Goal: Information Seeking & Learning: Learn about a topic

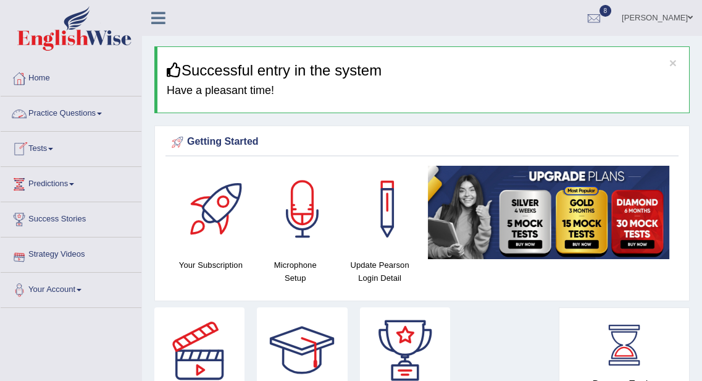
click at [51, 146] on link "Tests" at bounding box center [71, 147] width 141 height 31
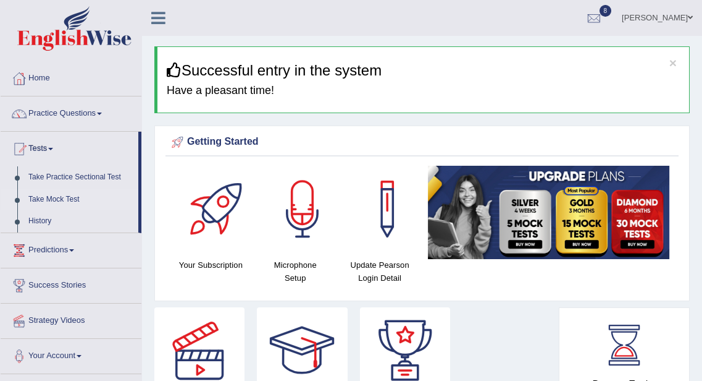
click at [72, 196] on link "Take Mock Test" at bounding box center [81, 199] width 116 height 22
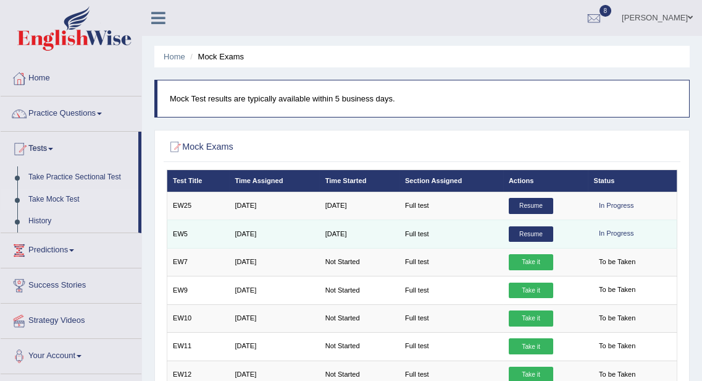
click at [521, 233] on link "Resume" at bounding box center [531, 234] width 44 height 16
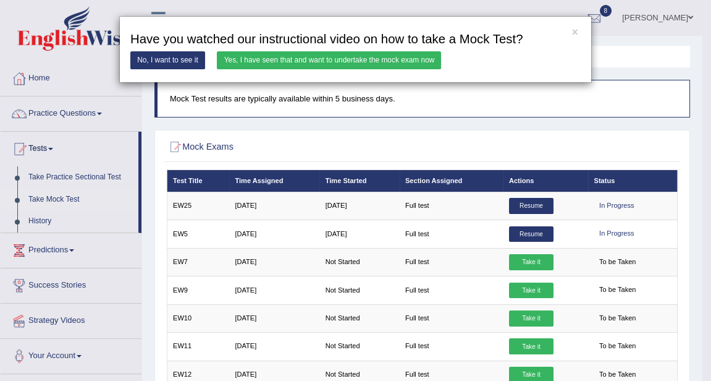
click at [325, 63] on link "Yes, I have seen that and want to undertake the mock exam now" at bounding box center [329, 60] width 224 height 18
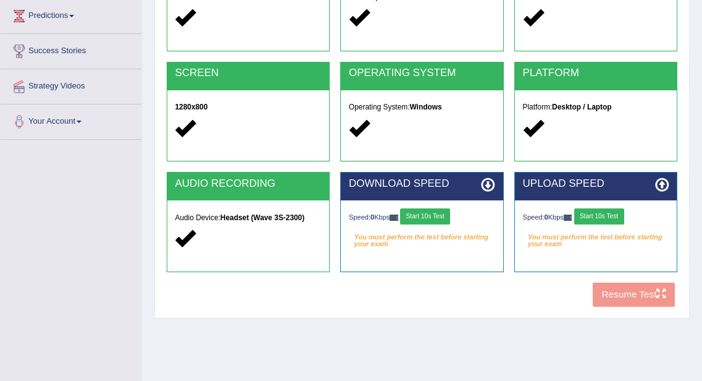
scroll to position [224, 0]
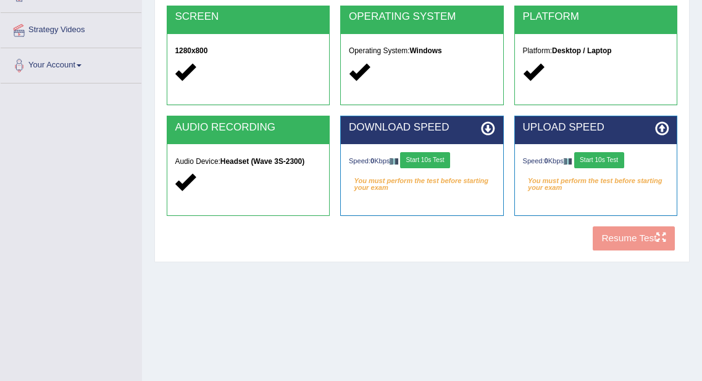
click at [424, 162] on button "Start 10s Test" at bounding box center [425, 160] width 50 height 16
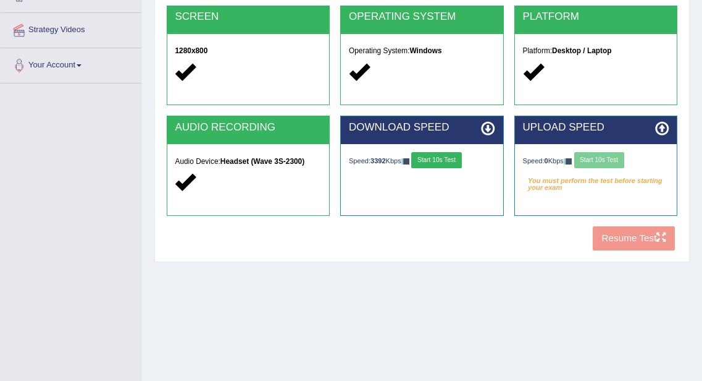
click at [614, 162] on div "Speed: 0 Kbps Start 10s Test" at bounding box center [596, 161] width 146 height 19
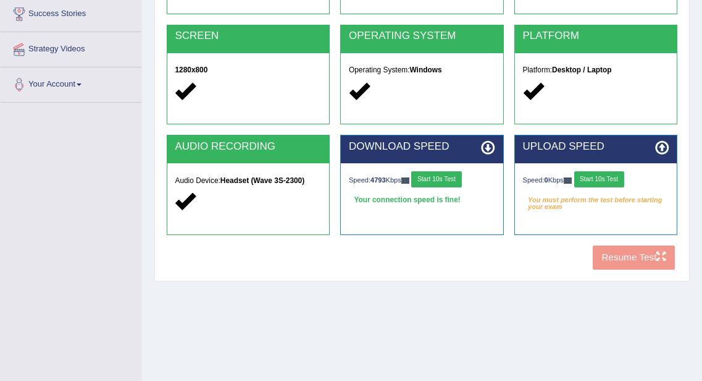
scroll to position [268, 0]
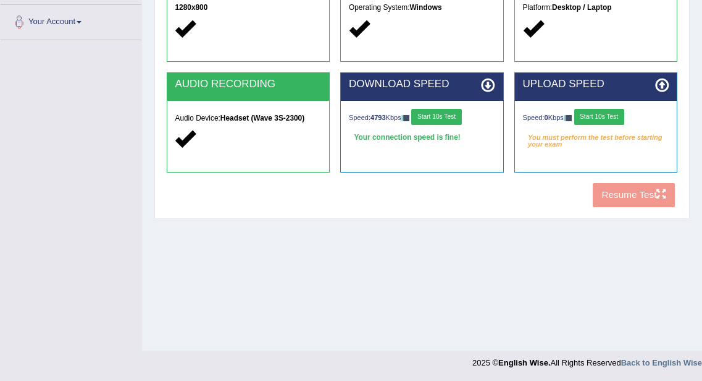
click at [617, 116] on button "Start 10s Test" at bounding box center [600, 117] width 50 height 16
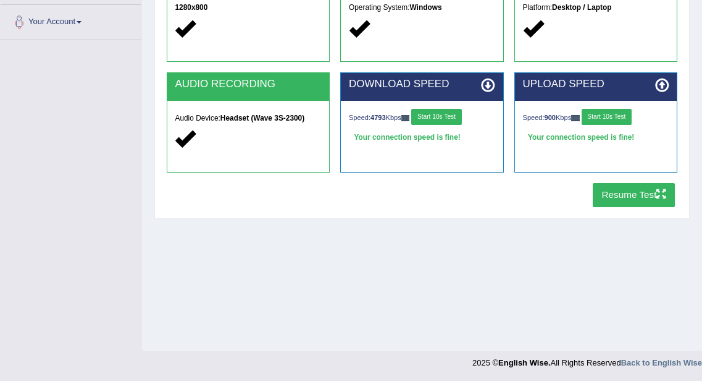
click at [625, 188] on button "Resume Test" at bounding box center [634, 195] width 82 height 24
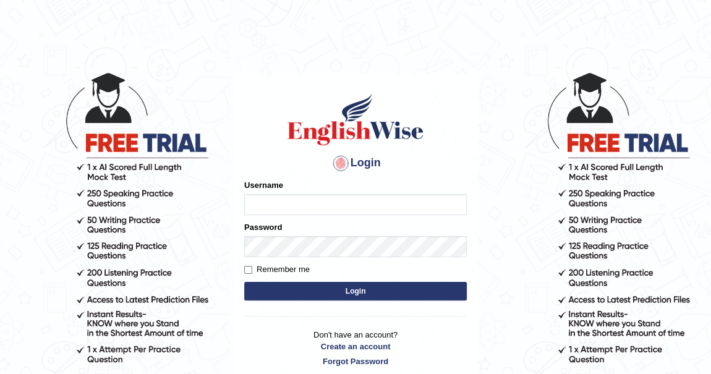
type input "khenrab"
click at [376, 296] on button "Login" at bounding box center [355, 291] width 222 height 19
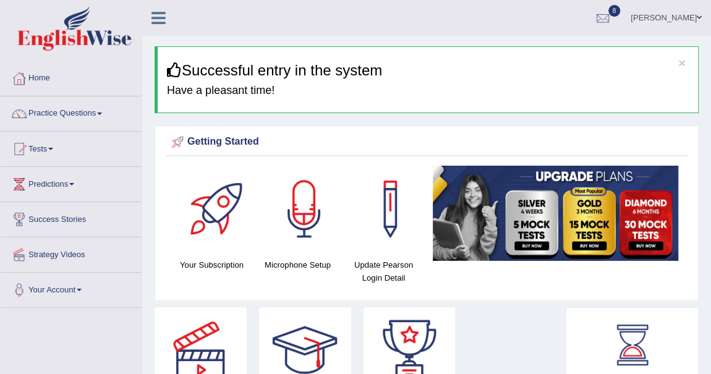
click at [53, 148] on span at bounding box center [50, 149] width 5 height 2
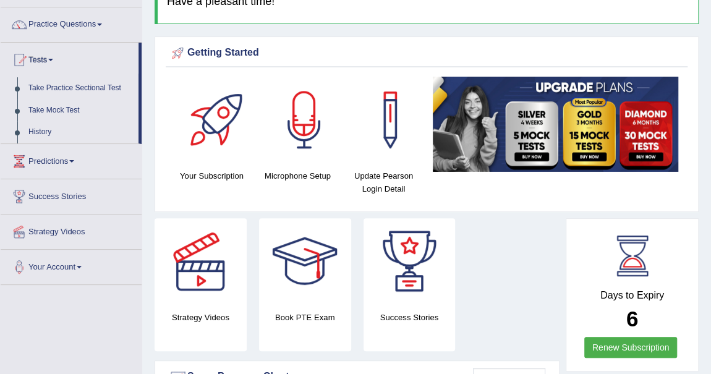
scroll to position [112, 0]
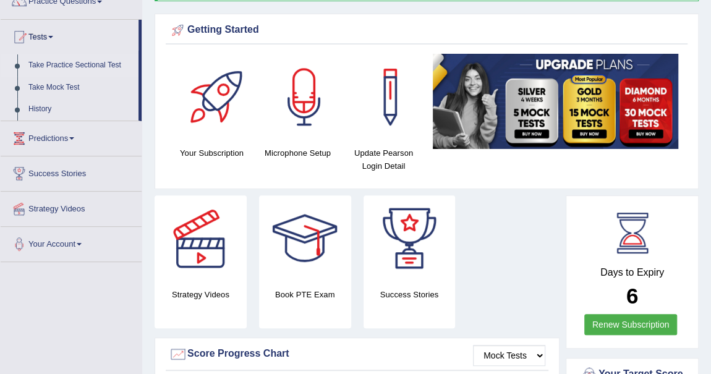
click at [78, 61] on link "Take Practice Sectional Test" at bounding box center [81, 65] width 116 height 22
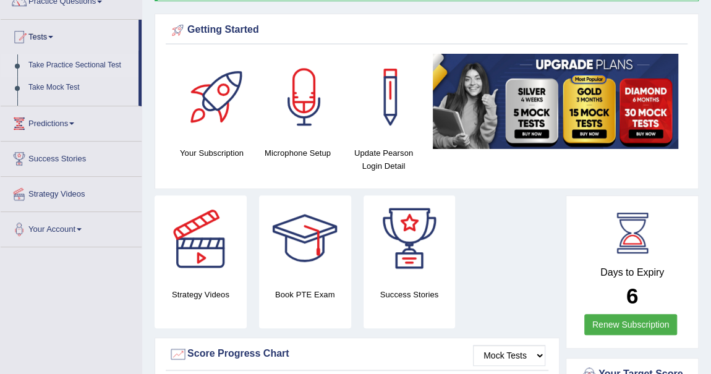
click at [78, 61] on link "Take Practice Sectional Test" at bounding box center [81, 65] width 116 height 22
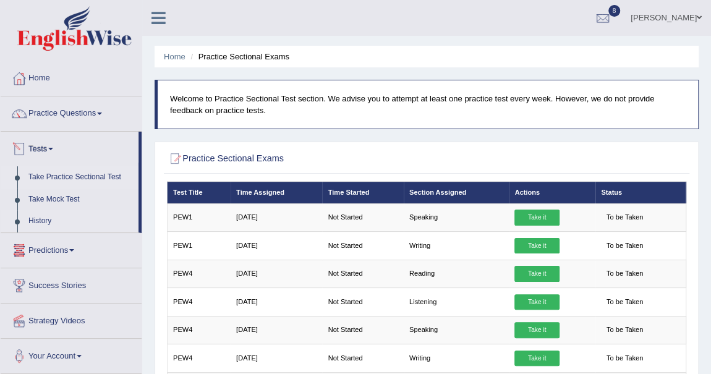
click at [44, 216] on link "History" at bounding box center [81, 221] width 116 height 22
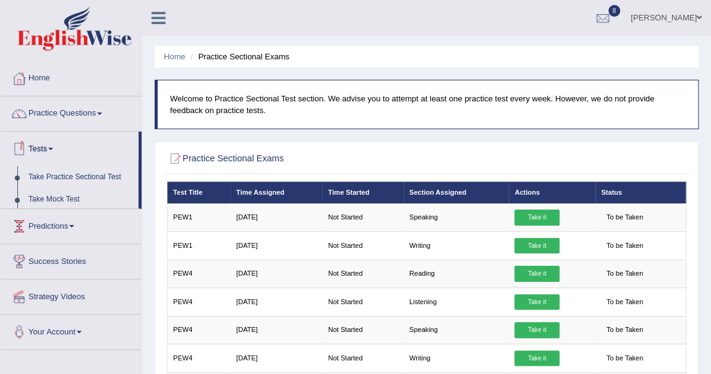
click at [44, 216] on ul "Home Practice Questions Speaking Practice Read Aloud Repeat Sentence Describe I…" at bounding box center [71, 205] width 141 height 289
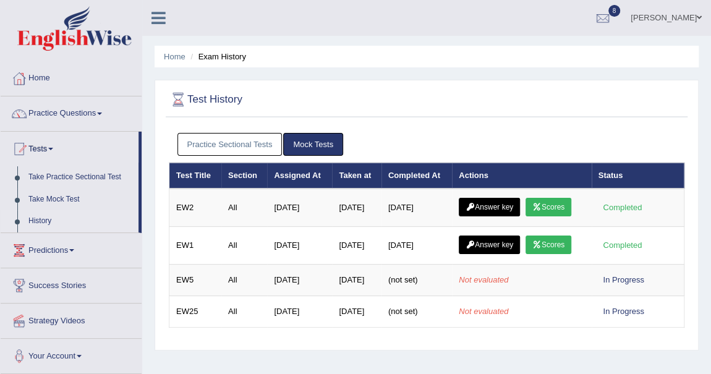
click at [213, 141] on link "Practice Sectional Tests" at bounding box center [229, 144] width 105 height 23
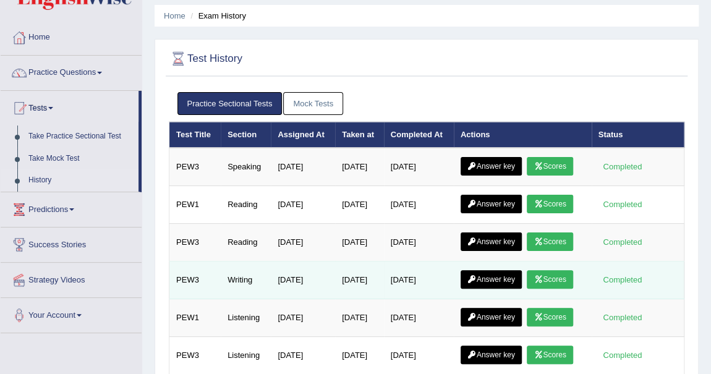
scroll to position [168, 0]
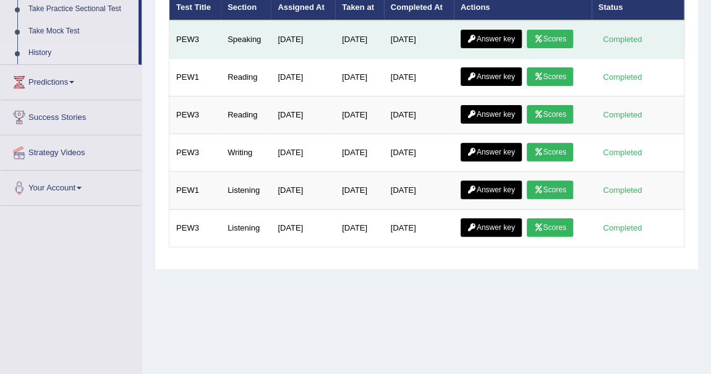
click at [555, 38] on link "Scores" at bounding box center [549, 39] width 46 height 19
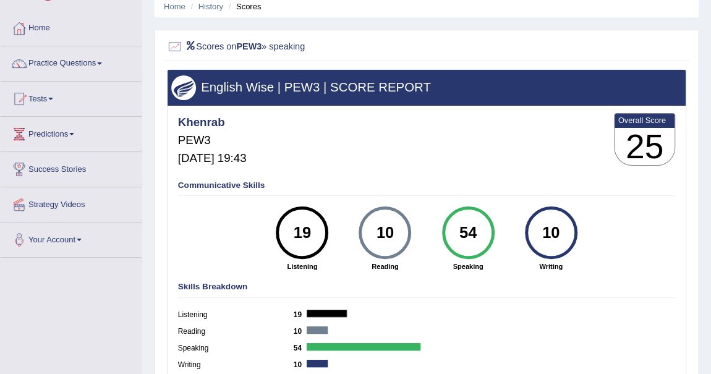
scroll to position [112, 0]
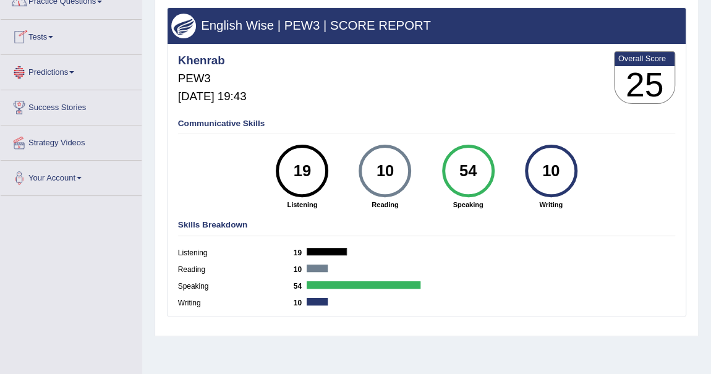
click at [52, 36] on span at bounding box center [50, 37] width 5 height 2
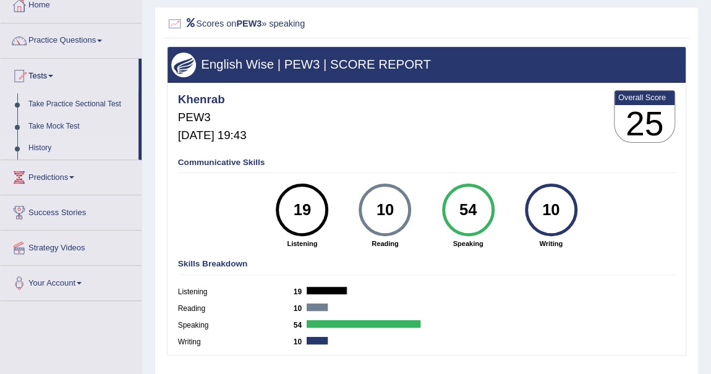
scroll to position [56, 0]
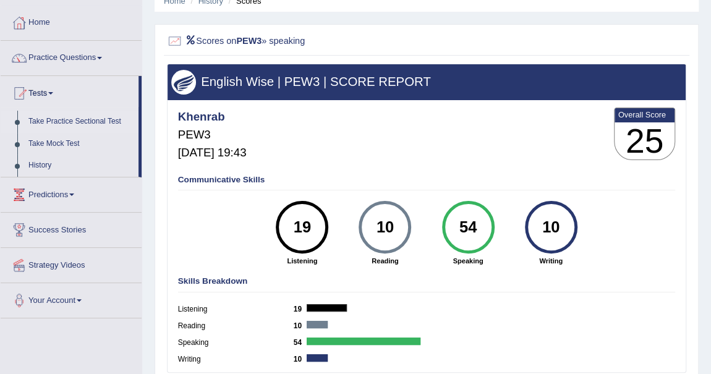
click at [84, 121] on link "Take Practice Sectional Test" at bounding box center [81, 122] width 116 height 22
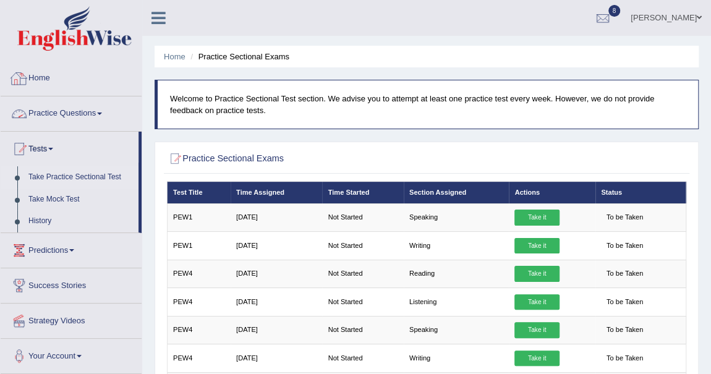
click at [41, 85] on link "Home" at bounding box center [71, 76] width 141 height 31
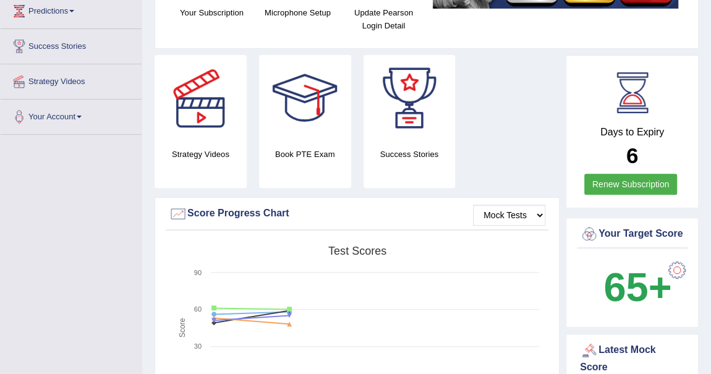
scroll to position [56, 0]
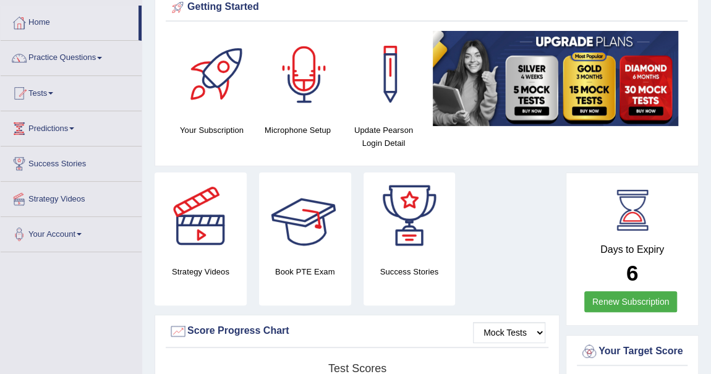
click at [292, 70] on div at bounding box center [304, 74] width 86 height 86
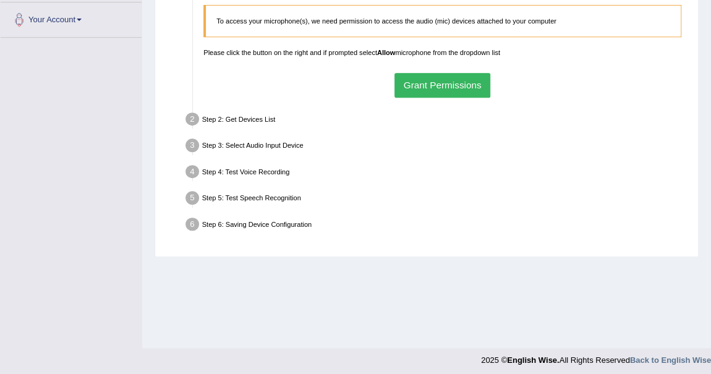
scroll to position [275, 0]
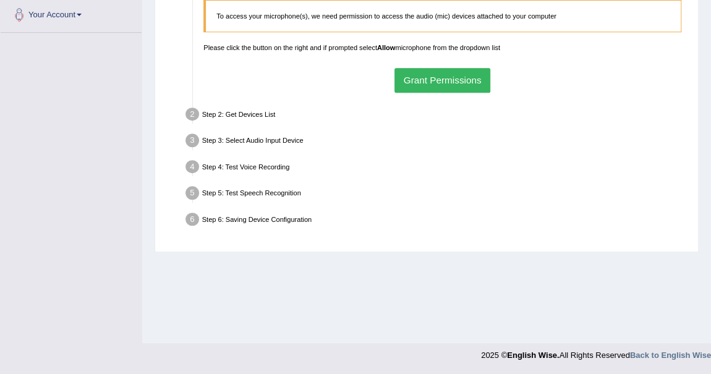
click at [434, 77] on button "Grant Permissions" at bounding box center [442, 80] width 96 height 24
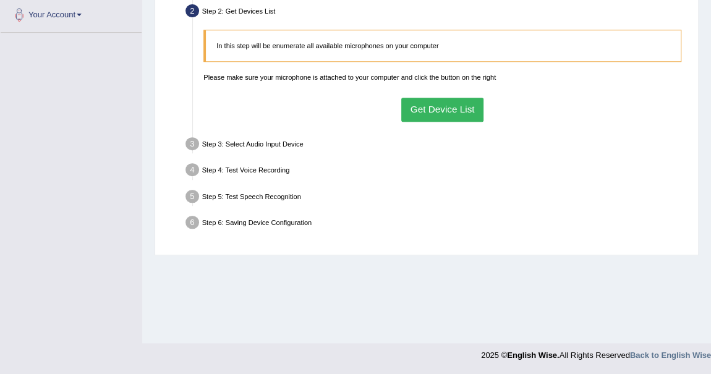
click at [434, 107] on button "Get Device List" at bounding box center [442, 110] width 82 height 24
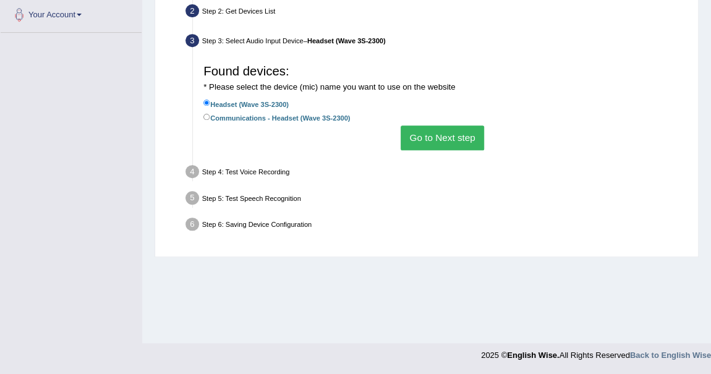
click at [445, 134] on button "Go to Next step" at bounding box center [441, 137] width 83 height 24
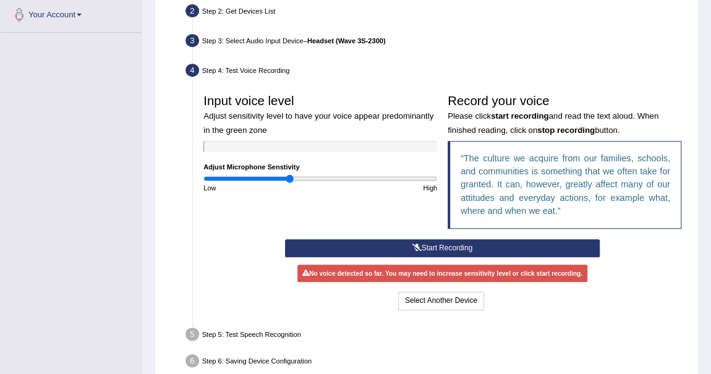
click at [421, 243] on button "Start Recording" at bounding box center [442, 248] width 314 height 18
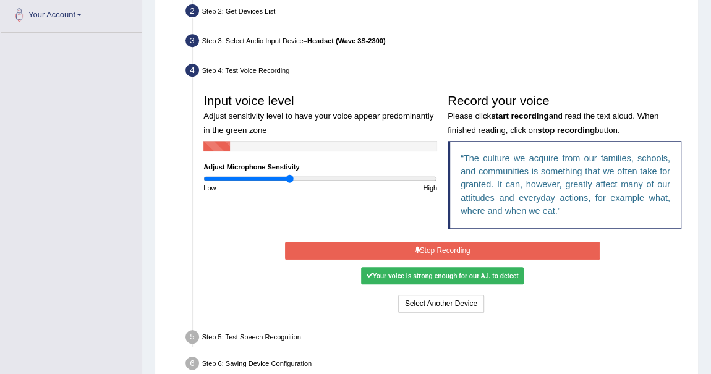
click at [410, 245] on button "Stop Recording" at bounding box center [442, 251] width 314 height 18
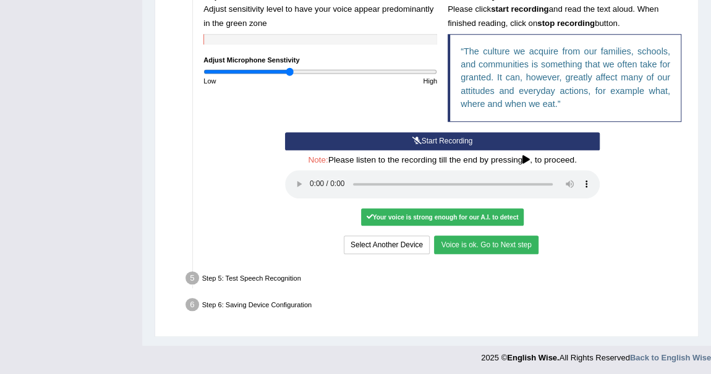
click at [461, 243] on button "Voice is ok. Go to Next step" at bounding box center [486, 244] width 104 height 18
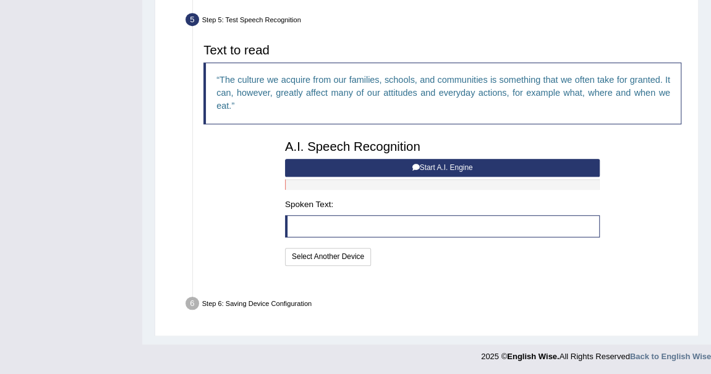
scroll to position [340, 0]
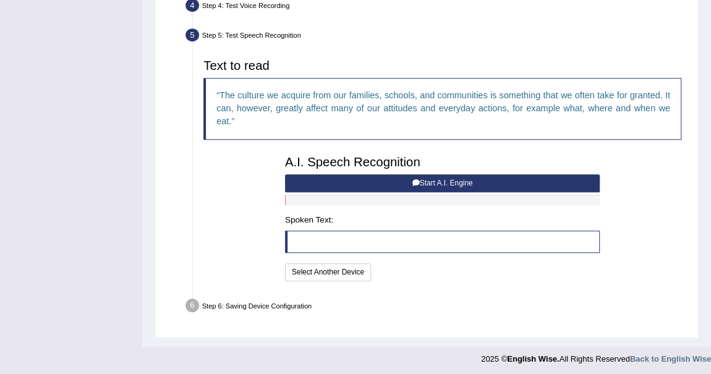
click at [420, 181] on button "Start A.I. Engine" at bounding box center [442, 183] width 314 height 18
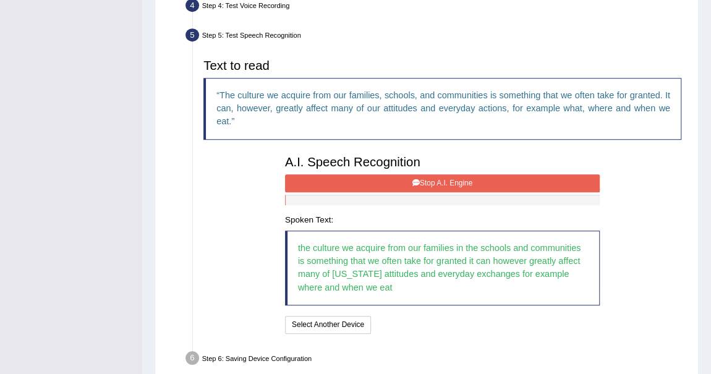
click at [416, 180] on icon at bounding box center [415, 182] width 7 height 7
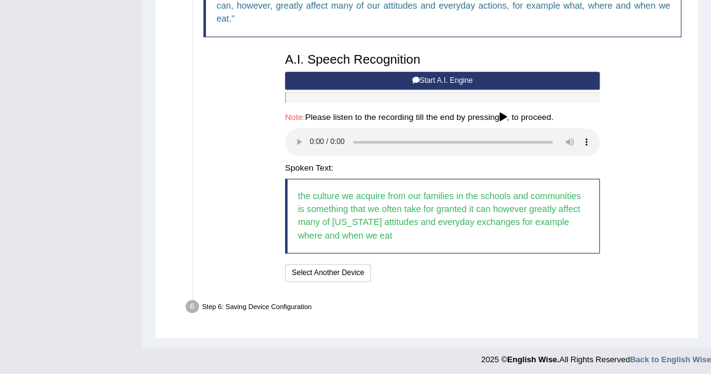
scroll to position [444, 0]
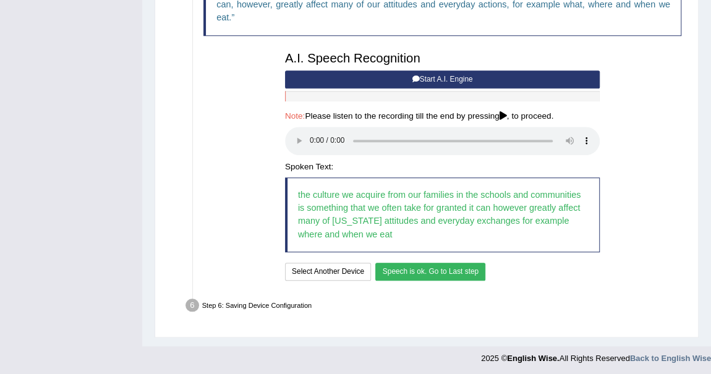
click at [419, 263] on button "Speech is ok. Go to Last step" at bounding box center [430, 272] width 110 height 18
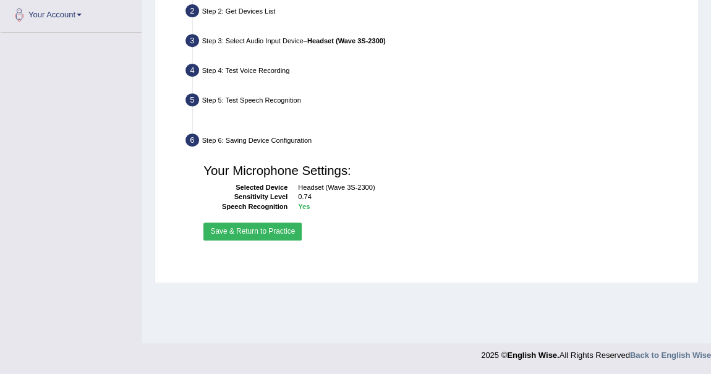
scroll to position [275, 0]
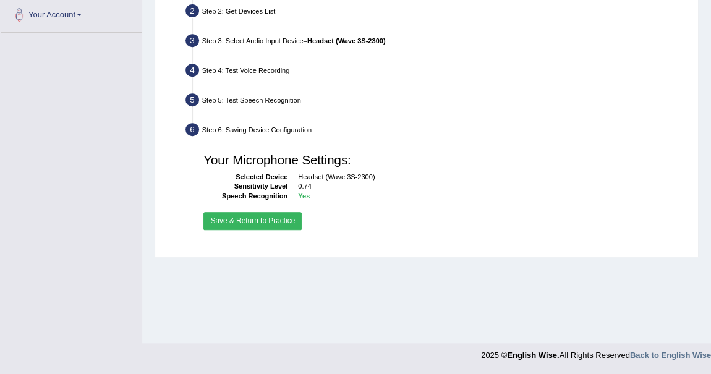
click at [277, 217] on button "Save & Return to Practice" at bounding box center [252, 221] width 98 height 18
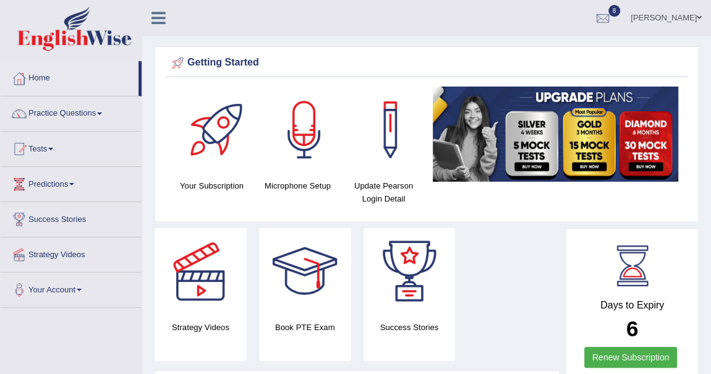
click at [101, 109] on link "Practice Questions" at bounding box center [71, 111] width 141 height 31
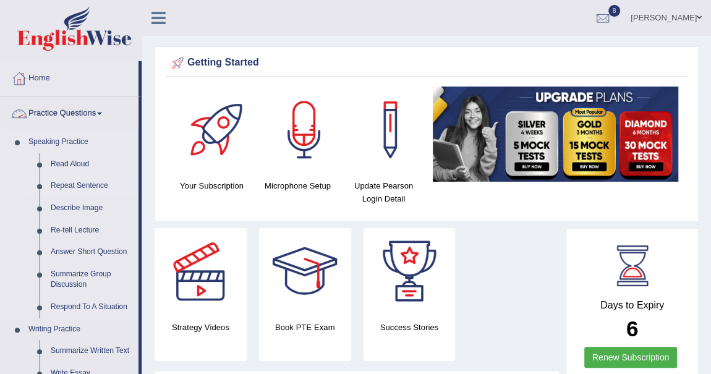
click at [82, 177] on link "Repeat Sentence" at bounding box center [91, 186] width 93 height 22
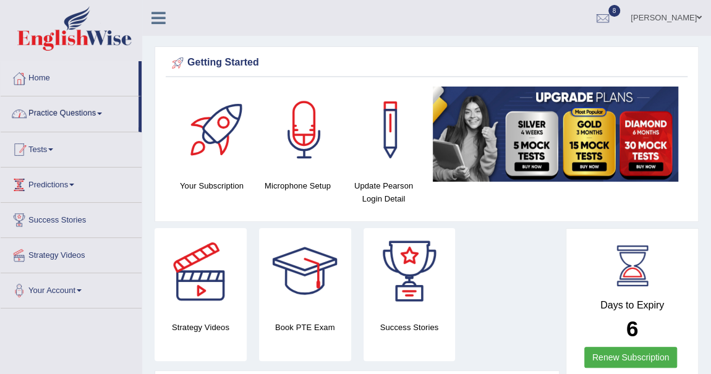
click at [88, 185] on ul "Home Practice Questions Speaking Practice Read Aloud Repeat Sentence Describe I…" at bounding box center [71, 184] width 141 height 247
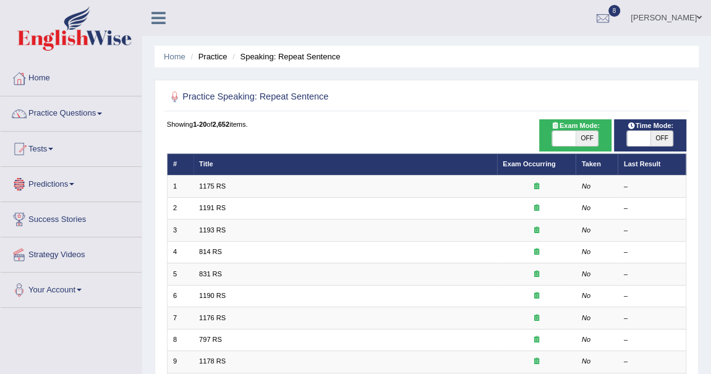
click at [581, 136] on span "OFF" at bounding box center [586, 138] width 23 height 15
checkbox input "true"
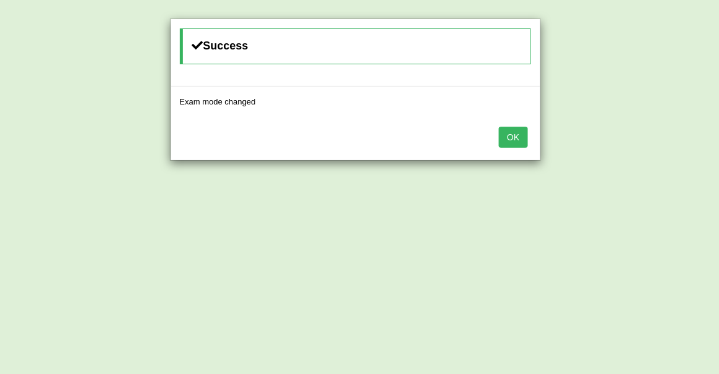
drag, startPoint x: 657, startPoint y: 133, endPoint x: 652, endPoint y: 128, distance: 7.9
click at [654, 129] on div "Success Exam mode changed OK" at bounding box center [359, 187] width 719 height 374
click at [518, 143] on button "OK" at bounding box center [513, 137] width 28 height 21
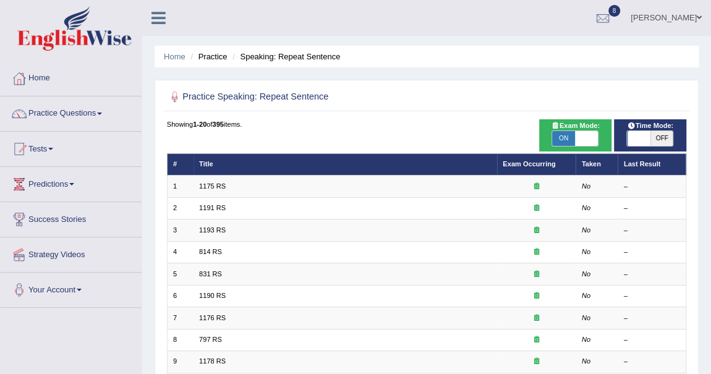
click at [656, 137] on span "OFF" at bounding box center [661, 138] width 23 height 15
click at [643, 133] on span "ON" at bounding box center [638, 138] width 23 height 15
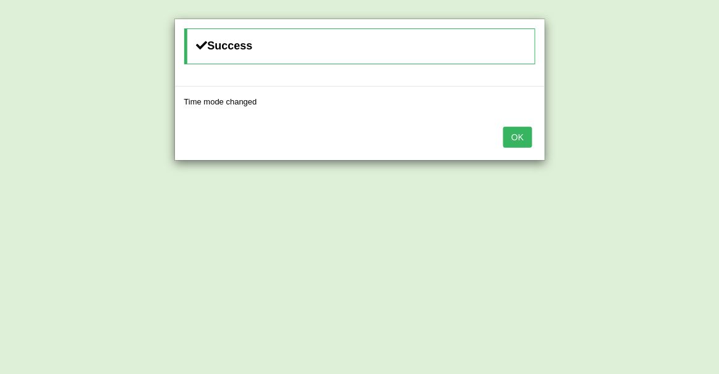
click at [516, 142] on button "OK" at bounding box center [517, 137] width 28 height 21
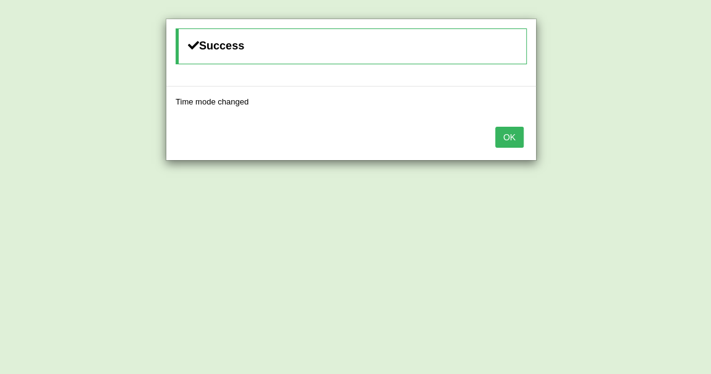
click at [505, 141] on button "OK" at bounding box center [509, 137] width 28 height 21
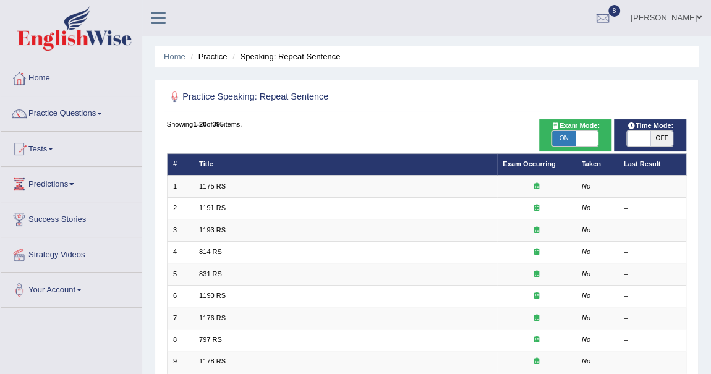
click at [664, 138] on span "OFF" at bounding box center [661, 138] width 23 height 15
checkbox input "true"
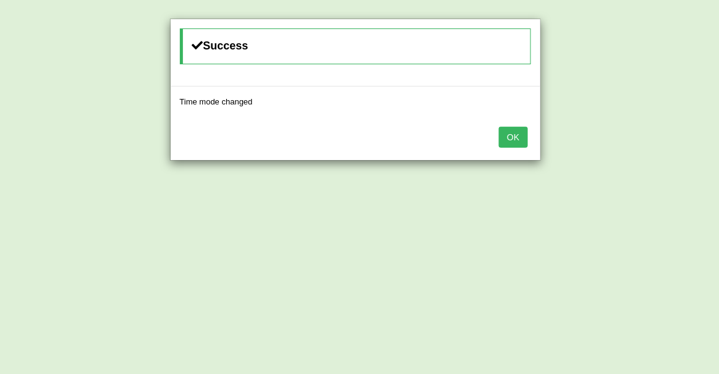
click at [511, 131] on button "OK" at bounding box center [513, 137] width 28 height 21
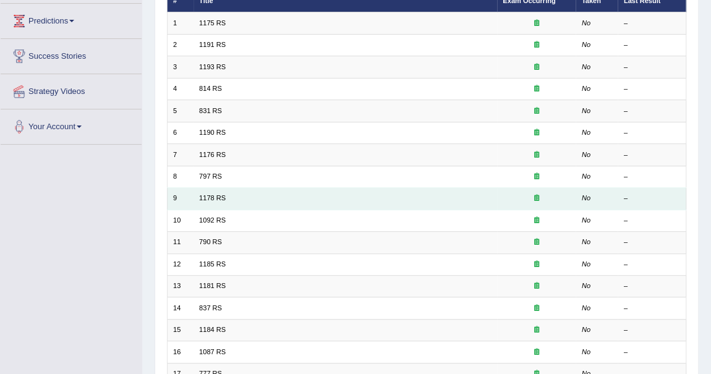
scroll to position [168, 0]
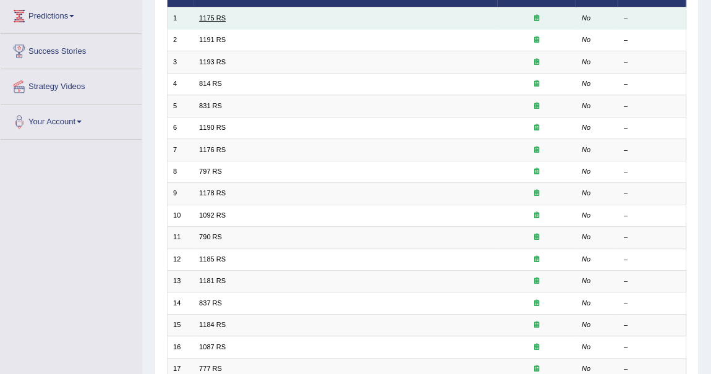
click at [211, 17] on link "1175 RS" at bounding box center [212, 17] width 27 height 7
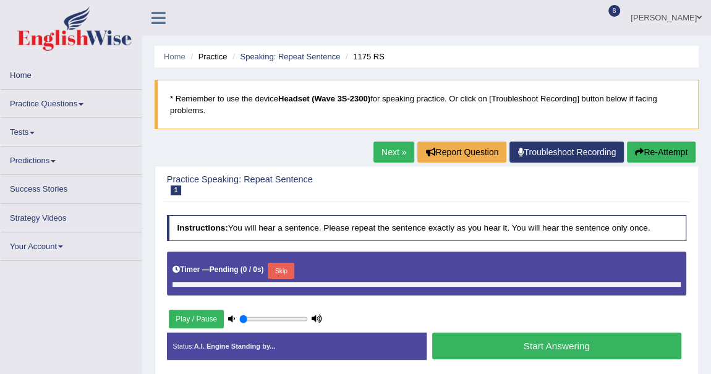
type input "0.35"
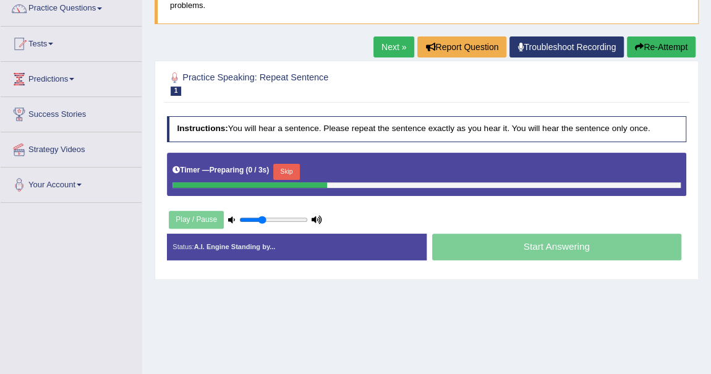
scroll to position [112, 0]
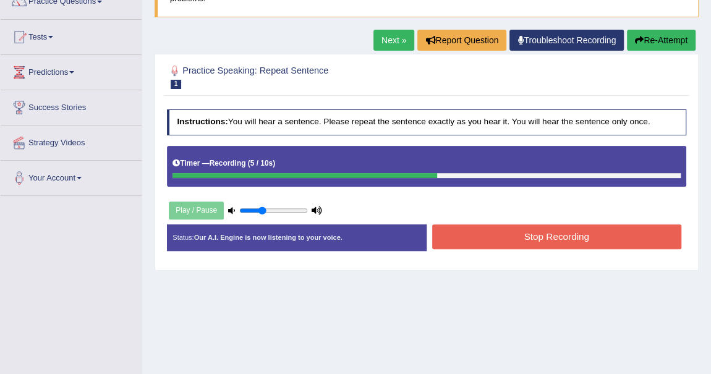
click at [536, 234] on button "Stop Recording" at bounding box center [556, 236] width 249 height 24
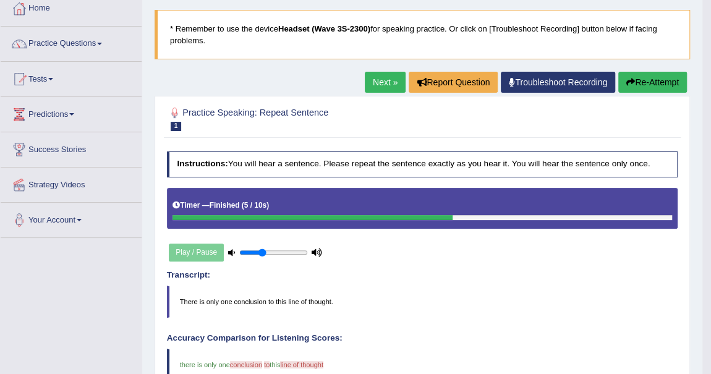
scroll to position [56, 0]
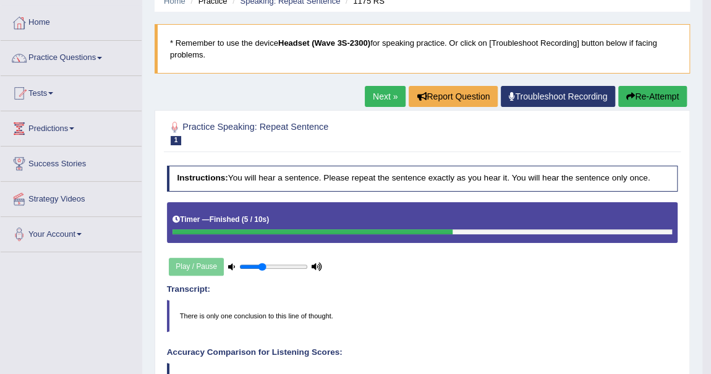
click at [385, 93] on link "Next »" at bounding box center [385, 96] width 41 height 21
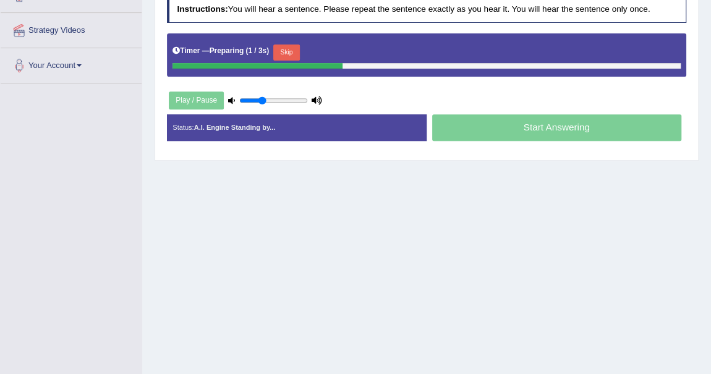
scroll to position [224, 0]
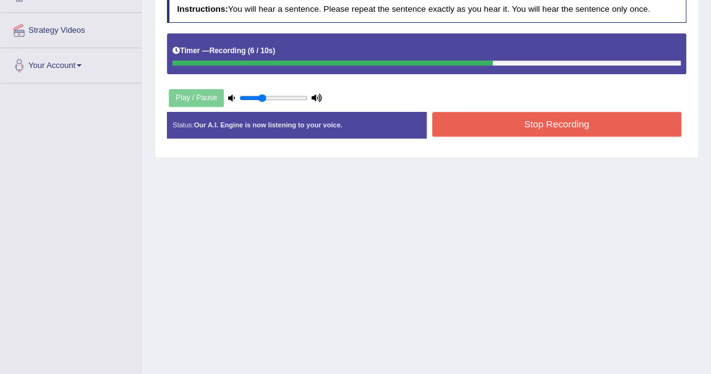
click at [558, 124] on button "Stop Recording" at bounding box center [556, 124] width 249 height 24
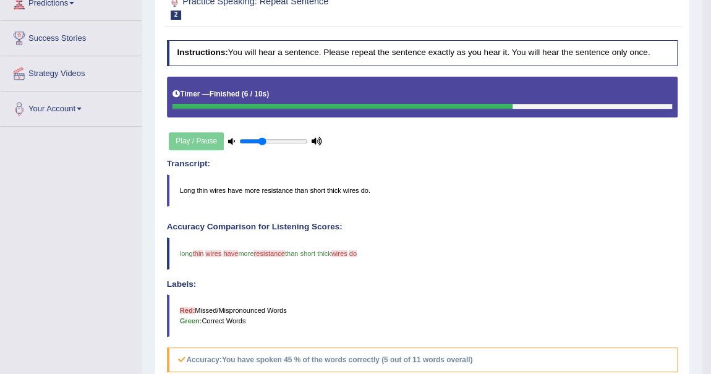
scroll to position [112, 0]
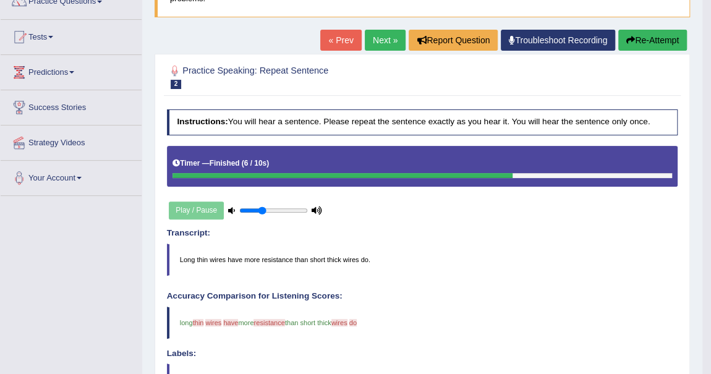
click at [654, 32] on button "Re-Attempt" at bounding box center [652, 40] width 69 height 21
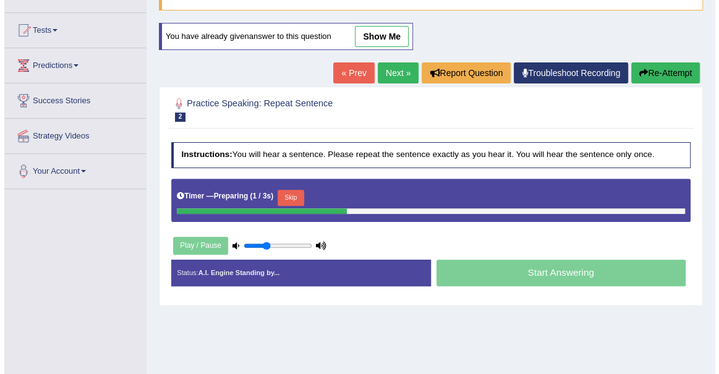
scroll to position [112, 0]
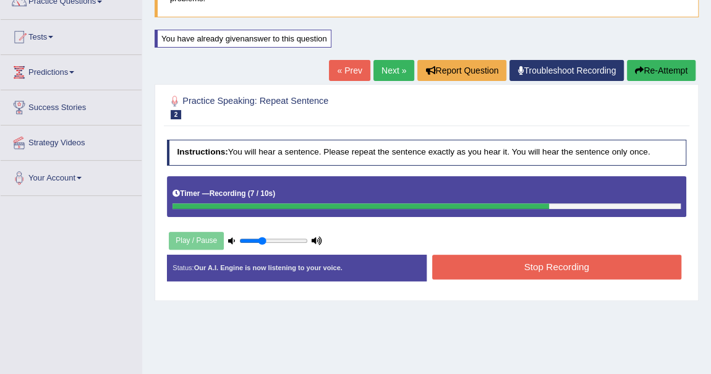
click at [580, 263] on button "Stop Recording" at bounding box center [556, 267] width 249 height 24
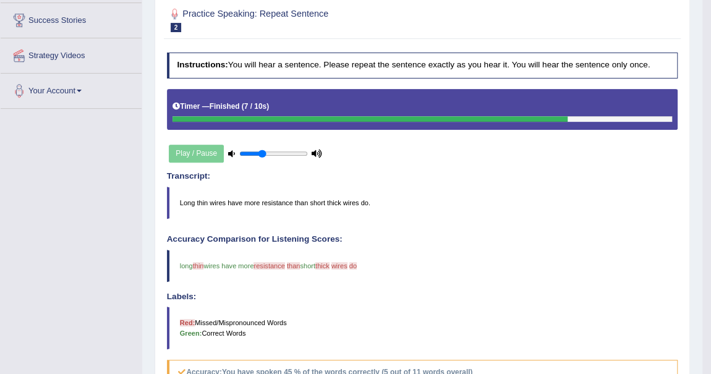
scroll to position [106, 0]
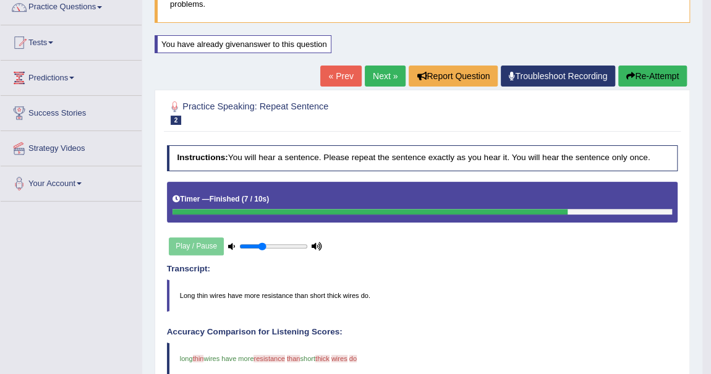
click at [376, 75] on link "Next »" at bounding box center [385, 75] width 41 height 21
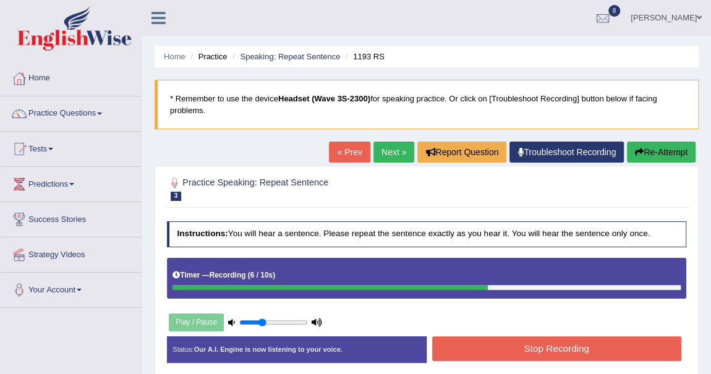
click at [571, 340] on button "Stop Recording" at bounding box center [556, 348] width 249 height 24
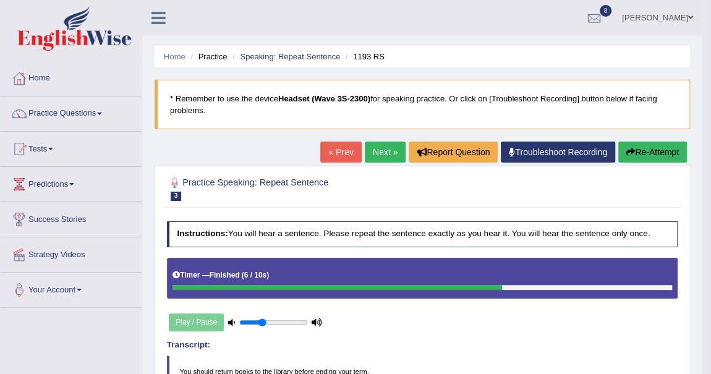
click at [387, 152] on link "Next »" at bounding box center [385, 151] width 41 height 21
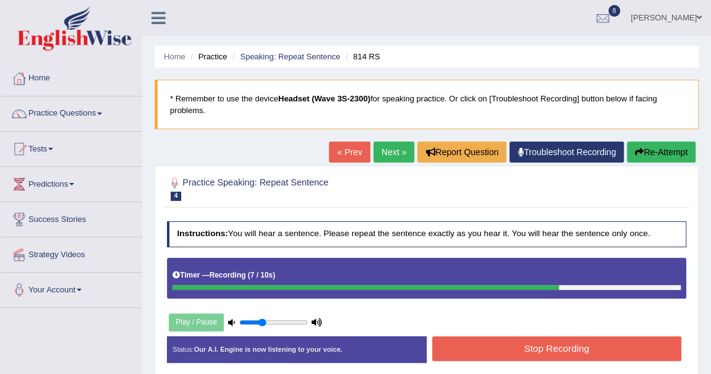
click at [586, 339] on button "Stop Recording" at bounding box center [556, 348] width 249 height 24
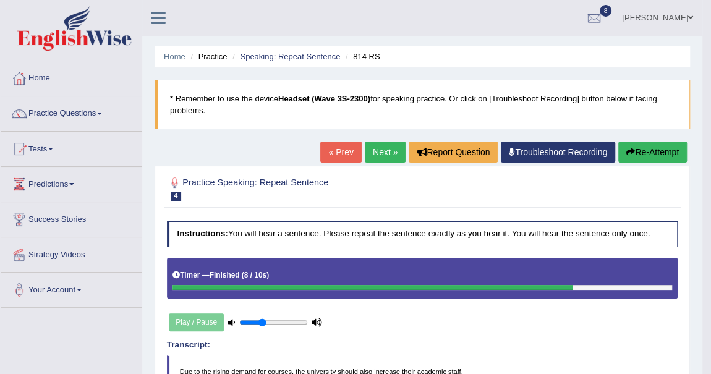
click at [386, 150] on link "Next »" at bounding box center [385, 151] width 41 height 21
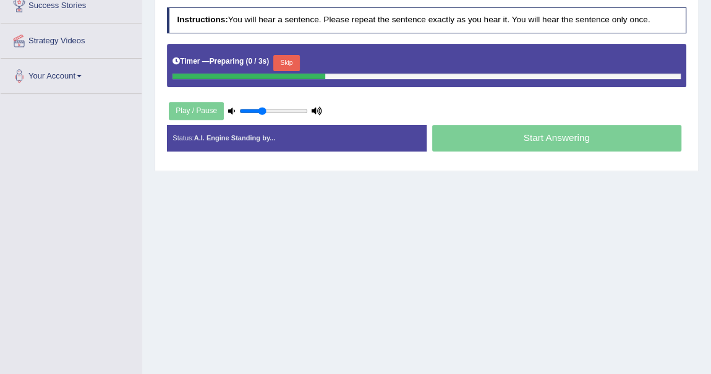
scroll to position [224, 0]
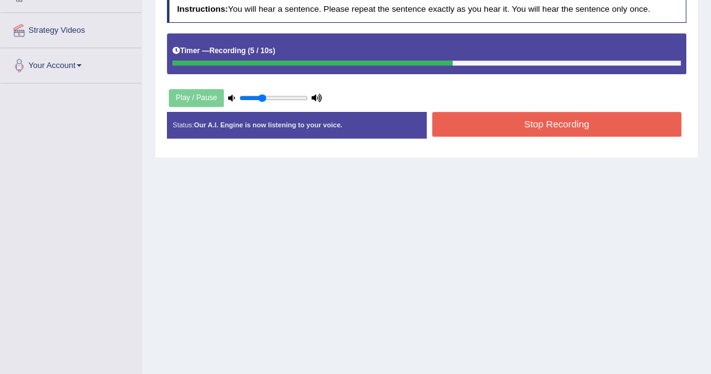
click at [535, 127] on button "Stop Recording" at bounding box center [556, 124] width 249 height 24
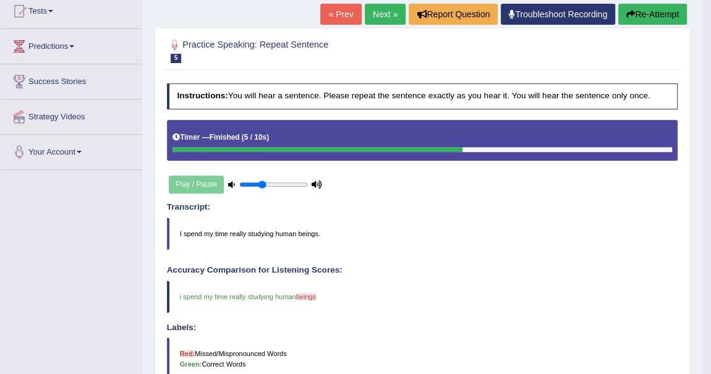
scroll to position [112, 0]
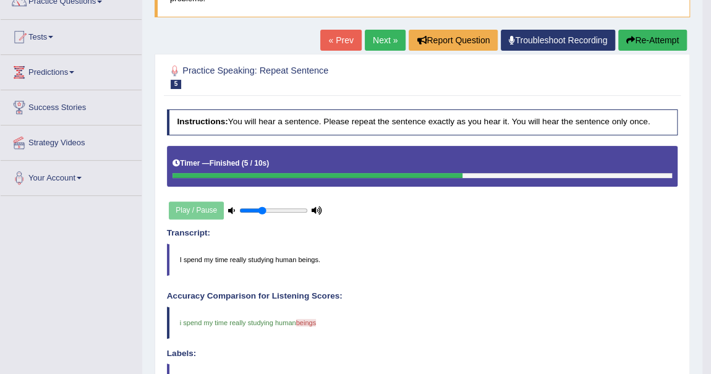
click at [636, 37] on button "Re-Attempt" at bounding box center [652, 40] width 69 height 21
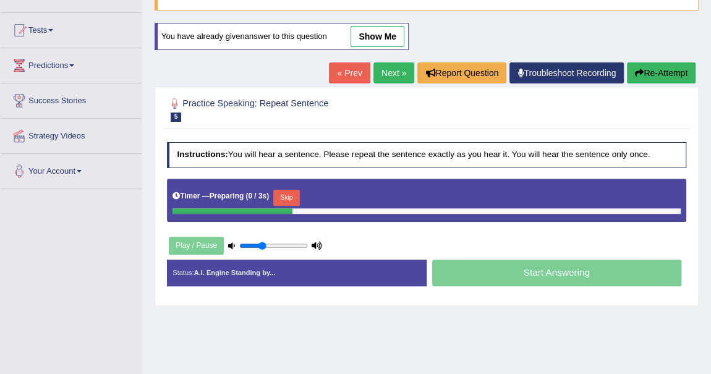
scroll to position [112, 0]
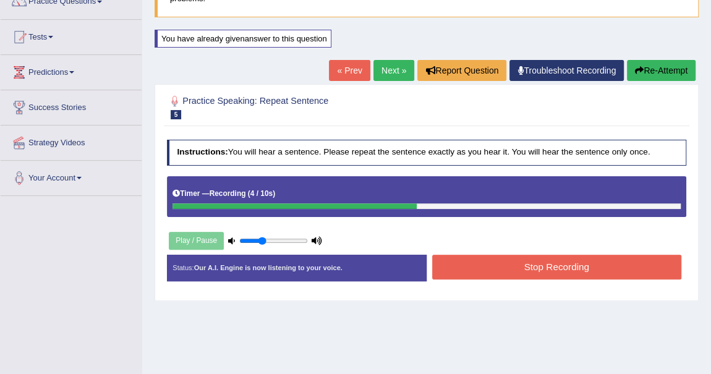
click at [555, 266] on button "Stop Recording" at bounding box center [556, 267] width 249 height 24
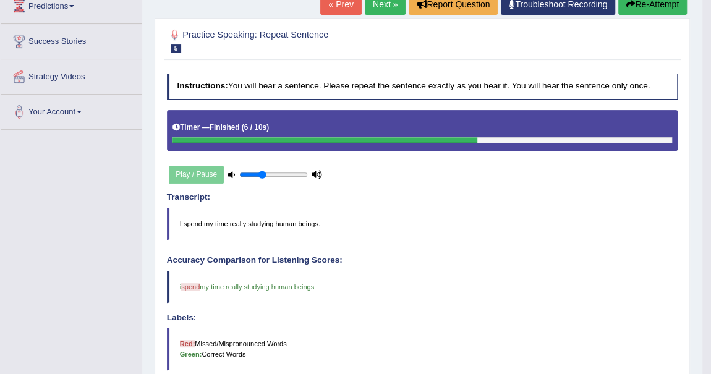
scroll to position [168, 0]
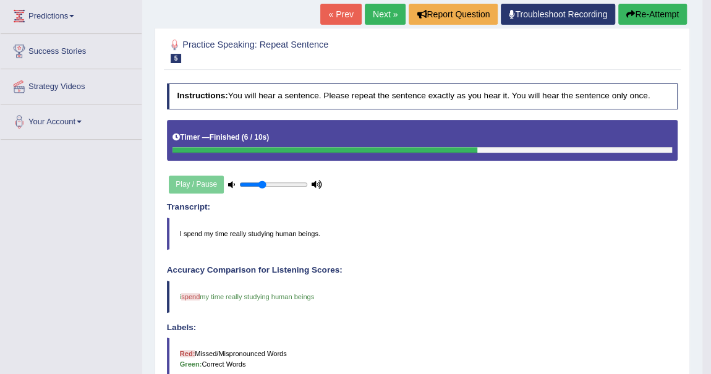
click at [645, 15] on button "Re-Attempt" at bounding box center [652, 14] width 69 height 21
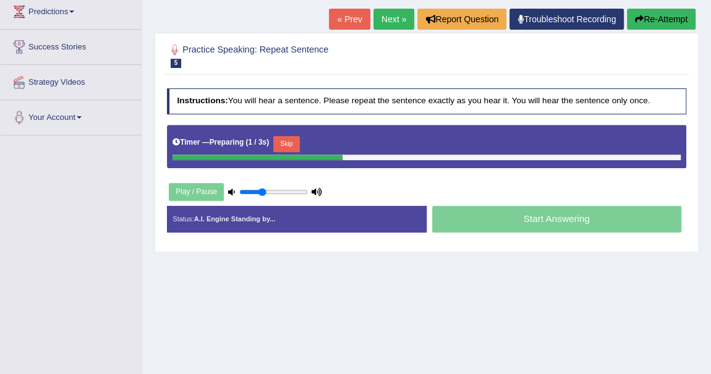
click at [381, 14] on link "Next »" at bounding box center [393, 19] width 41 height 21
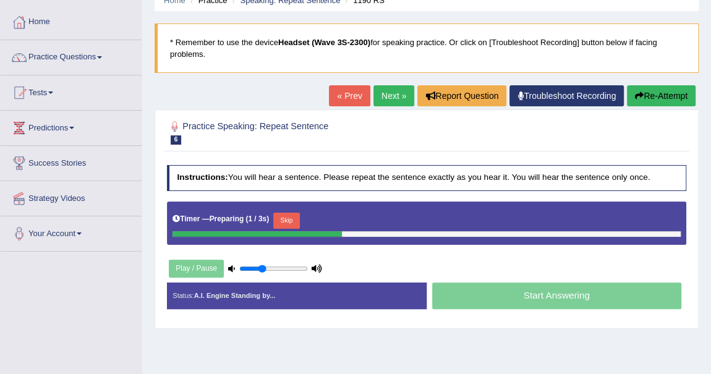
scroll to position [168, 0]
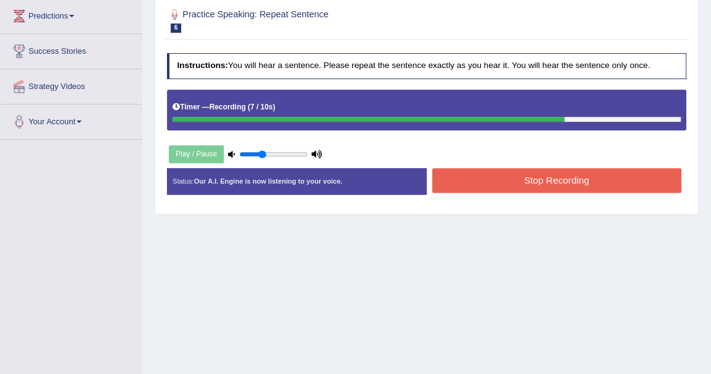
click at [516, 177] on button "Stop Recording" at bounding box center [556, 180] width 249 height 24
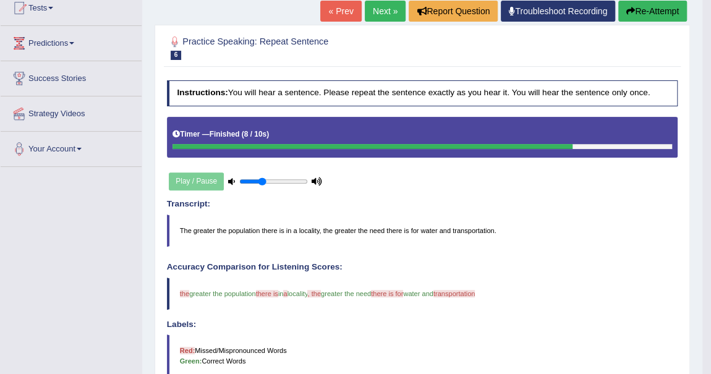
scroll to position [137, 0]
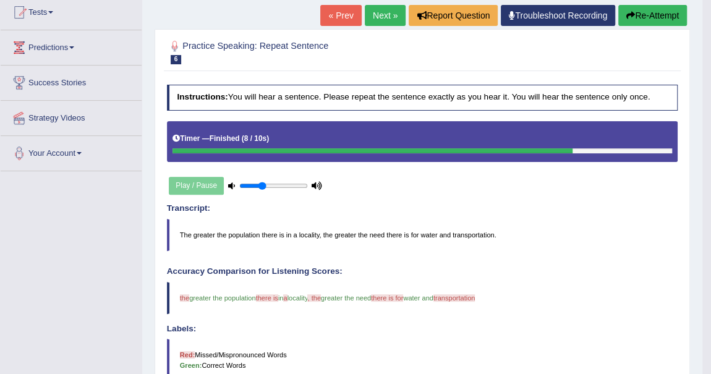
click at [662, 16] on button "Re-Attempt" at bounding box center [652, 15] width 69 height 21
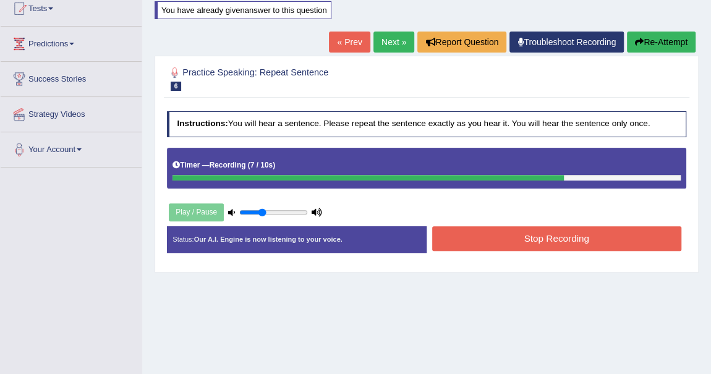
click at [522, 242] on button "Stop Recording" at bounding box center [556, 238] width 249 height 24
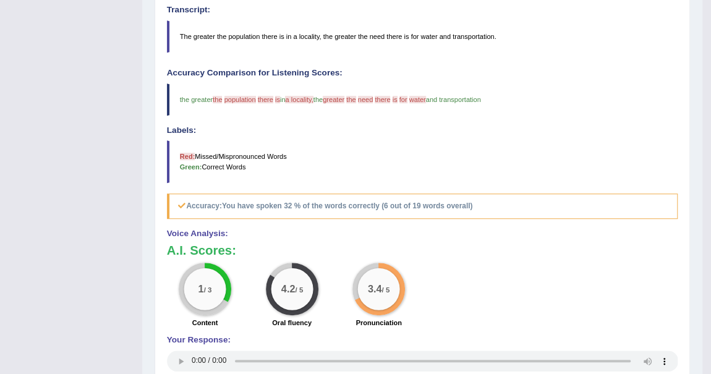
scroll to position [84, 0]
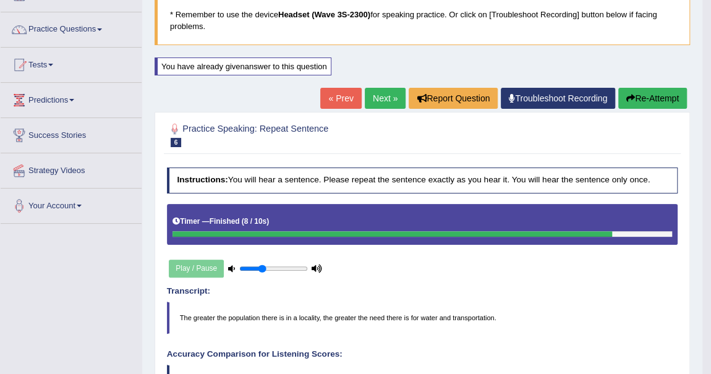
click at [392, 90] on link "Next »" at bounding box center [385, 98] width 41 height 21
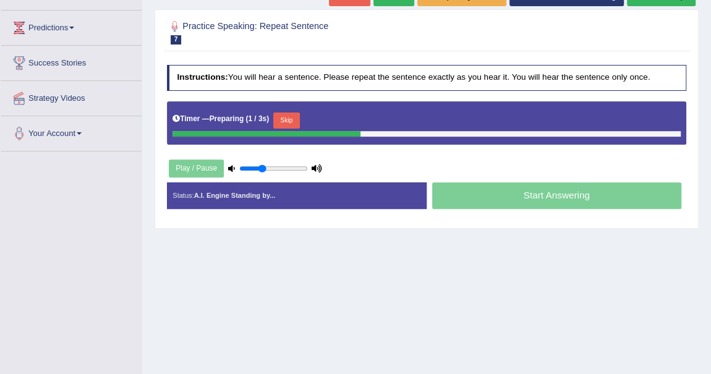
scroll to position [168, 0]
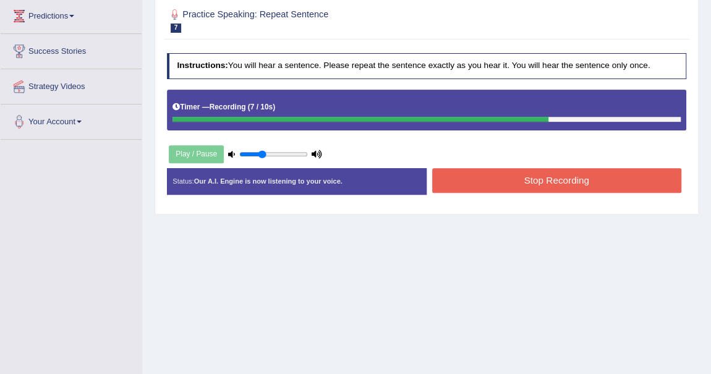
drag, startPoint x: 521, startPoint y: 179, endPoint x: 523, endPoint y: 186, distance: 7.6
click at [523, 186] on button "Stop Recording" at bounding box center [556, 180] width 249 height 24
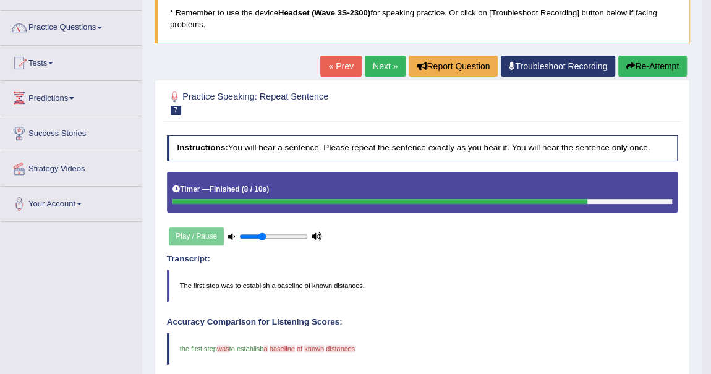
scroll to position [56, 0]
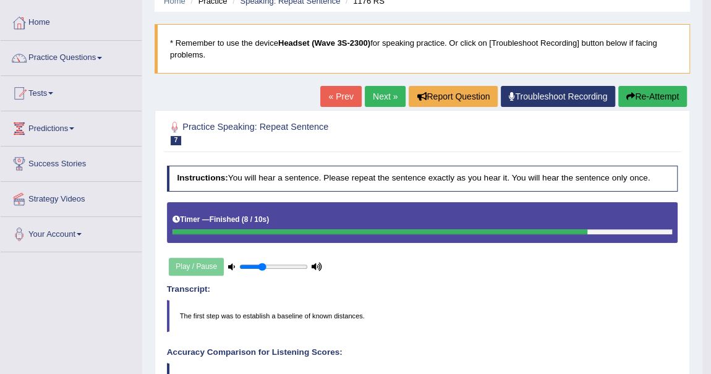
click at [630, 92] on icon "button" at bounding box center [630, 96] width 9 height 9
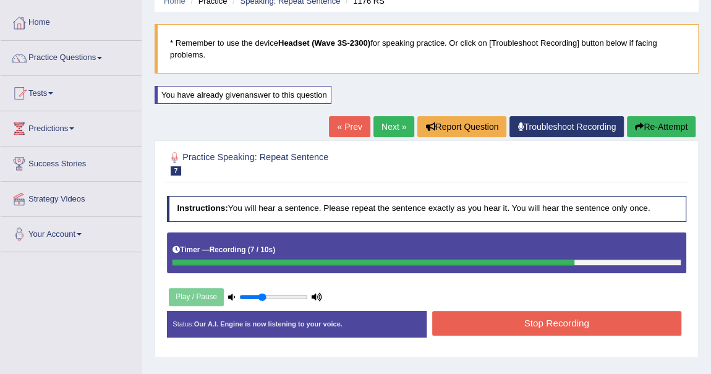
click at [570, 319] on button "Stop Recording" at bounding box center [556, 323] width 249 height 24
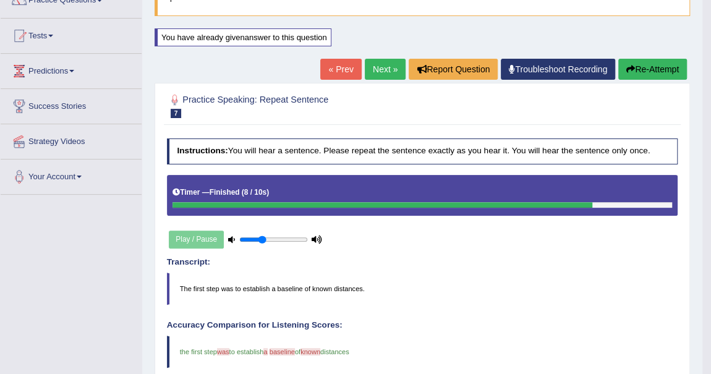
scroll to position [112, 0]
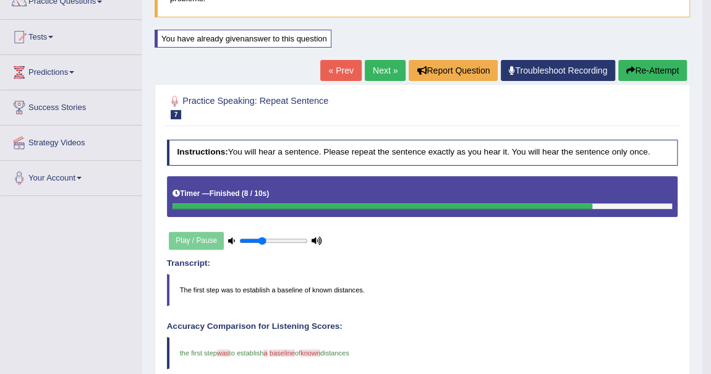
click at [381, 67] on link "Next »" at bounding box center [385, 70] width 41 height 21
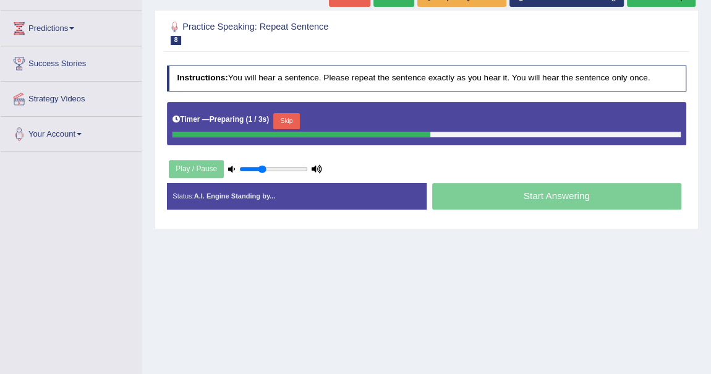
scroll to position [168, 0]
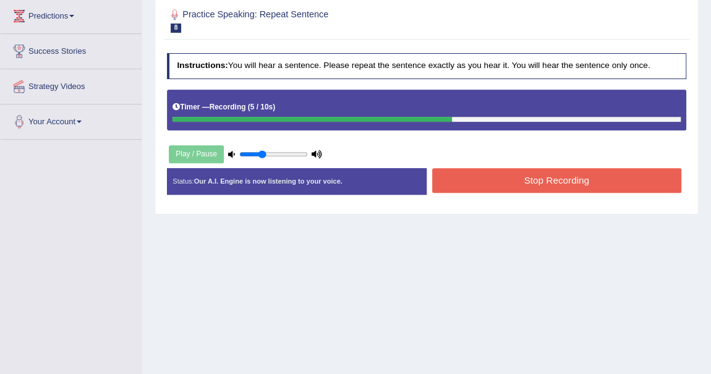
click at [541, 185] on button "Stop Recording" at bounding box center [556, 180] width 249 height 24
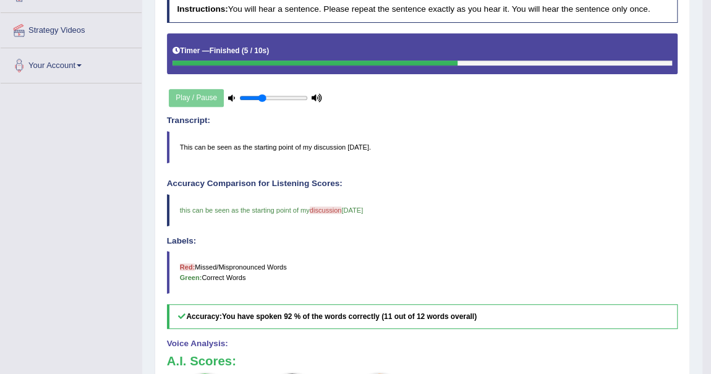
scroll to position [56, 0]
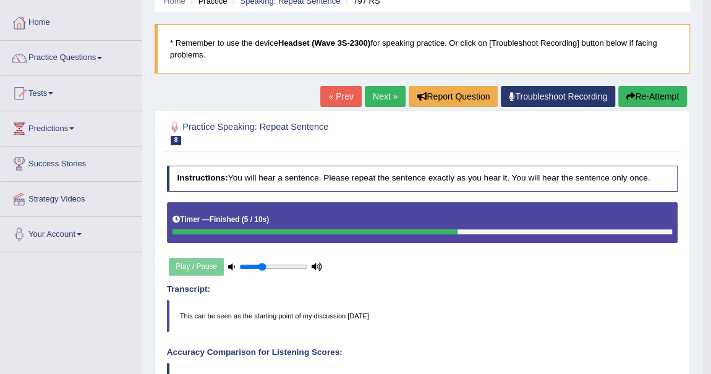
click at [381, 99] on link "Next »" at bounding box center [385, 96] width 41 height 21
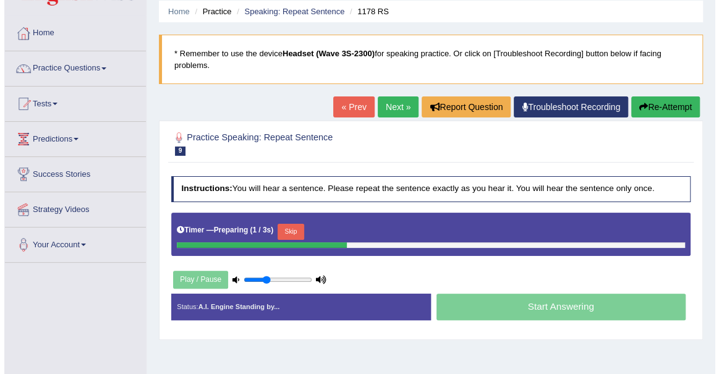
scroll to position [56, 0]
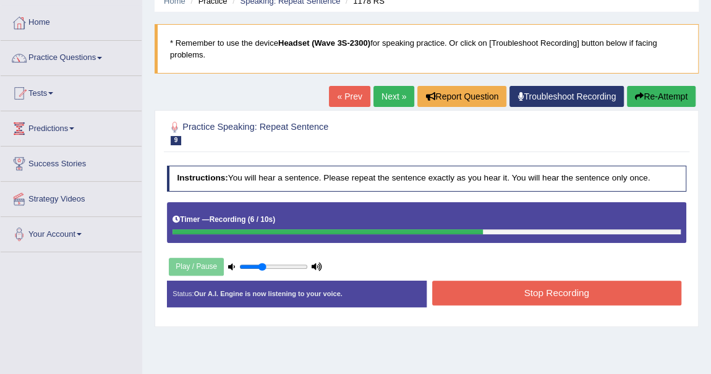
click at [575, 287] on button "Stop Recording" at bounding box center [556, 293] width 249 height 24
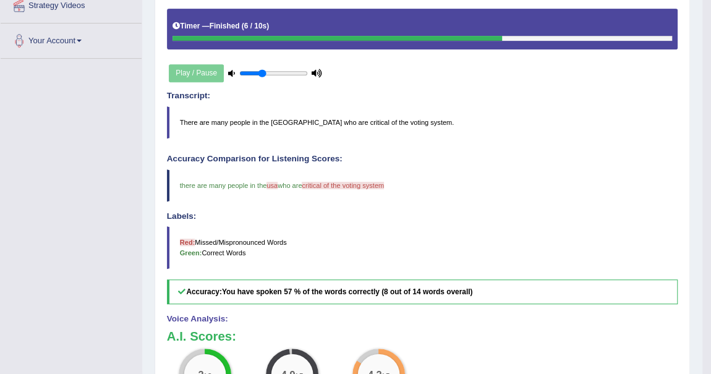
scroll to position [137, 0]
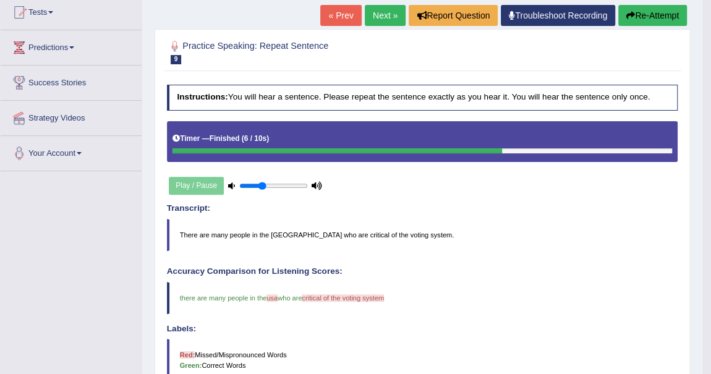
click at [385, 12] on link "Next »" at bounding box center [385, 15] width 41 height 21
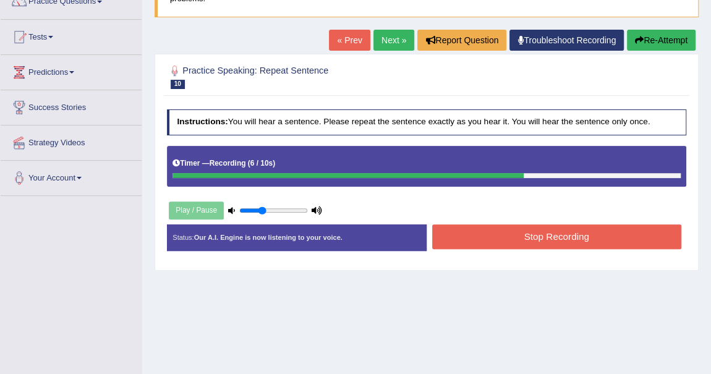
click at [539, 235] on button "Stop Recording" at bounding box center [556, 236] width 249 height 24
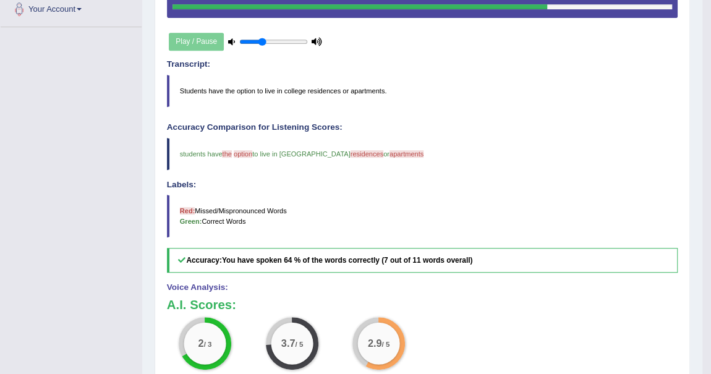
scroll to position [56, 0]
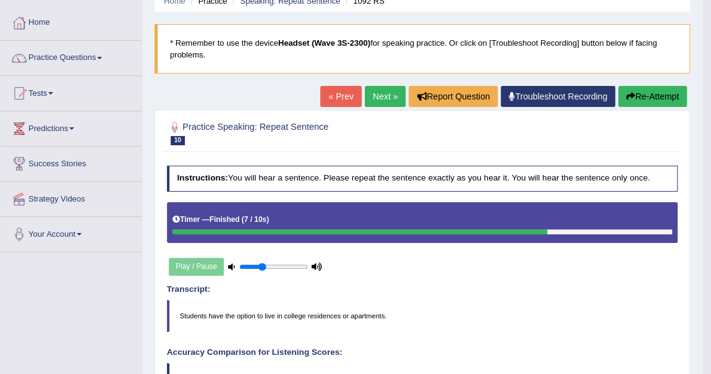
click at [644, 82] on div "Home Practice Speaking: Repeat Sentence 1092 RS * Remember to use the device He…" at bounding box center [422, 326] width 560 height 764
click at [646, 88] on button "Re-Attempt" at bounding box center [652, 96] width 69 height 21
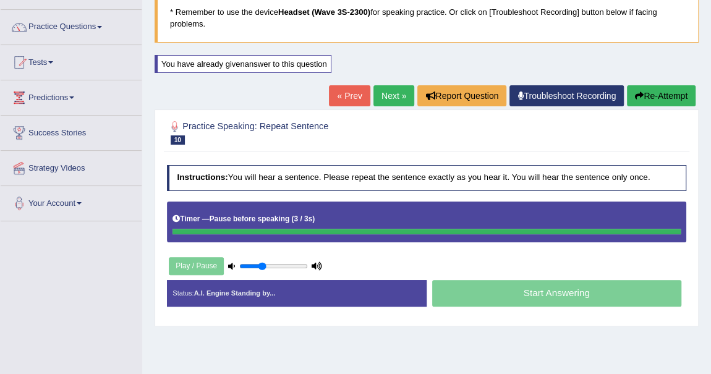
scroll to position [112, 0]
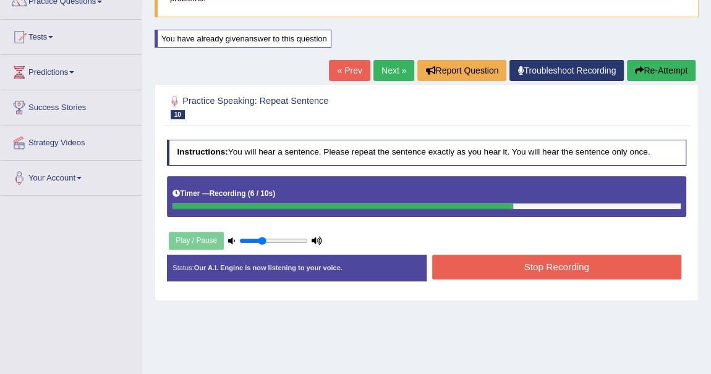
click at [534, 261] on button "Stop Recording" at bounding box center [556, 267] width 249 height 24
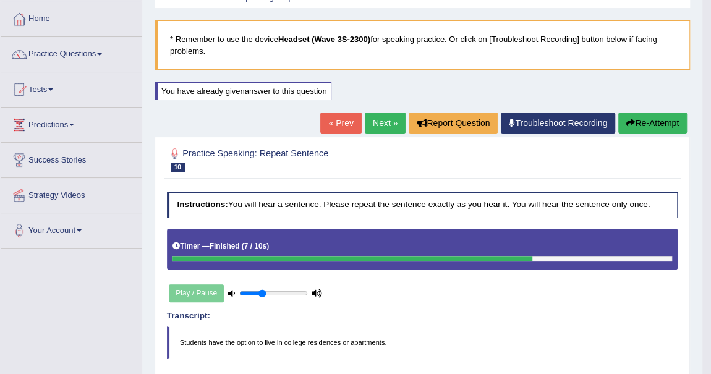
scroll to position [56, 0]
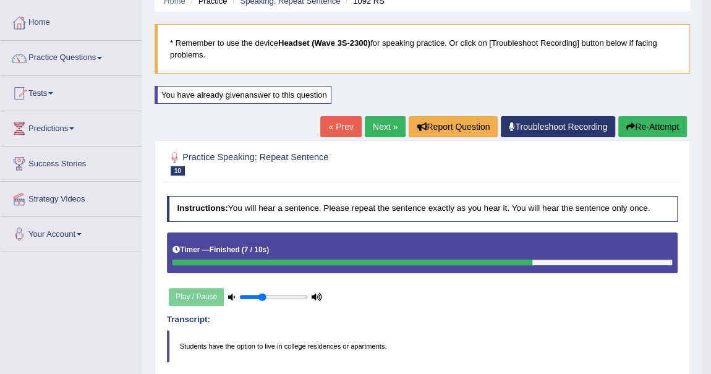
click at [379, 125] on link "Next »" at bounding box center [385, 126] width 41 height 21
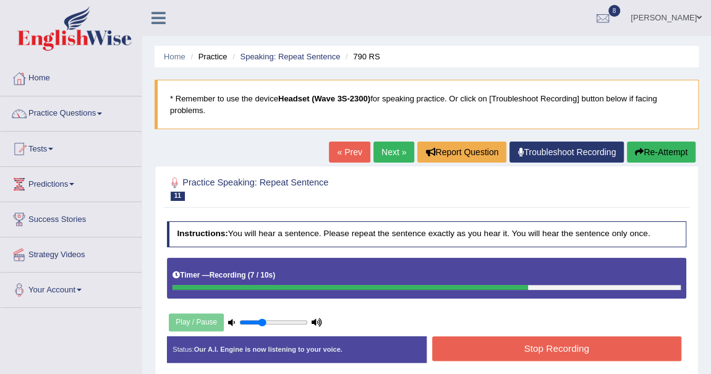
click at [576, 356] on button "Stop Recording" at bounding box center [556, 348] width 249 height 24
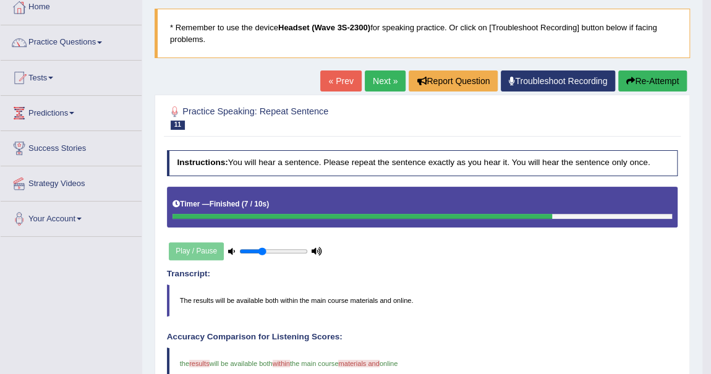
scroll to position [56, 0]
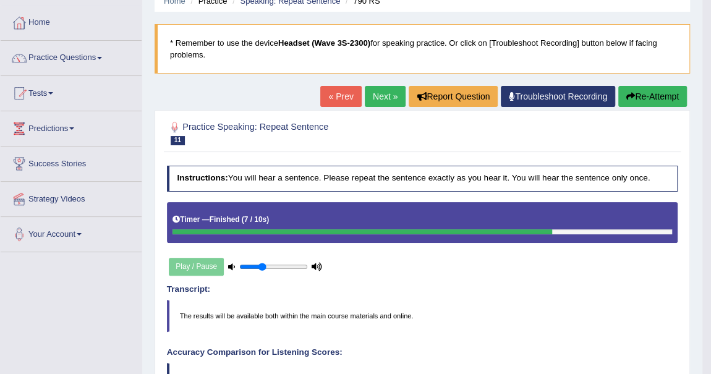
click at [382, 96] on link "Next »" at bounding box center [385, 96] width 41 height 21
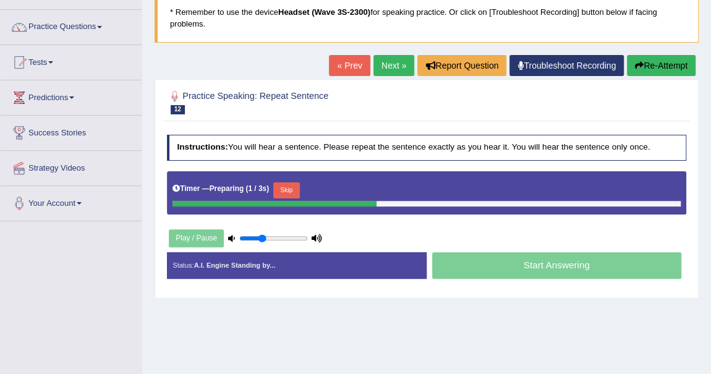
scroll to position [112, 0]
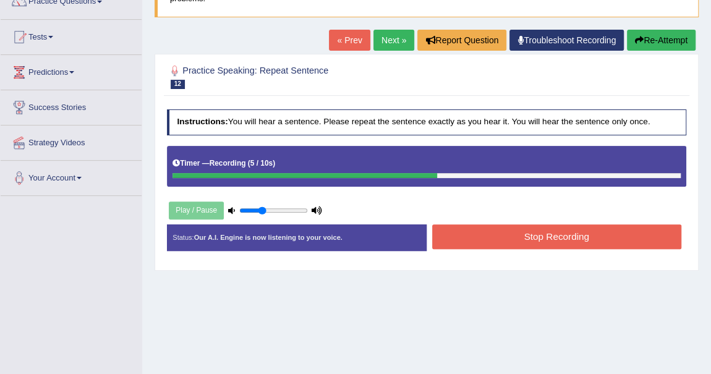
click at [562, 238] on button "Stop Recording" at bounding box center [556, 236] width 249 height 24
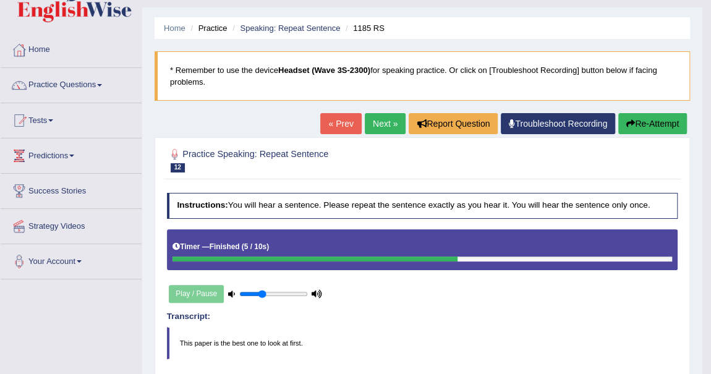
scroll to position [24, 0]
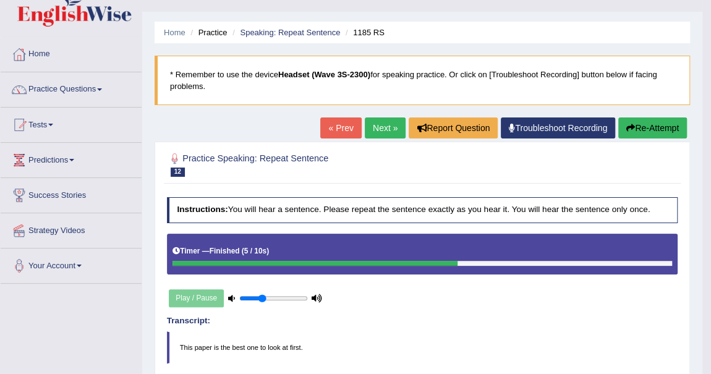
click at [374, 129] on link "Next »" at bounding box center [385, 127] width 41 height 21
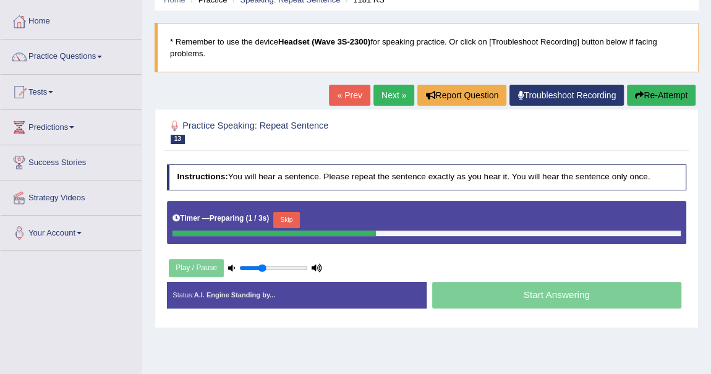
scroll to position [112, 0]
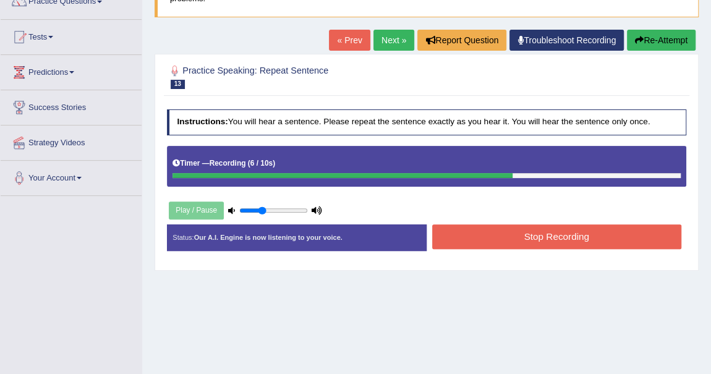
click at [508, 233] on button "Stop Recording" at bounding box center [556, 236] width 249 height 24
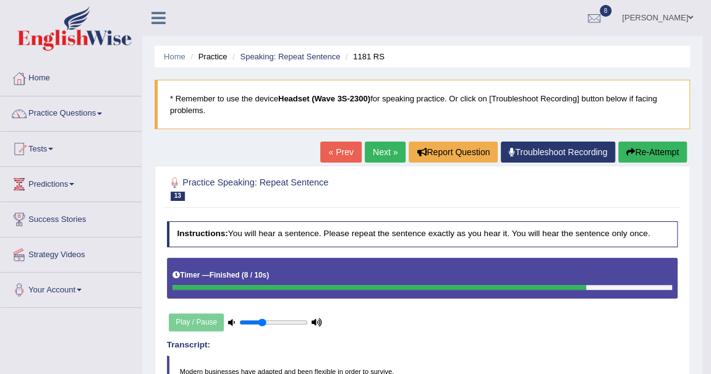
scroll to position [0, 0]
click at [661, 151] on button "Re-Attempt" at bounding box center [652, 151] width 69 height 21
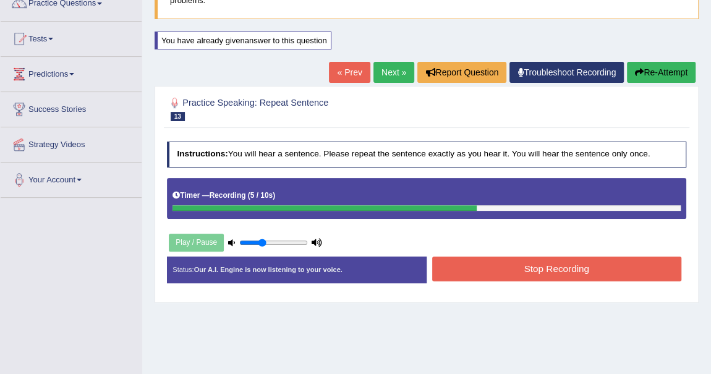
scroll to position [112, 0]
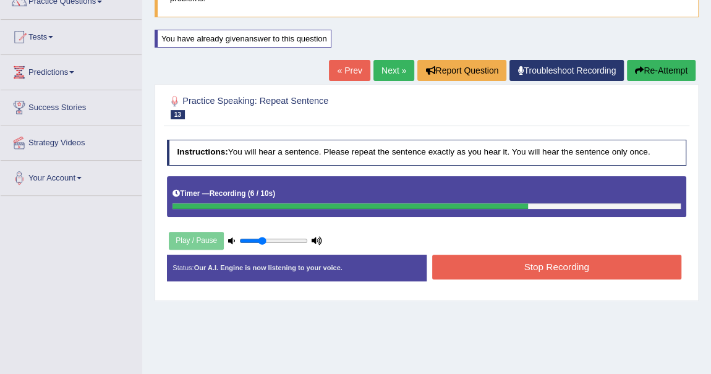
click at [580, 264] on button "Stop Recording" at bounding box center [556, 267] width 249 height 24
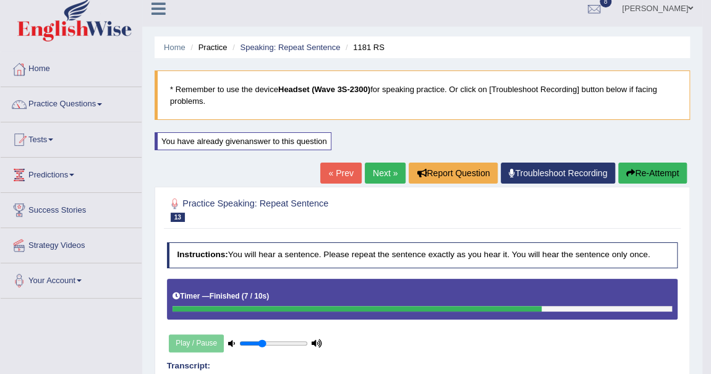
scroll to position [0, 0]
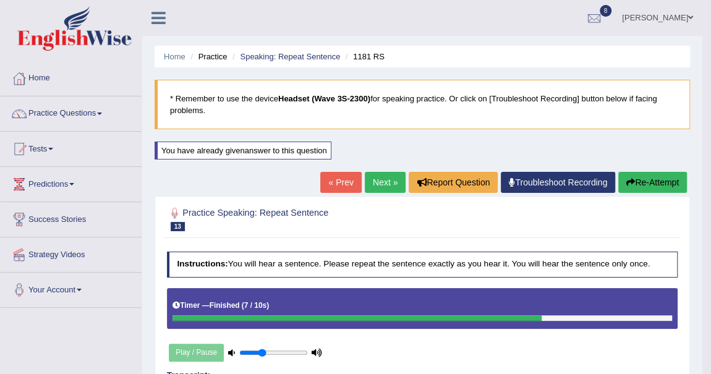
click at [644, 183] on button "Re-Attempt" at bounding box center [652, 182] width 69 height 21
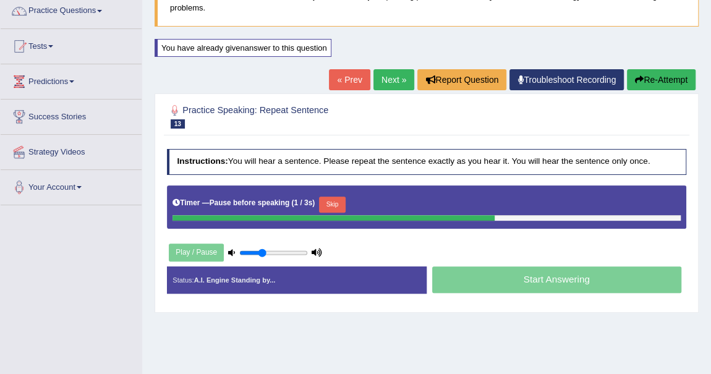
scroll to position [112, 0]
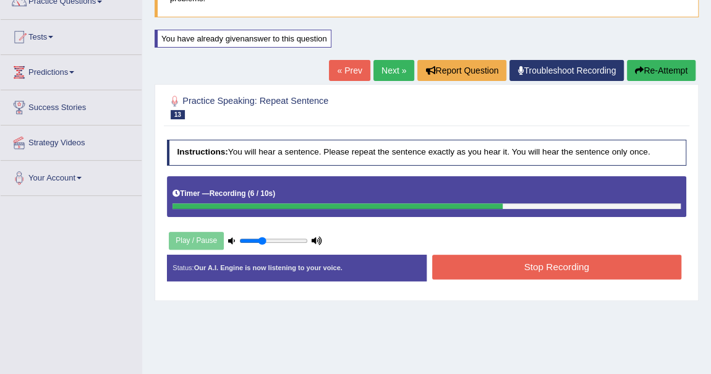
click at [558, 265] on button "Stop Recording" at bounding box center [556, 267] width 249 height 24
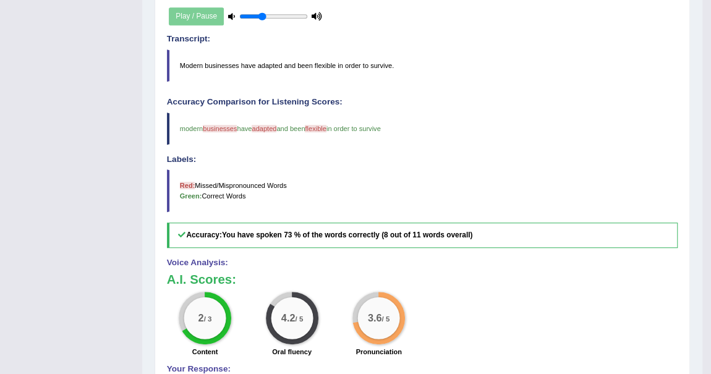
scroll to position [337, 0]
click at [229, 118] on blockquote "modern businesses business have adapted adopted and been flexible inflexible in…" at bounding box center [422, 128] width 511 height 32
click at [221, 61] on blockquote "Modern businesses have adapted and been flexible in order to survive." at bounding box center [422, 65] width 511 height 32
click at [222, 61] on blockquote "Modern businesses have adapted and been flexible in order to survive." at bounding box center [422, 65] width 511 height 32
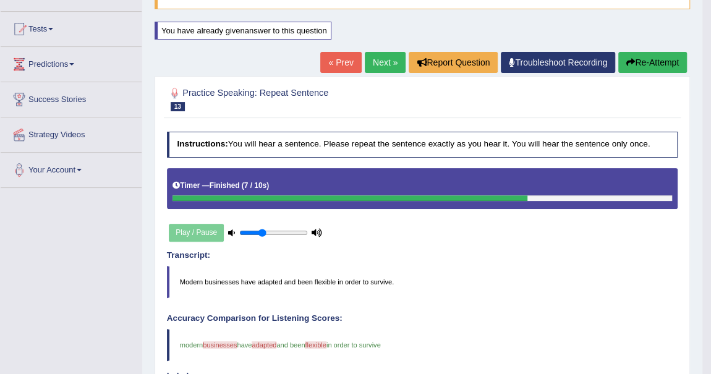
scroll to position [112, 0]
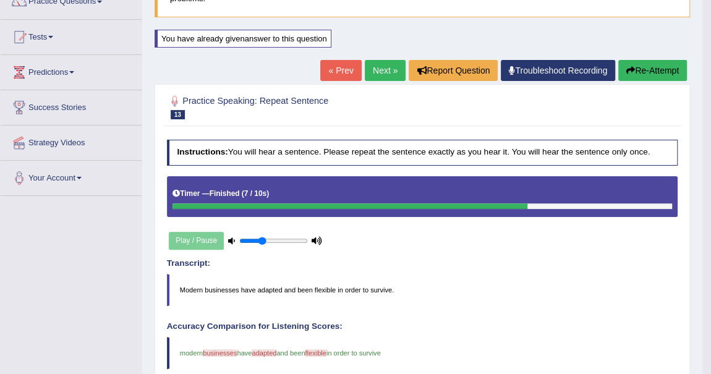
click at [643, 70] on button "Re-Attempt" at bounding box center [652, 70] width 69 height 21
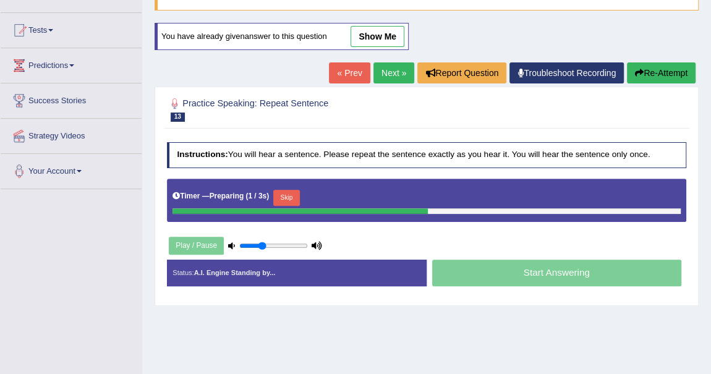
scroll to position [112, 0]
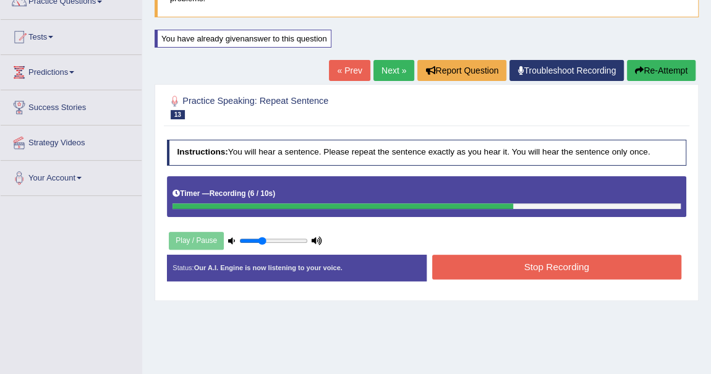
click at [504, 268] on button "Stop Recording" at bounding box center [556, 267] width 249 height 24
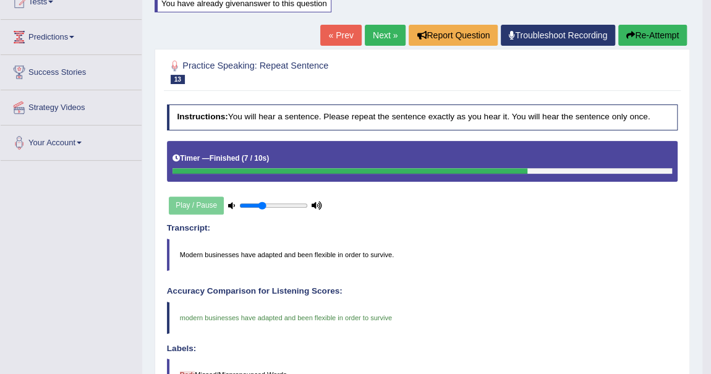
scroll to position [54, 0]
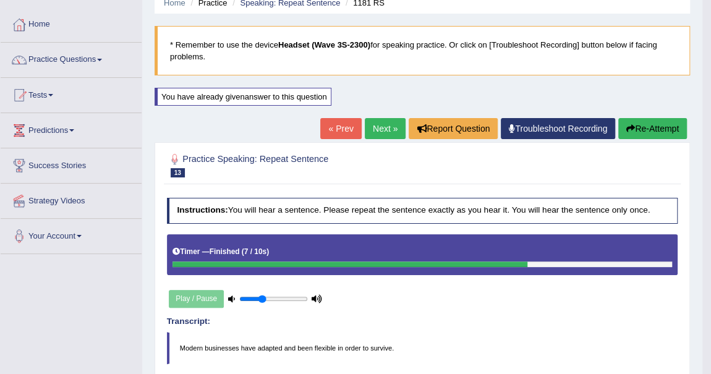
click at [386, 126] on link "Next »" at bounding box center [385, 128] width 41 height 21
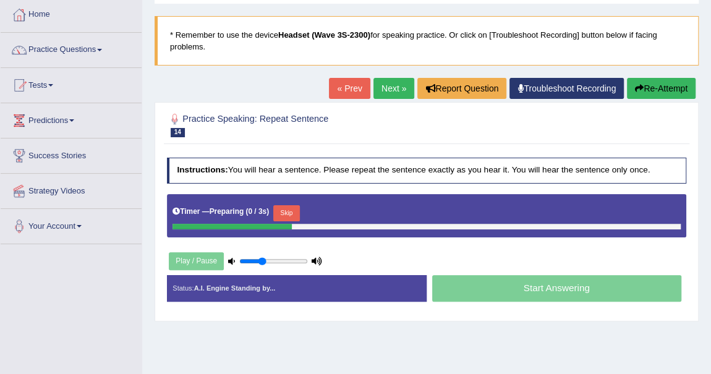
scroll to position [168, 0]
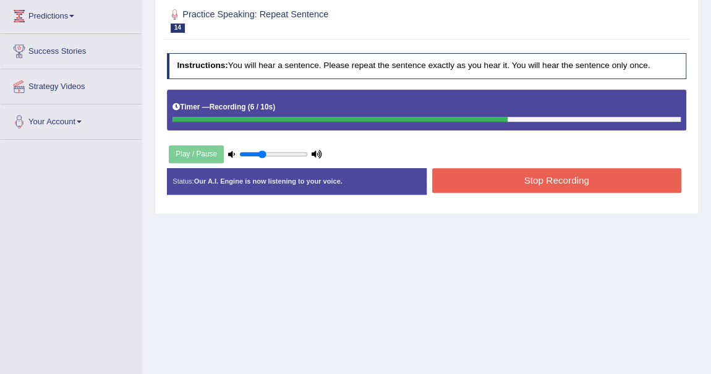
click at [509, 176] on button "Stop Recording" at bounding box center [556, 180] width 249 height 24
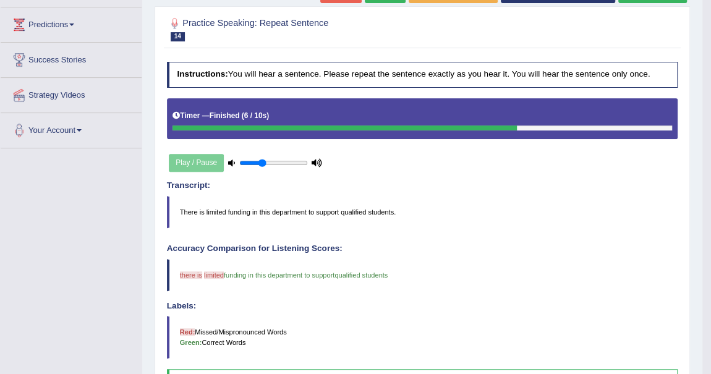
scroll to position [80, 0]
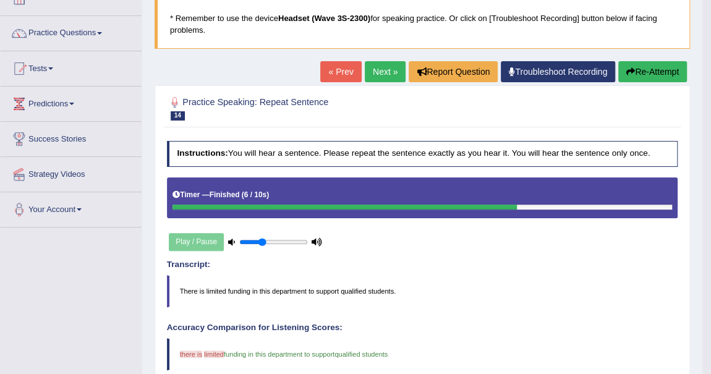
click at [645, 64] on button "Re-Attempt" at bounding box center [652, 71] width 69 height 21
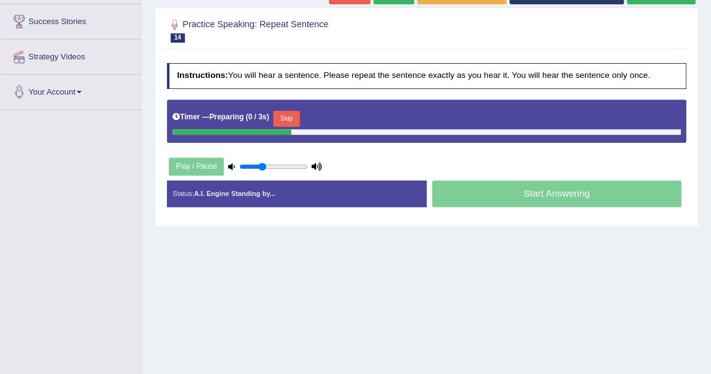
scroll to position [193, 0]
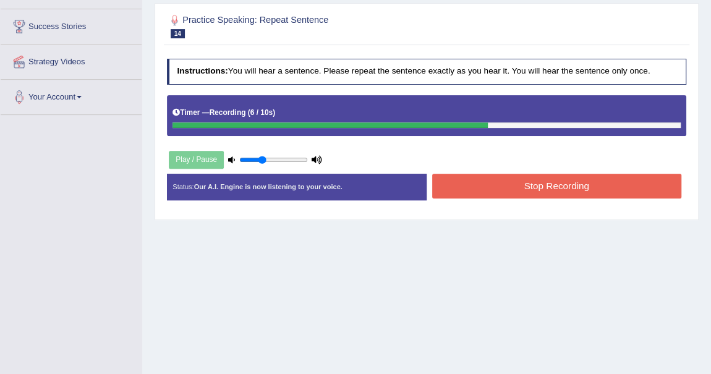
click at [528, 174] on button "Stop Recording" at bounding box center [556, 186] width 249 height 24
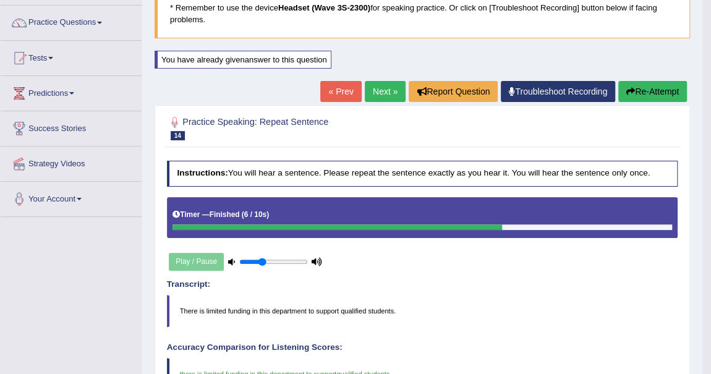
scroll to position [0, 0]
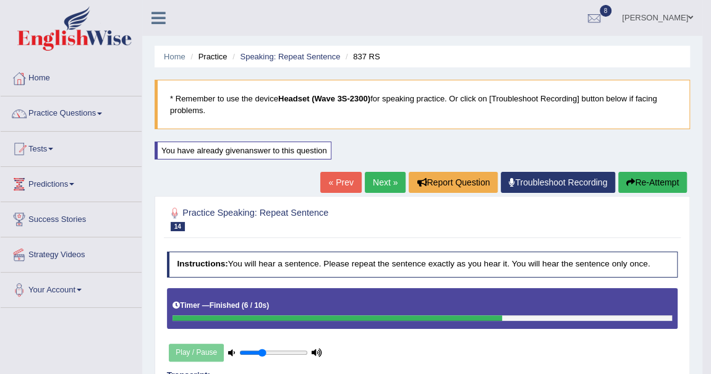
click at [385, 188] on link "Next »" at bounding box center [385, 182] width 41 height 21
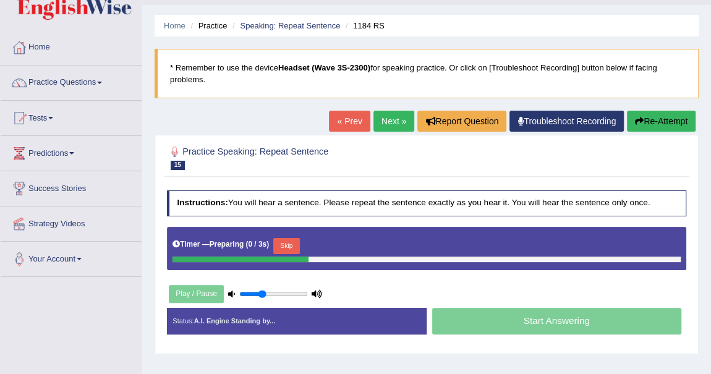
scroll to position [168, 0]
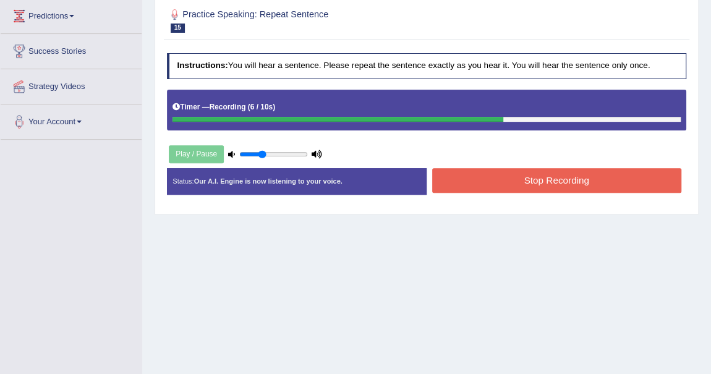
click at [508, 184] on button "Stop Recording" at bounding box center [556, 180] width 249 height 24
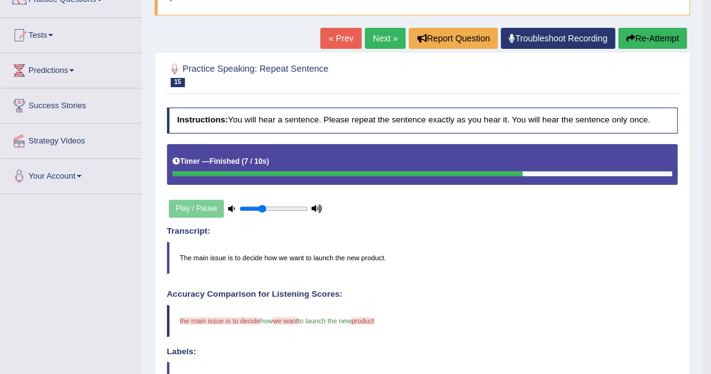
scroll to position [112, 0]
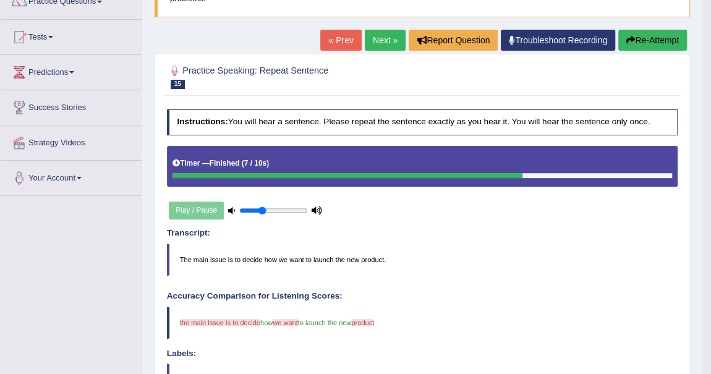
click at [659, 38] on button "Re-Attempt" at bounding box center [652, 40] width 69 height 21
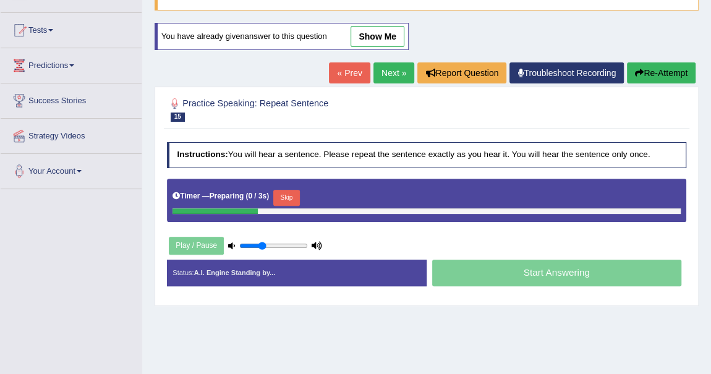
scroll to position [112, 0]
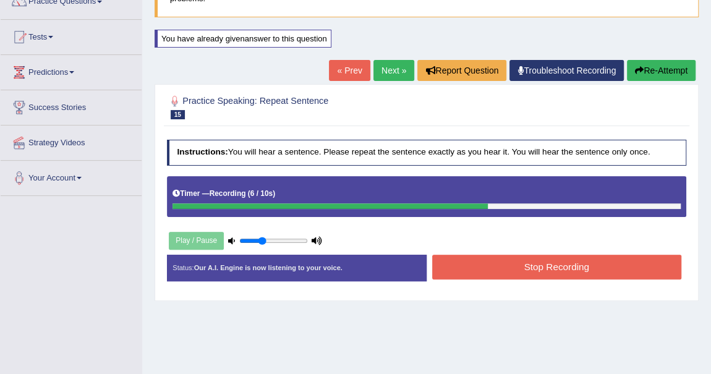
click at [596, 258] on button "Stop Recording" at bounding box center [556, 267] width 249 height 24
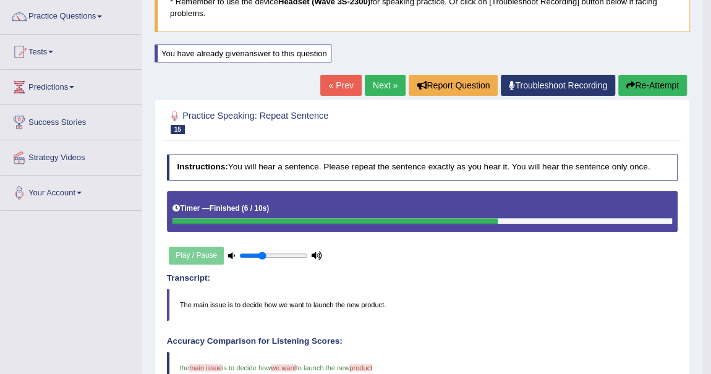
scroll to position [0, 0]
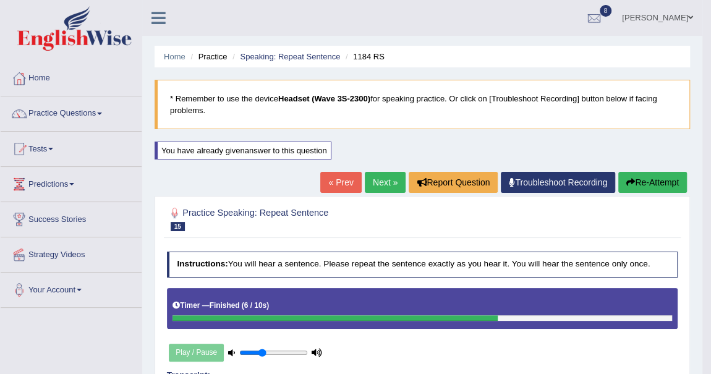
click at [380, 180] on link "Next »" at bounding box center [385, 182] width 41 height 21
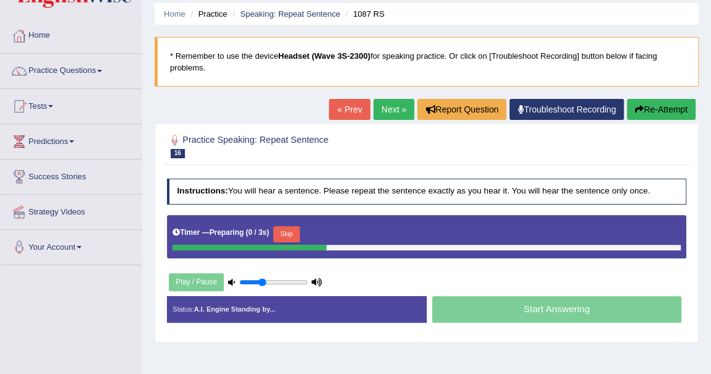
scroll to position [112, 0]
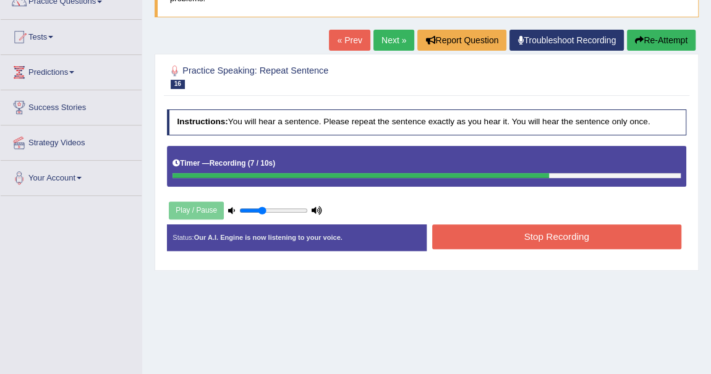
click at [481, 240] on button "Stop Recording" at bounding box center [556, 236] width 249 height 24
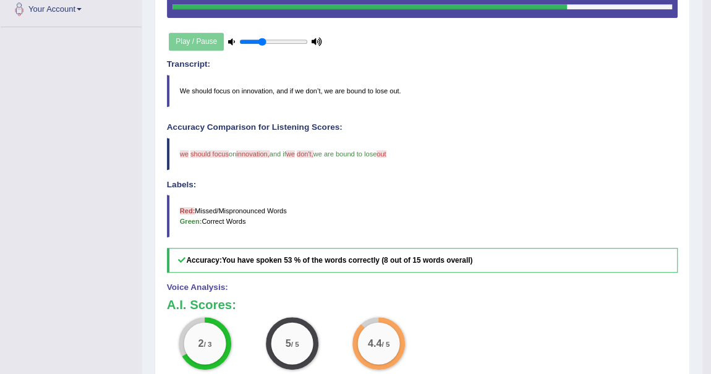
scroll to position [137, 0]
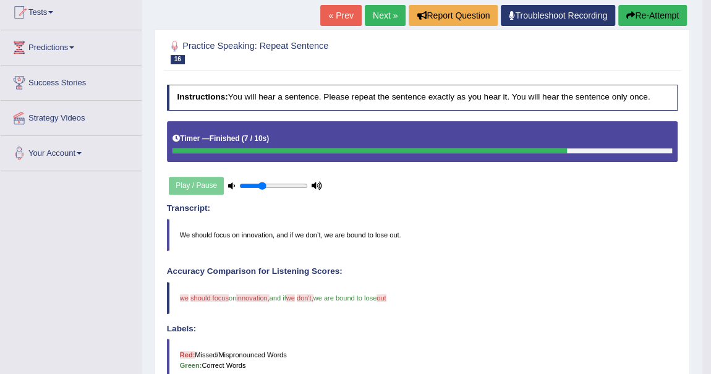
click at [382, 11] on link "Next »" at bounding box center [385, 15] width 41 height 21
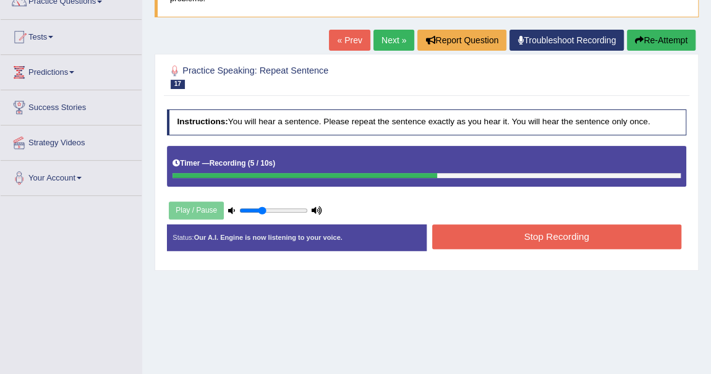
click at [520, 233] on button "Stop Recording" at bounding box center [556, 236] width 249 height 24
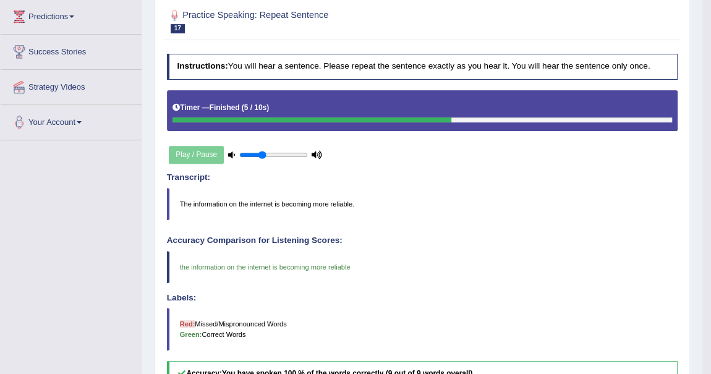
scroll to position [56, 0]
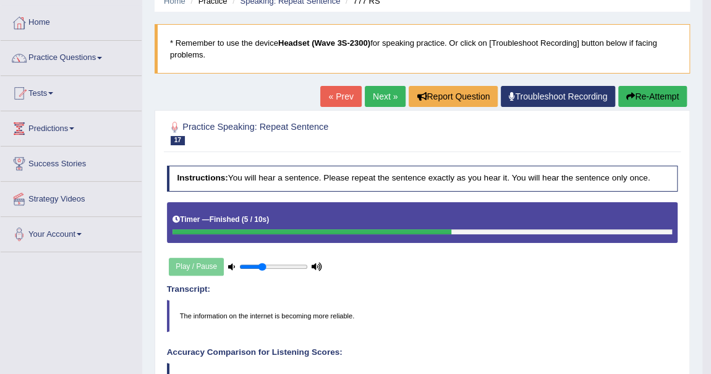
click at [374, 93] on link "Next »" at bounding box center [385, 96] width 41 height 21
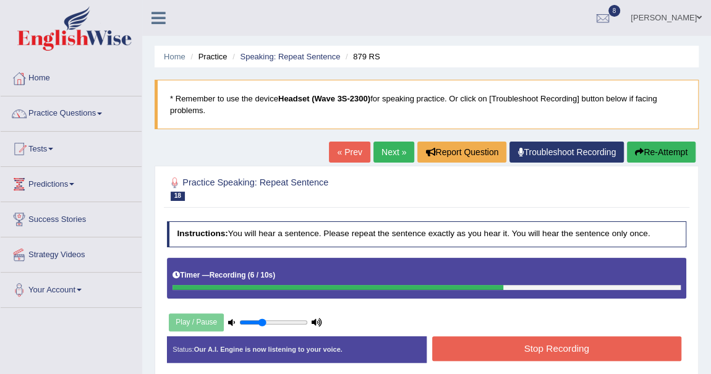
click at [580, 358] on div "Stop Recording" at bounding box center [555, 349] width 259 height 27
click at [571, 350] on button "Stop Recording" at bounding box center [556, 348] width 249 height 24
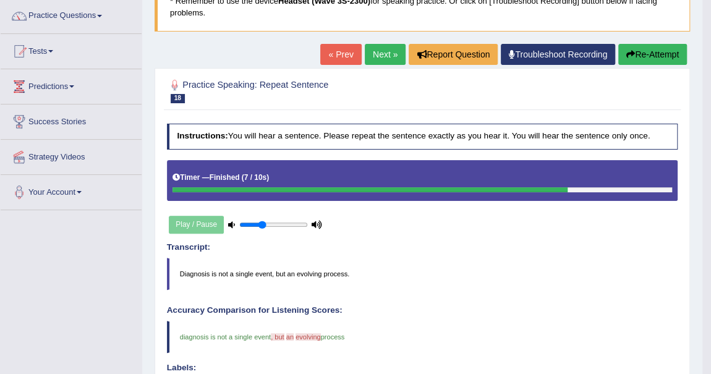
scroll to position [80, 0]
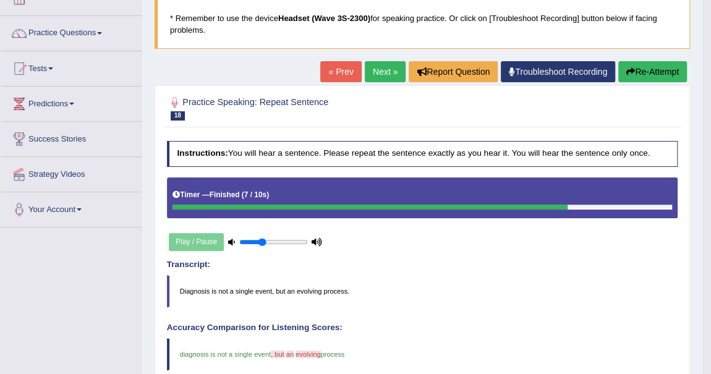
click at [384, 74] on link "Next »" at bounding box center [385, 71] width 41 height 21
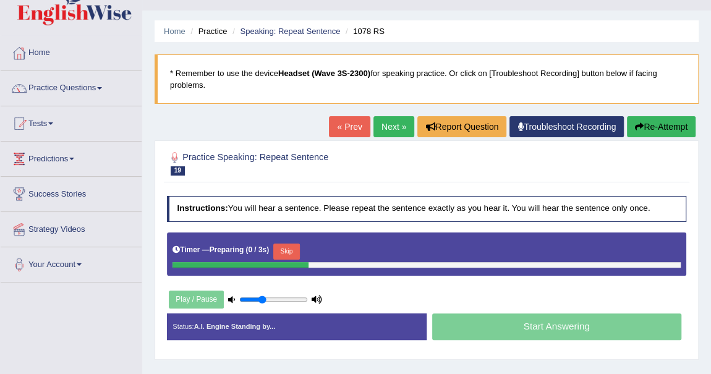
scroll to position [112, 0]
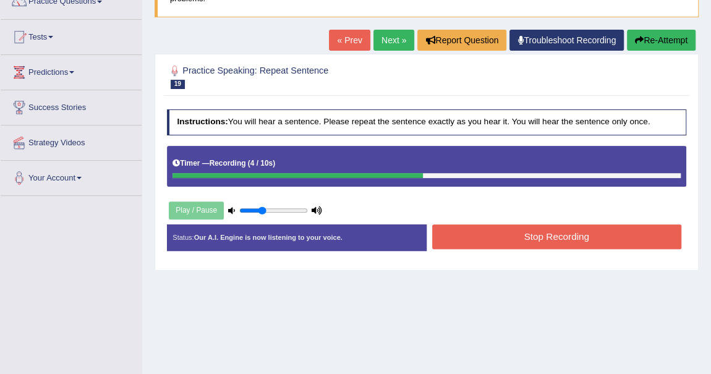
click at [535, 237] on button "Stop Recording" at bounding box center [556, 236] width 249 height 24
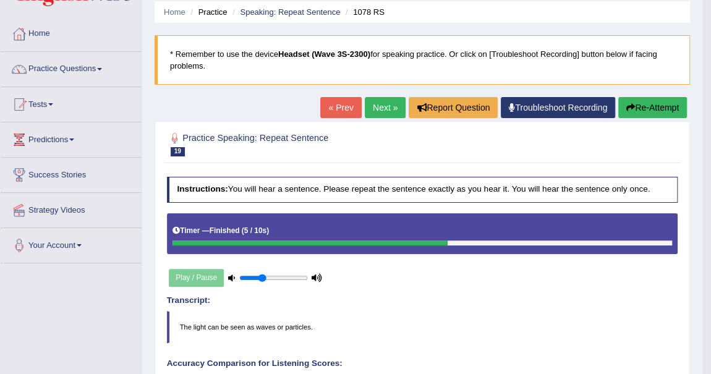
scroll to position [0, 0]
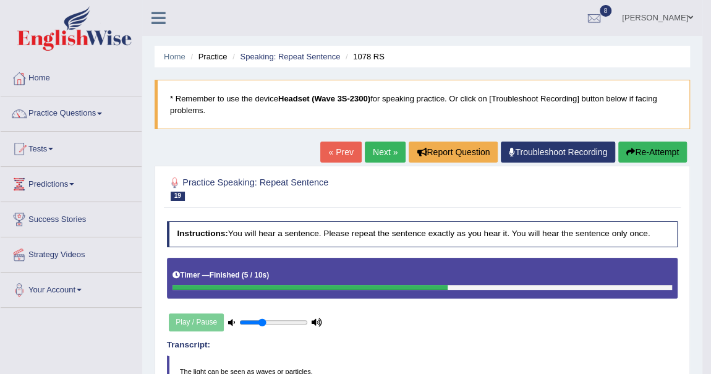
click at [387, 148] on link "Next »" at bounding box center [385, 151] width 41 height 21
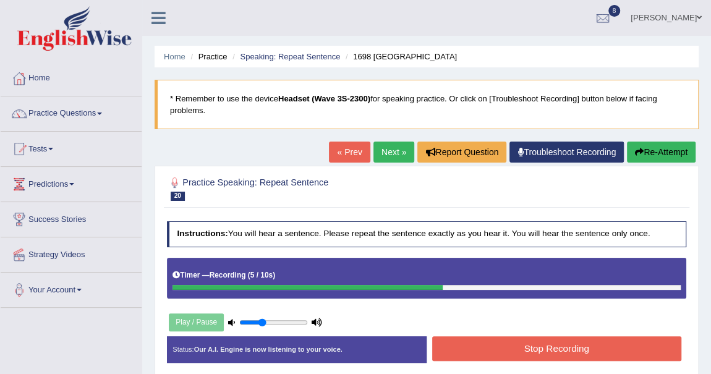
click at [546, 347] on button "Stop Recording" at bounding box center [556, 348] width 249 height 24
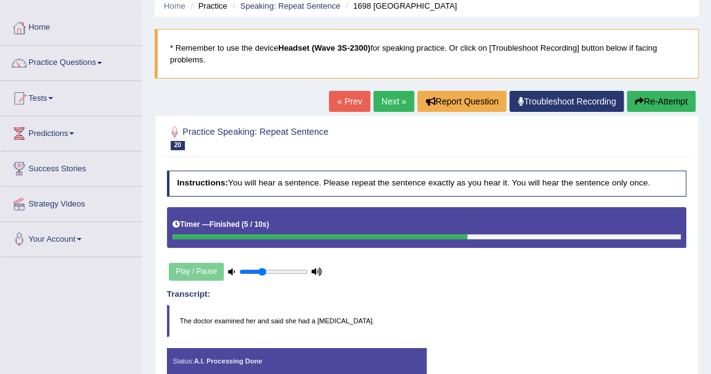
scroll to position [50, 0]
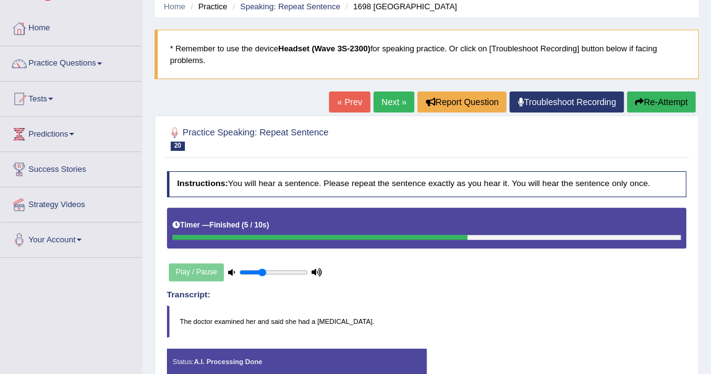
click at [203, 269] on div "Play / Pause" at bounding box center [246, 272] width 158 height 27
click at [231, 269] on icon at bounding box center [231, 272] width 7 height 7
click at [393, 107] on link "Next »" at bounding box center [393, 101] width 41 height 21
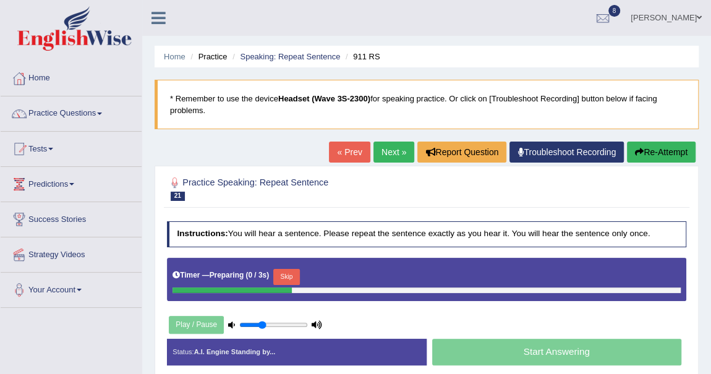
scroll to position [168, 0]
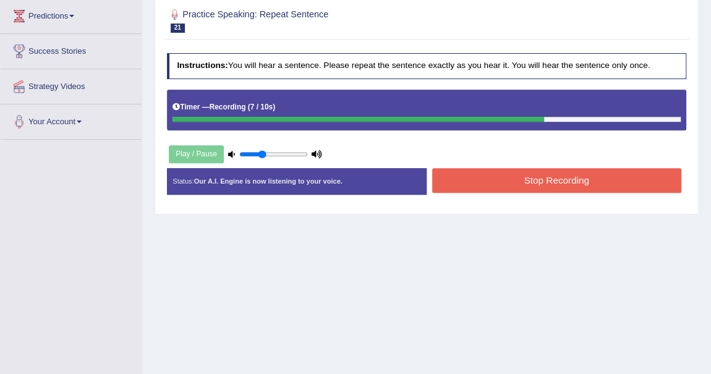
click at [523, 177] on button "Stop Recording" at bounding box center [556, 180] width 249 height 24
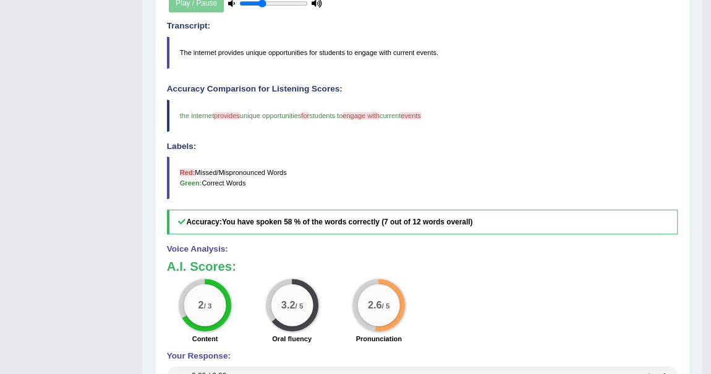
scroll to position [56, 0]
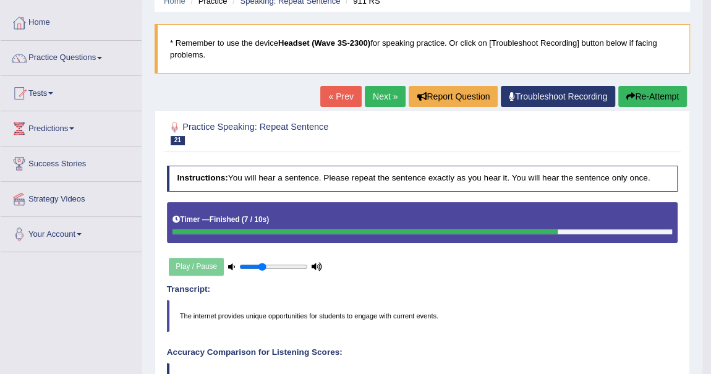
click at [643, 95] on button "Re-Attempt" at bounding box center [652, 96] width 69 height 21
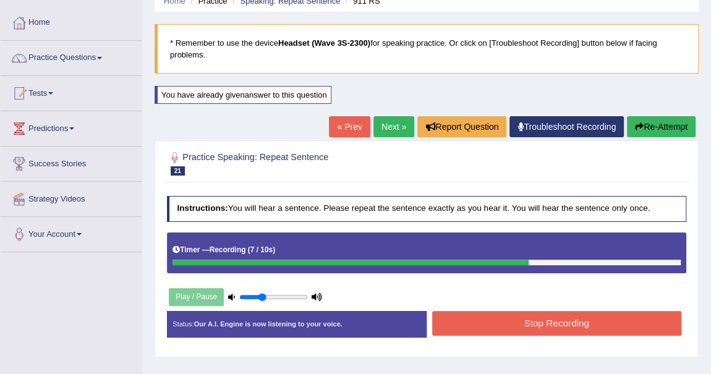
drag, startPoint x: 571, startPoint y: 327, endPoint x: 565, endPoint y: 321, distance: 8.3
click at [566, 323] on button "Stop Recording" at bounding box center [556, 323] width 249 height 24
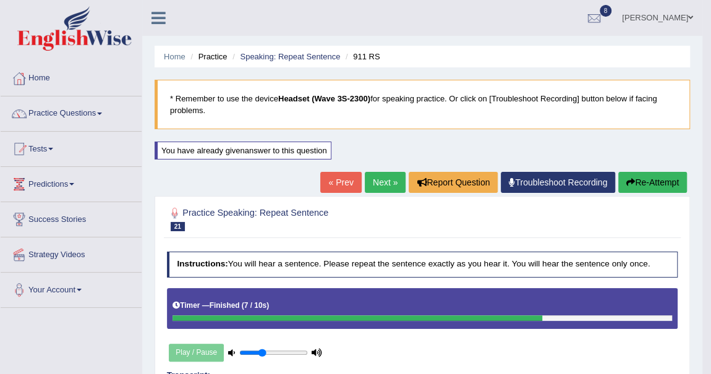
click at [379, 183] on link "Next »" at bounding box center [385, 182] width 41 height 21
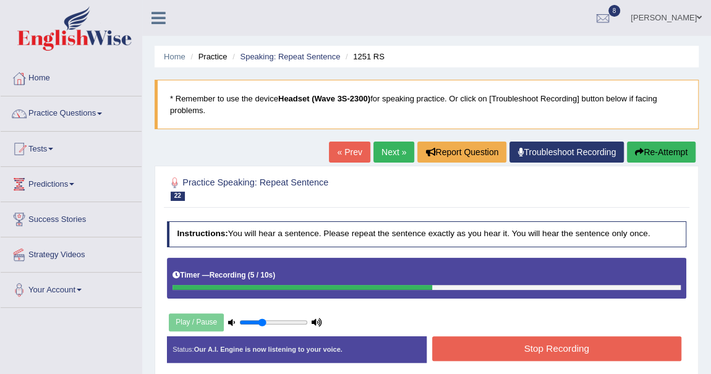
click at [560, 350] on button "Stop Recording" at bounding box center [556, 348] width 249 height 24
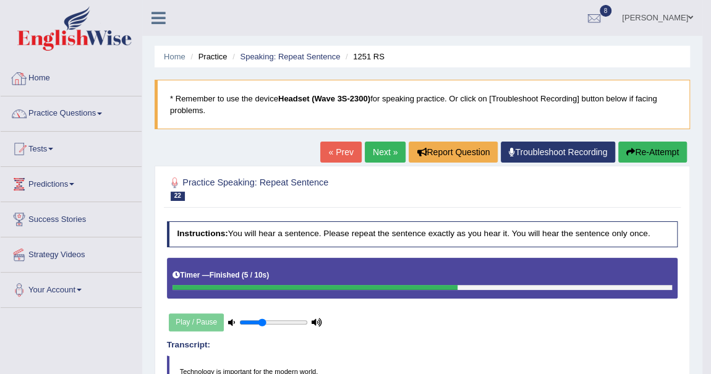
click at [95, 115] on link "Practice Questions" at bounding box center [71, 111] width 141 height 31
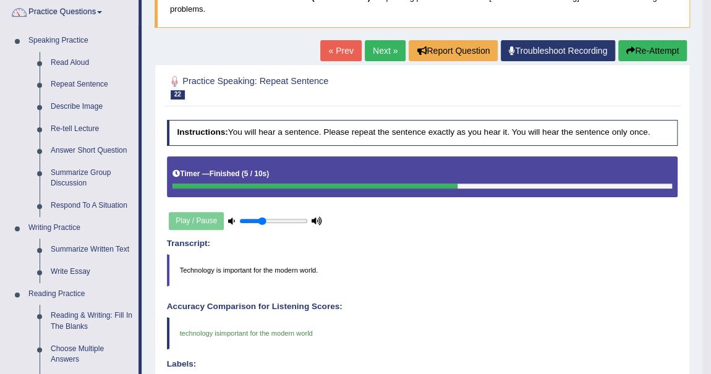
scroll to position [86, 0]
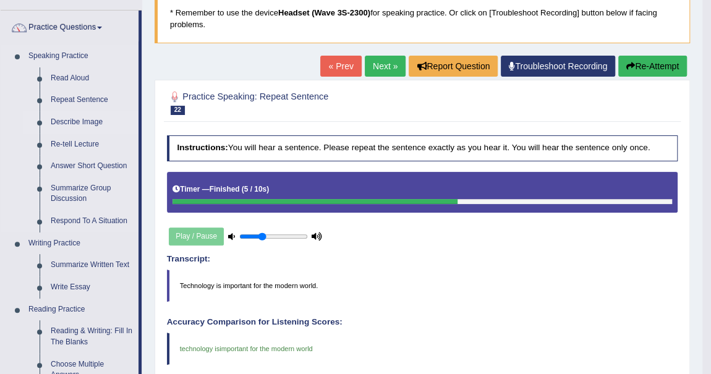
click at [92, 122] on link "Describe Image" at bounding box center [91, 122] width 93 height 22
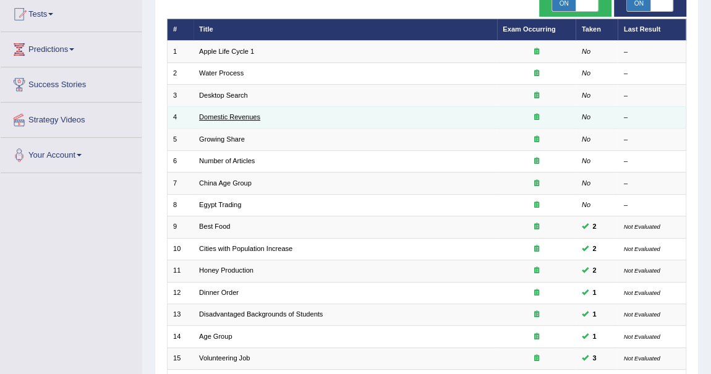
scroll to position [109, 0]
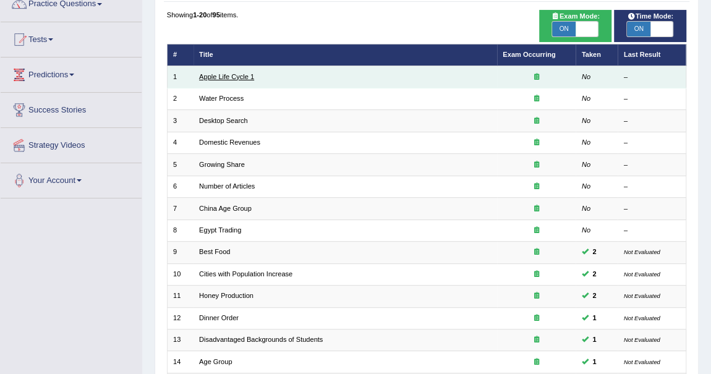
click at [232, 76] on link "Apple Life Cycle 1" at bounding box center [226, 76] width 55 height 7
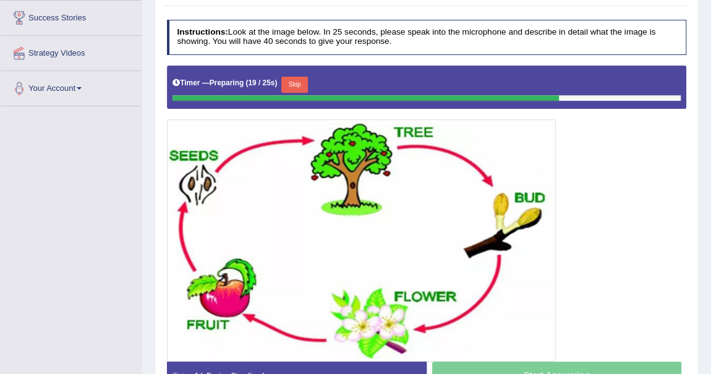
scroll to position [219, 0]
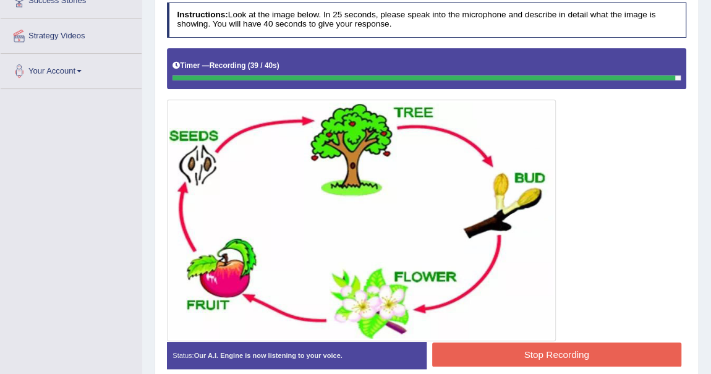
click at [564, 358] on button "Stop Recording" at bounding box center [556, 354] width 249 height 24
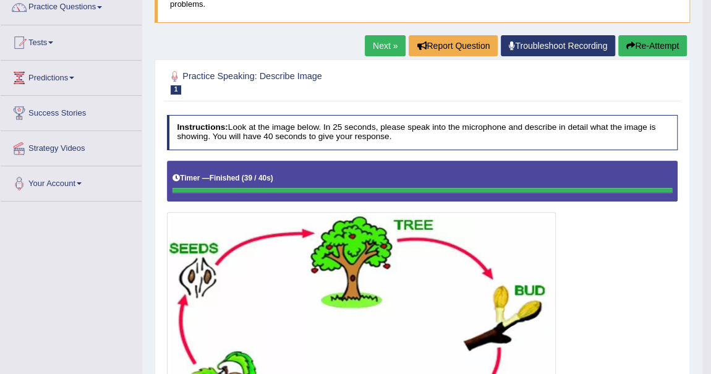
scroll to position [50, 0]
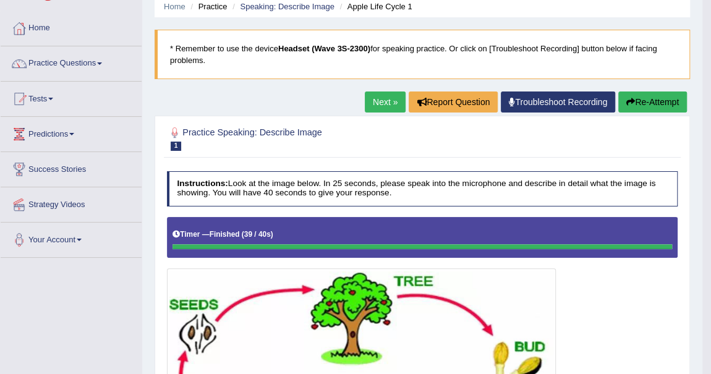
click at [375, 99] on link "Next »" at bounding box center [385, 101] width 41 height 21
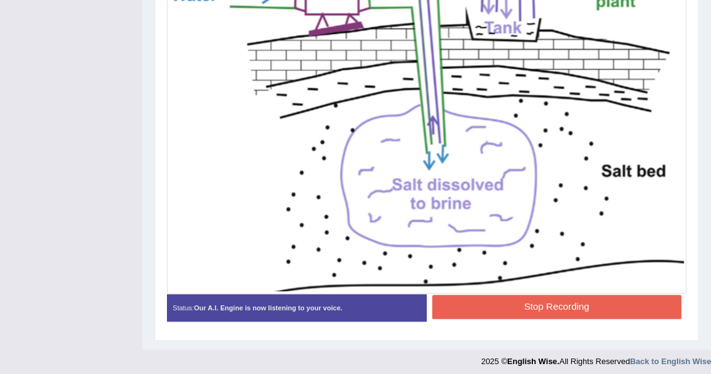
scroll to position [381, 0]
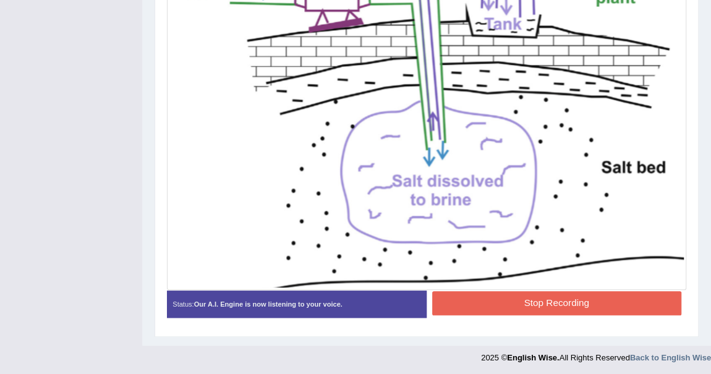
click at [543, 291] on button "Stop Recording" at bounding box center [556, 303] width 249 height 24
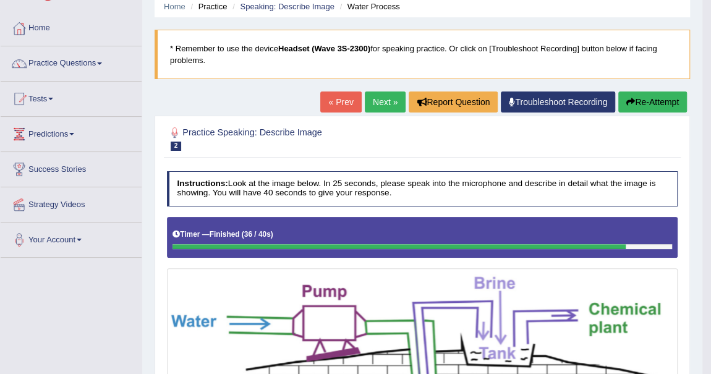
scroll to position [0, 0]
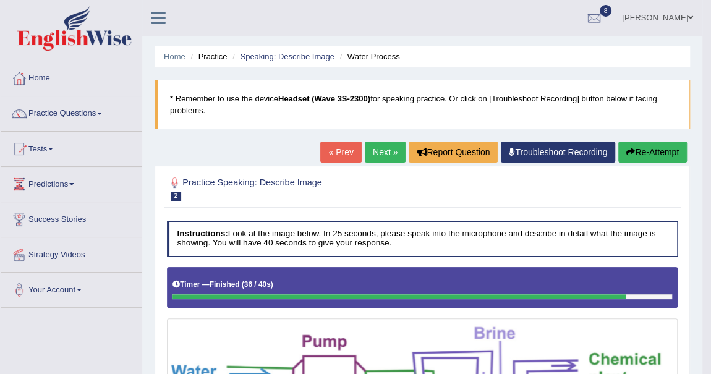
click at [383, 144] on link "Next »" at bounding box center [385, 151] width 41 height 21
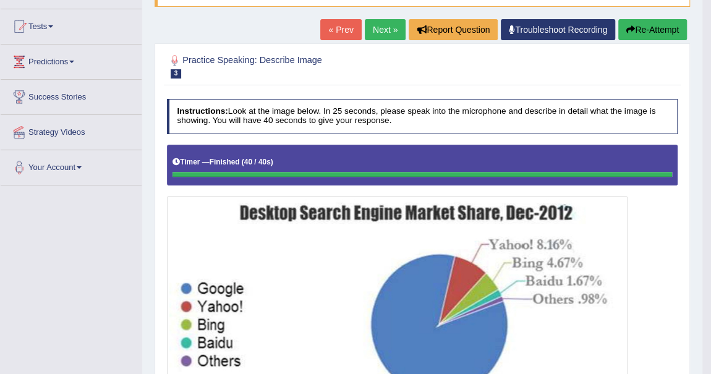
scroll to position [112, 0]
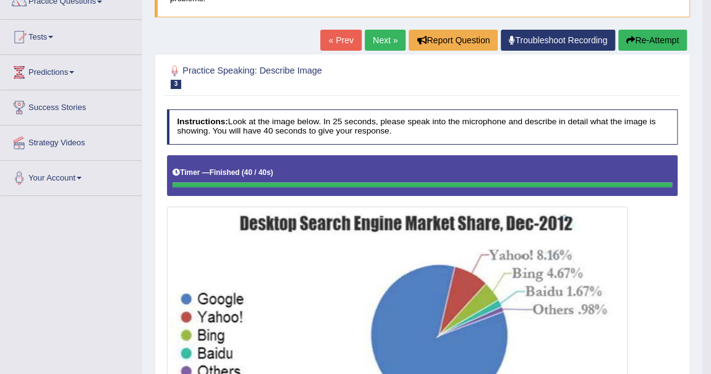
click at [657, 41] on button "Re-Attempt" at bounding box center [652, 40] width 69 height 21
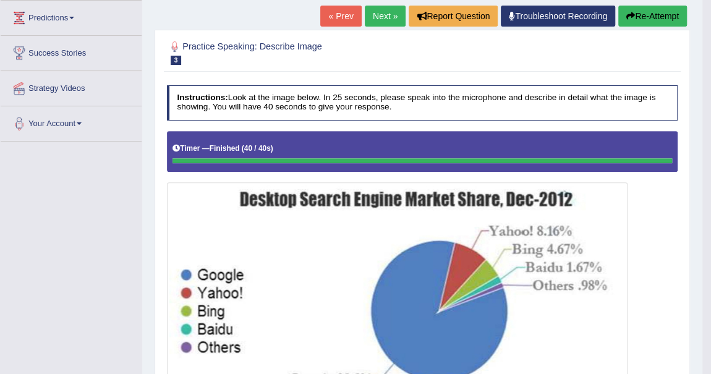
scroll to position [56, 0]
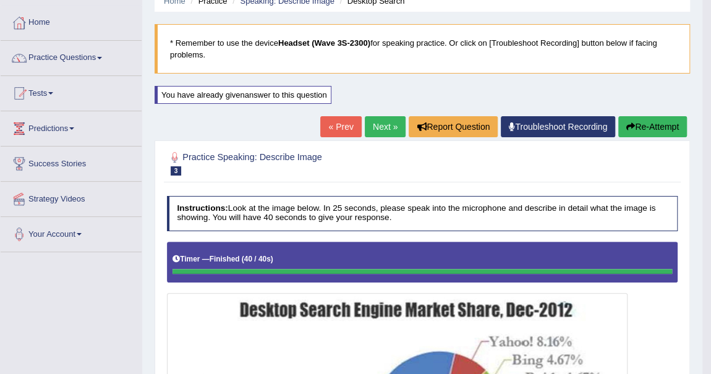
click at [379, 127] on link "Next »" at bounding box center [385, 126] width 41 height 21
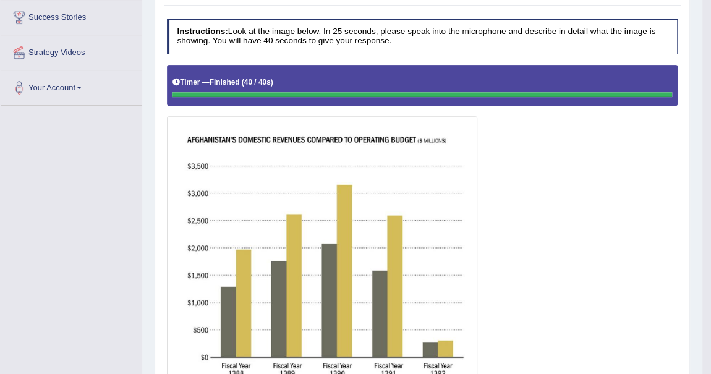
scroll to position [90, 0]
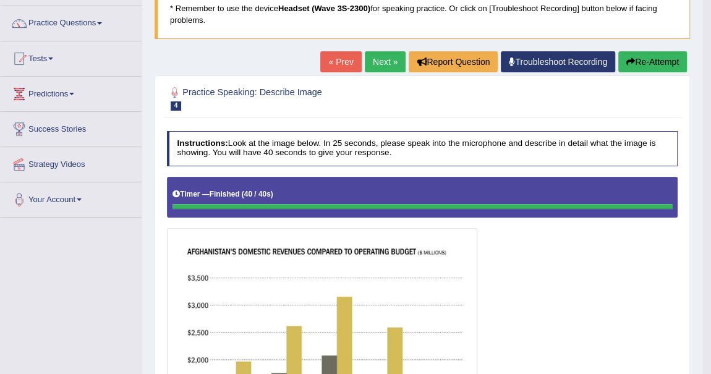
click at [640, 61] on button "Re-Attempt" at bounding box center [652, 61] width 69 height 21
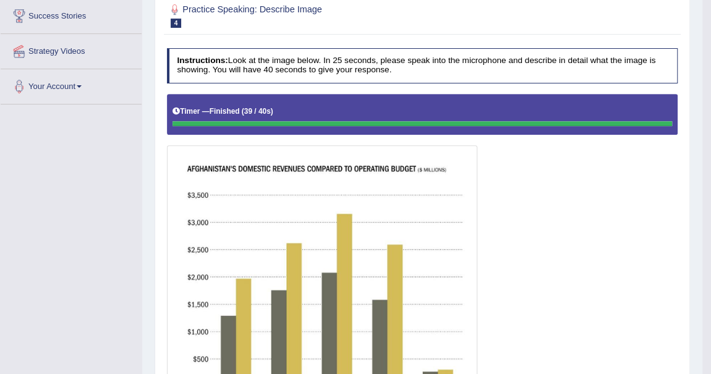
scroll to position [91, 0]
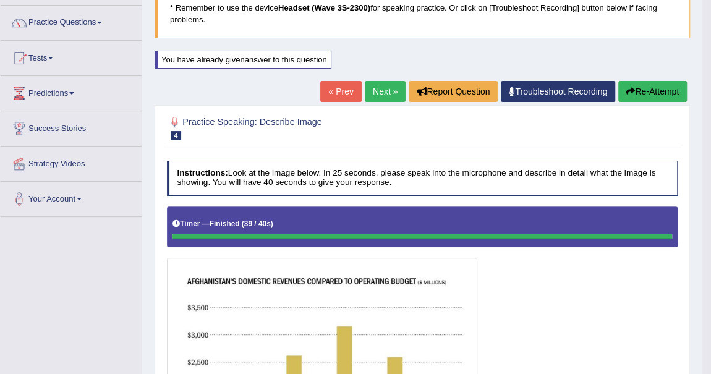
click at [653, 90] on button "Re-Attempt" at bounding box center [652, 91] width 69 height 21
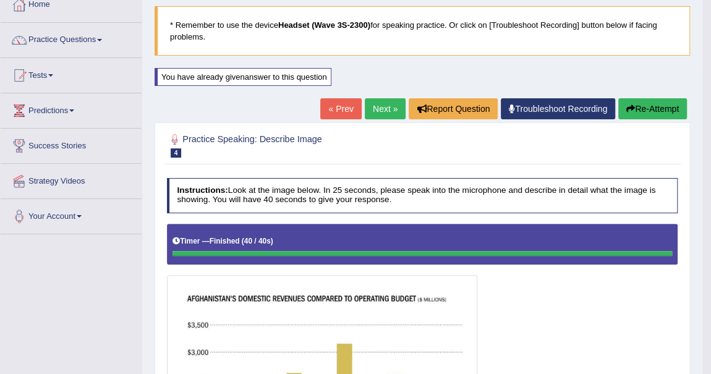
scroll to position [56, 0]
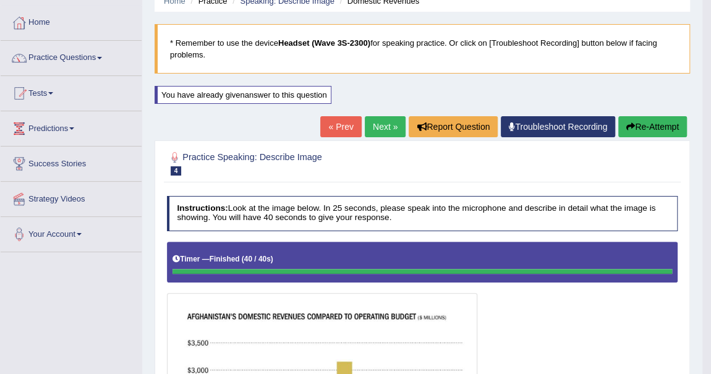
click at [378, 127] on link "Next »" at bounding box center [385, 126] width 41 height 21
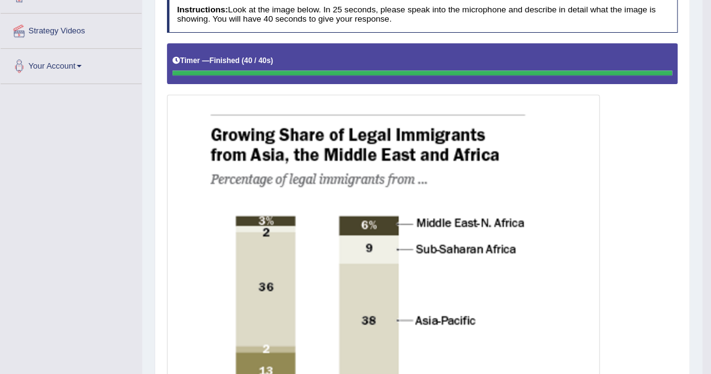
scroll to position [110, 0]
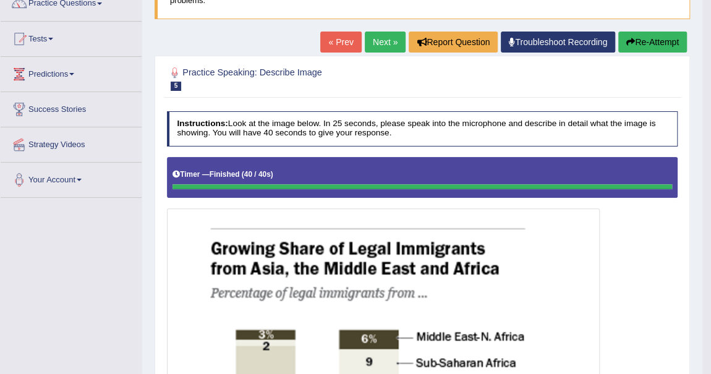
click at [654, 41] on button "Re-Attempt" at bounding box center [652, 42] width 69 height 21
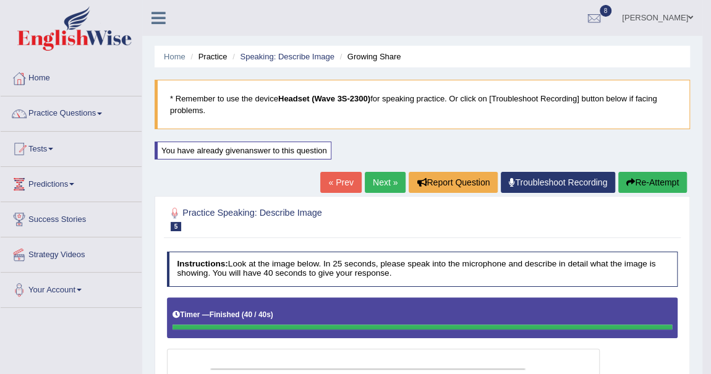
click at [644, 179] on button "Re-Attempt" at bounding box center [652, 182] width 69 height 21
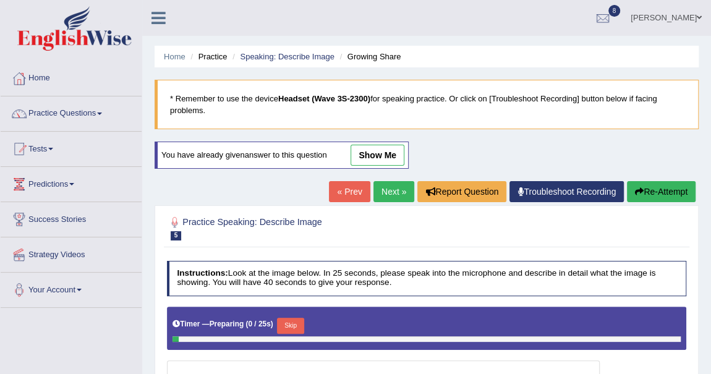
click at [394, 187] on link "Next »" at bounding box center [393, 191] width 41 height 21
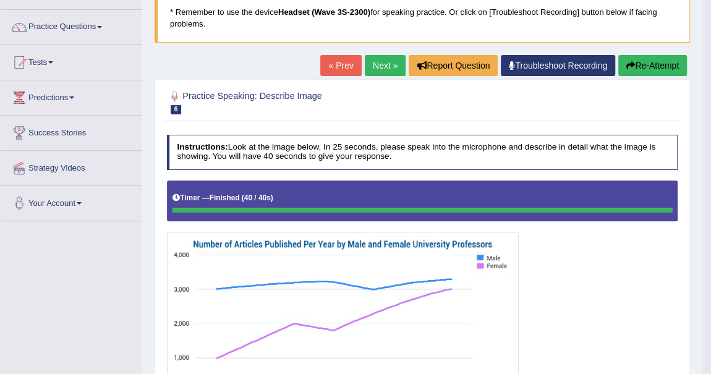
scroll to position [56, 0]
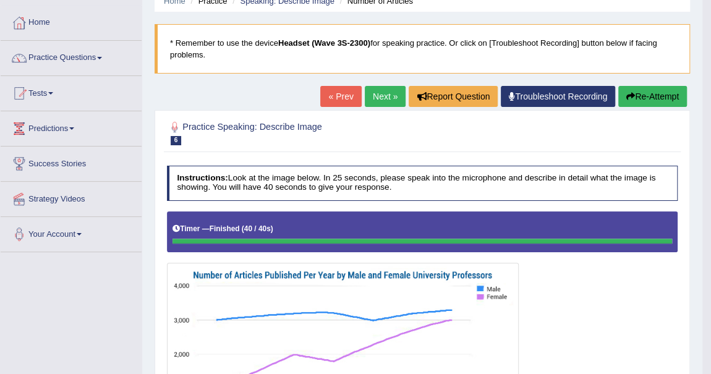
click at [641, 98] on button "Re-Attempt" at bounding box center [652, 96] width 69 height 21
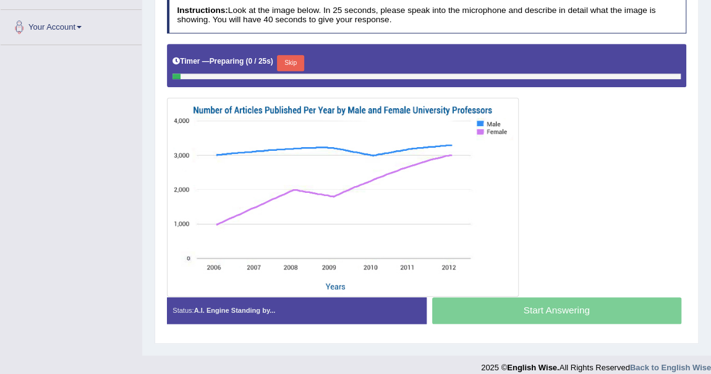
scroll to position [275, 0]
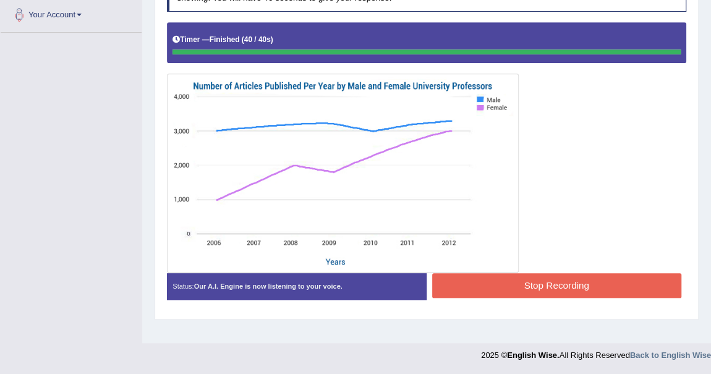
drag, startPoint x: 557, startPoint y: 284, endPoint x: 551, endPoint y: 281, distance: 6.4
click at [555, 288] on div "Instructions: Look at the image below. In 25 seconds, please speak into the mic…" at bounding box center [426, 142] width 525 height 342
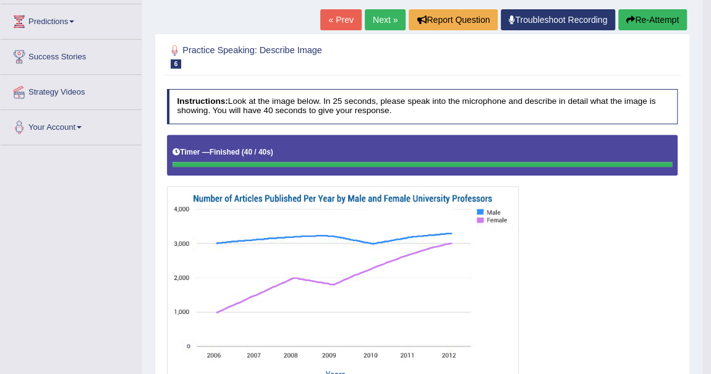
scroll to position [50, 0]
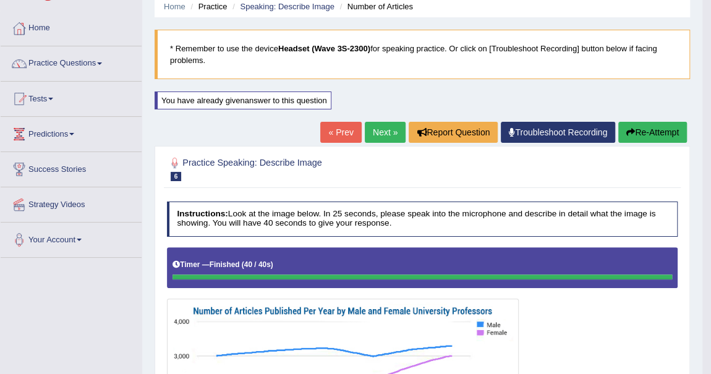
click at [380, 125] on link "Next »" at bounding box center [385, 132] width 41 height 21
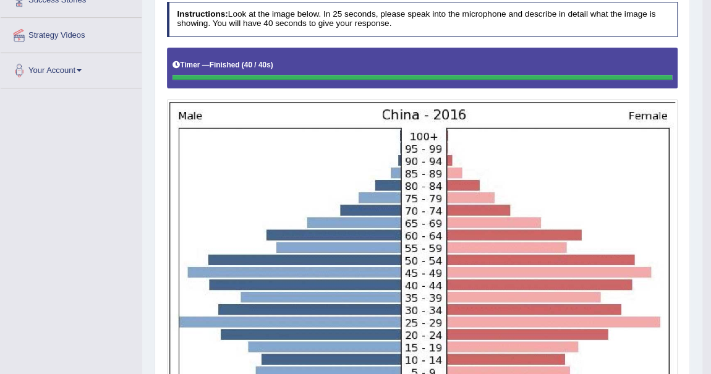
scroll to position [95, 0]
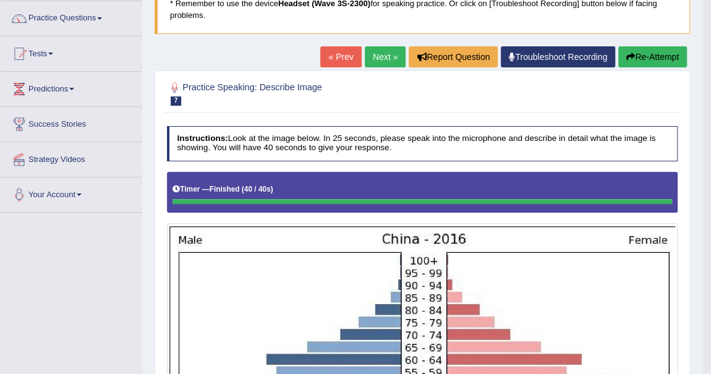
click at [647, 55] on button "Re-Attempt" at bounding box center [652, 56] width 69 height 21
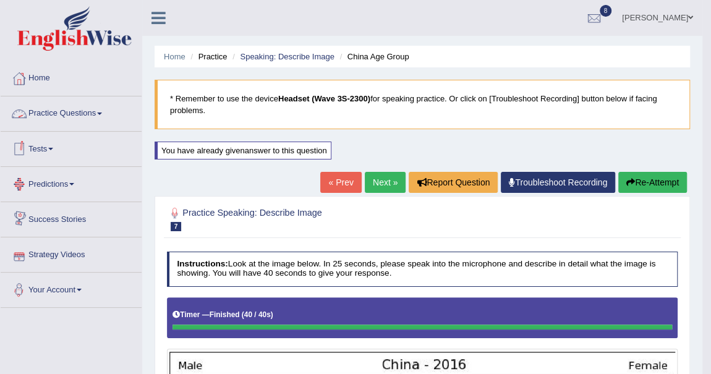
click at [96, 112] on link "Practice Questions" at bounding box center [71, 111] width 141 height 31
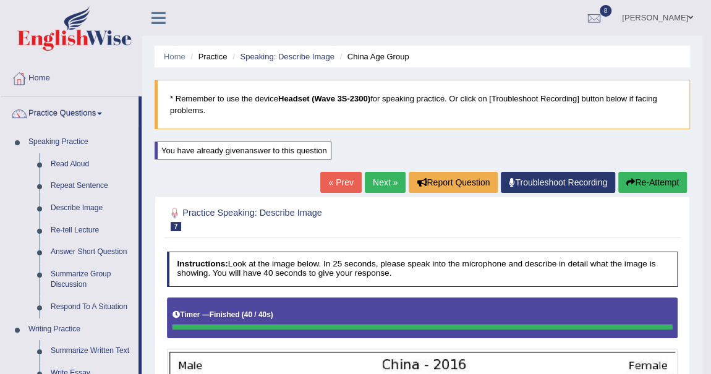
drag, startPoint x: 649, startPoint y: 184, endPoint x: 643, endPoint y: 179, distance: 7.4
click at [644, 179] on button "Re-Attempt" at bounding box center [652, 182] width 69 height 21
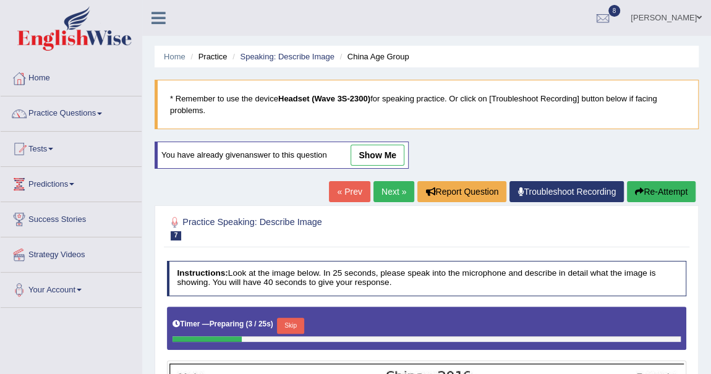
click at [389, 183] on link "Next »" at bounding box center [393, 191] width 41 height 21
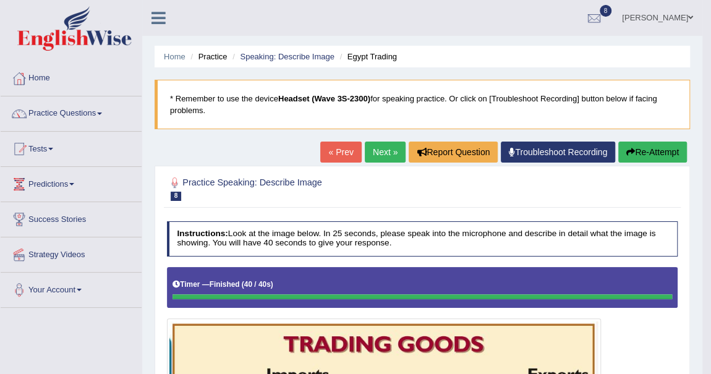
click at [642, 152] on button "Re-Attempt" at bounding box center [652, 151] width 69 height 21
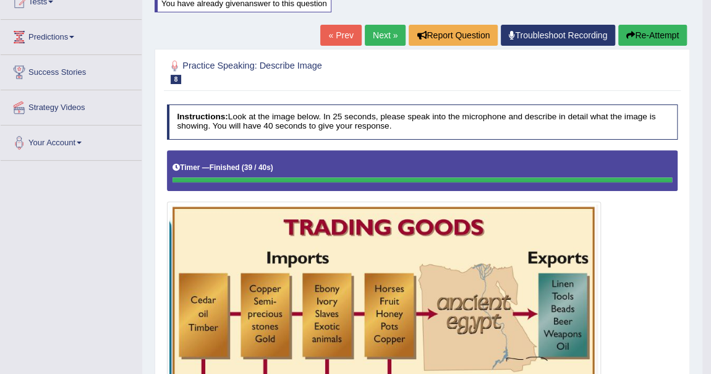
scroll to position [5, 0]
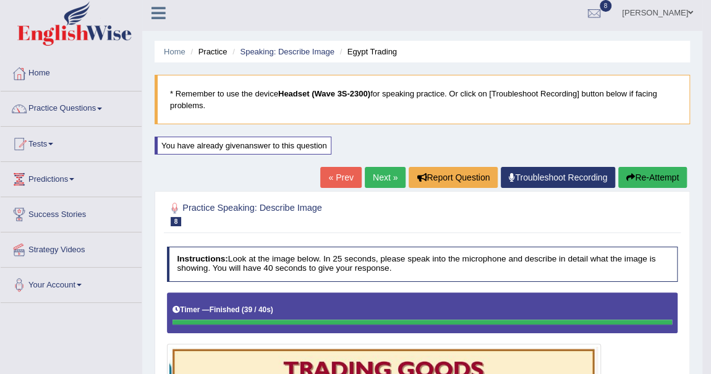
click at [387, 175] on link "Next »" at bounding box center [385, 177] width 41 height 21
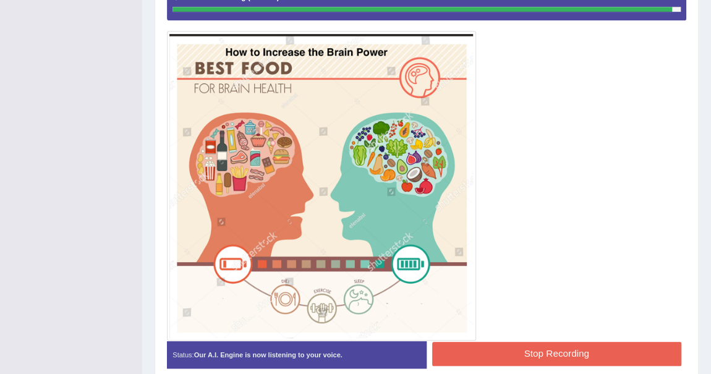
scroll to position [368, 0]
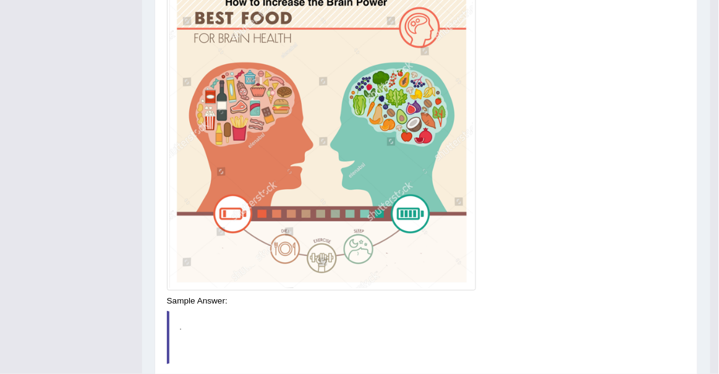
click at [531, 298] on div "Instructions: Look at the image below. In 25 seconds, please speak into the mic…" at bounding box center [426, 146] width 524 height 536
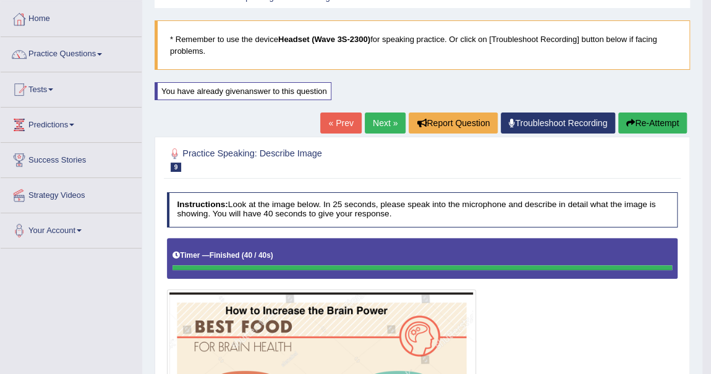
scroll to position [56, 0]
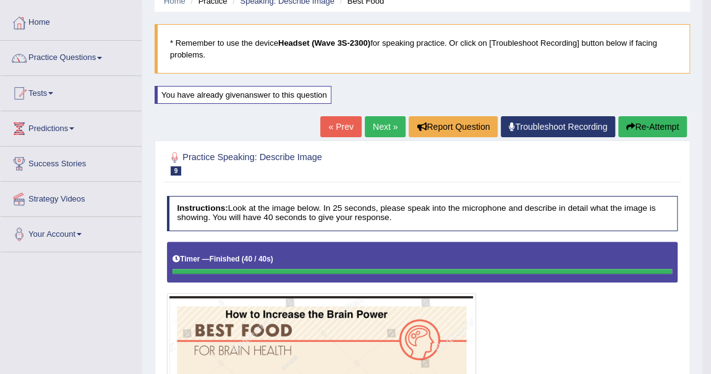
click at [381, 124] on link "Next »" at bounding box center [385, 126] width 41 height 21
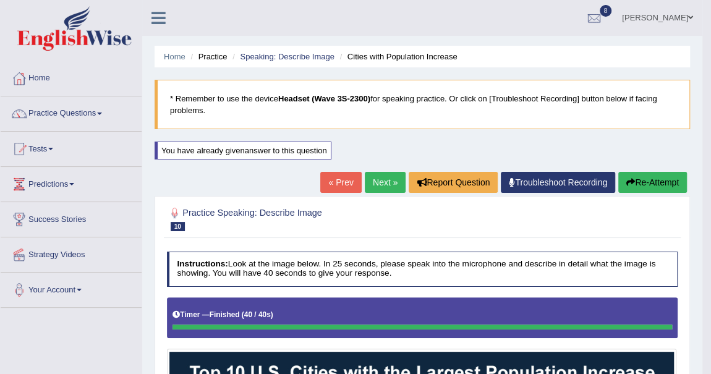
click at [660, 185] on button "Re-Attempt" at bounding box center [652, 182] width 69 height 21
click at [376, 187] on link "Next »" at bounding box center [385, 182] width 41 height 21
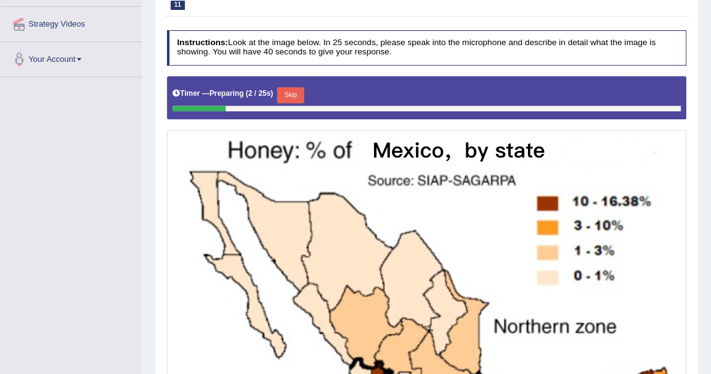
scroll to position [125, 0]
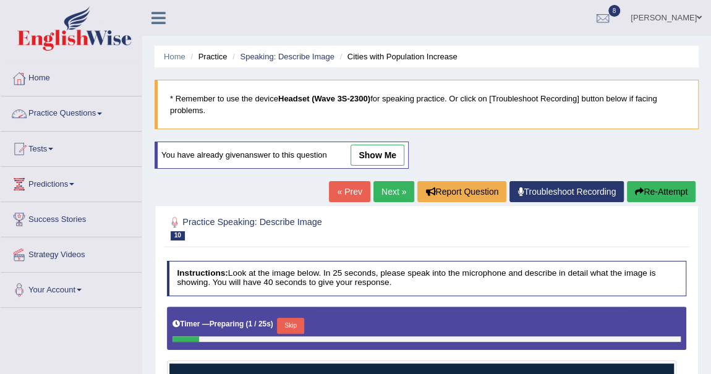
click at [92, 112] on link "Practice Questions" at bounding box center [71, 111] width 141 height 31
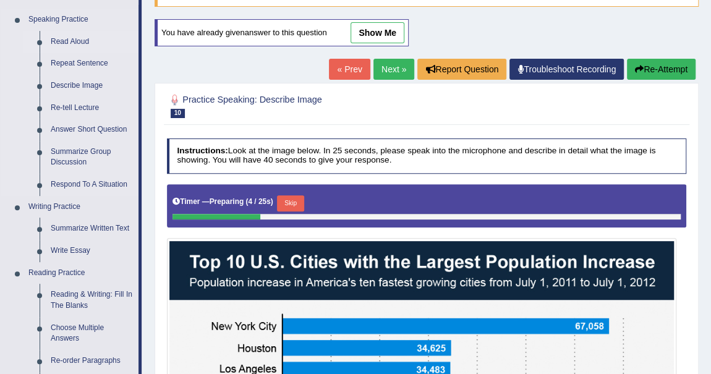
scroll to position [112, 0]
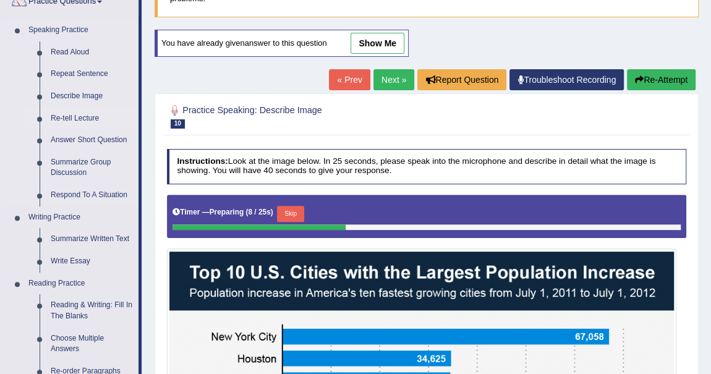
click at [84, 114] on link "Re-tell Lecture" at bounding box center [91, 119] width 93 height 22
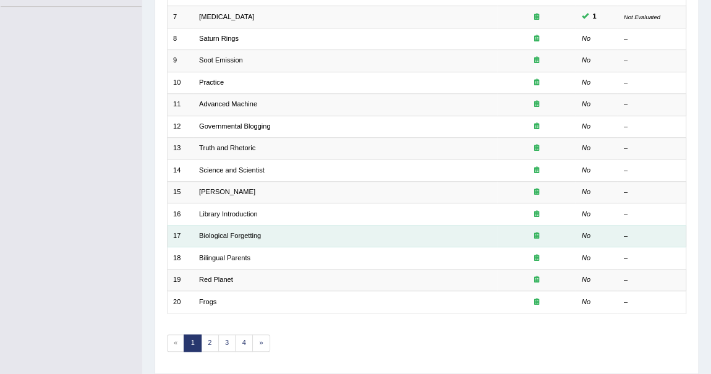
scroll to position [334, 0]
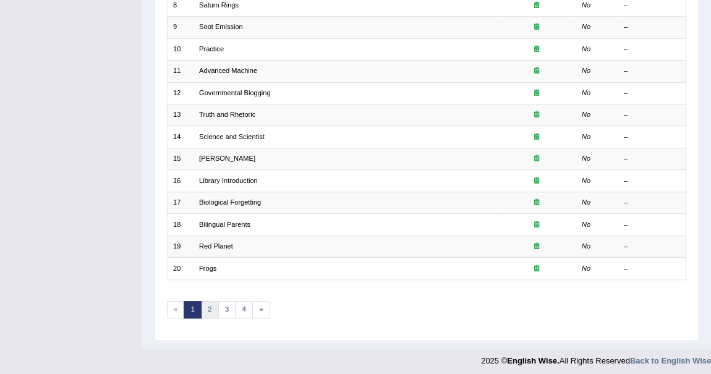
click at [212, 301] on link "2" at bounding box center [210, 309] width 18 height 17
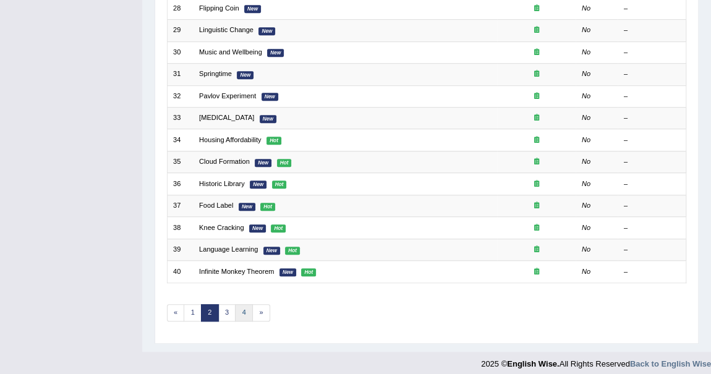
scroll to position [334, 0]
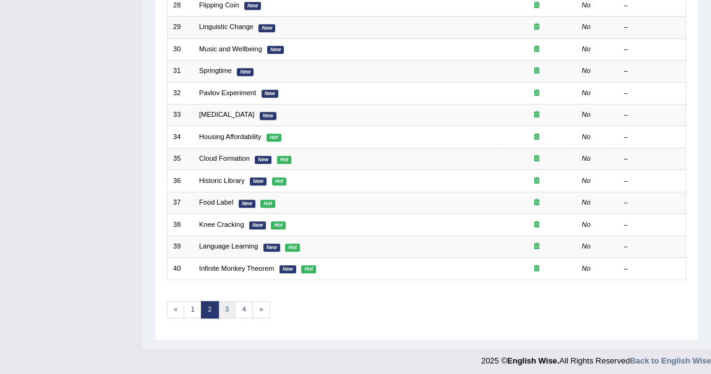
click at [227, 301] on link "3" at bounding box center [227, 309] width 18 height 17
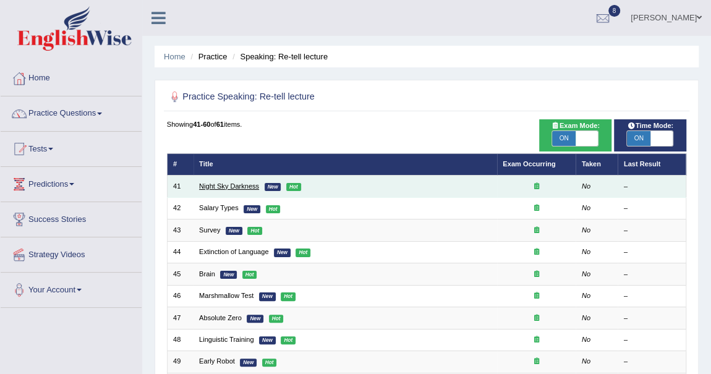
click at [244, 184] on link "Night Sky Darkness" at bounding box center [229, 185] width 60 height 7
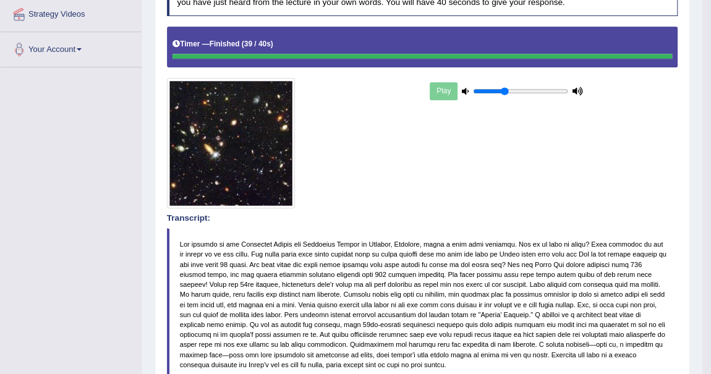
scroll to position [112, 0]
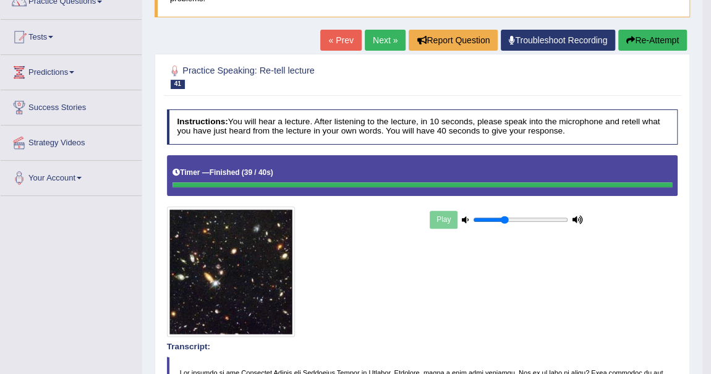
click at [376, 41] on link "Next »" at bounding box center [385, 40] width 41 height 21
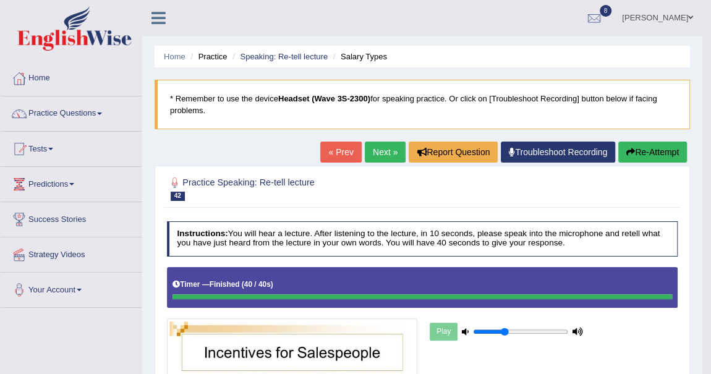
click at [103, 111] on link "Practice Questions" at bounding box center [71, 111] width 141 height 31
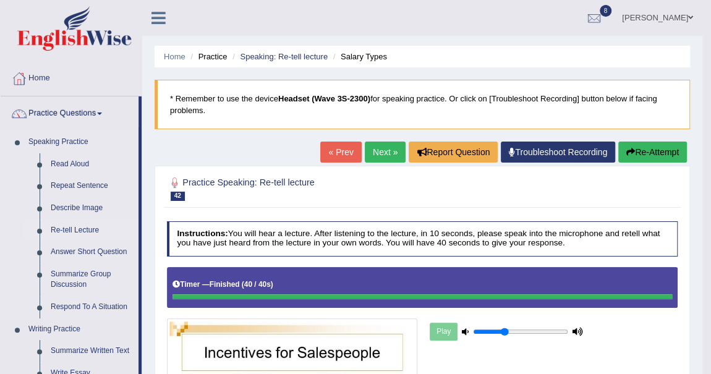
click at [85, 226] on link "Re-tell Lecture" at bounding box center [91, 230] width 93 height 22
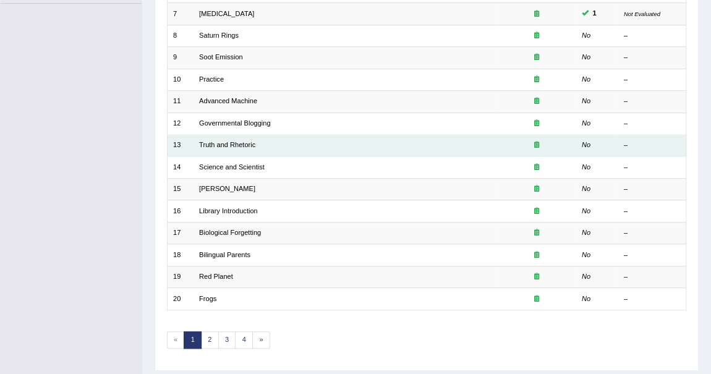
scroll to position [334, 0]
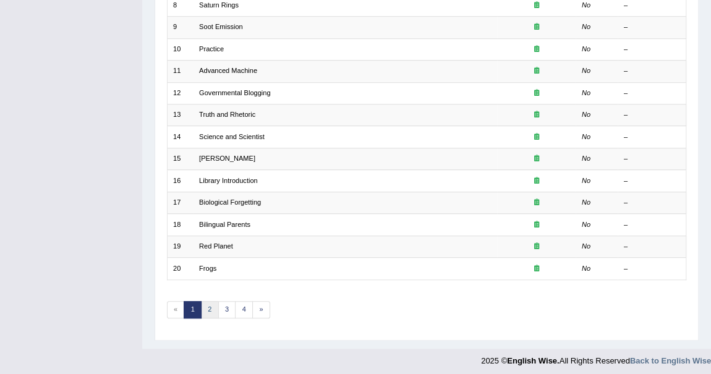
click at [212, 304] on link "2" at bounding box center [210, 309] width 18 height 17
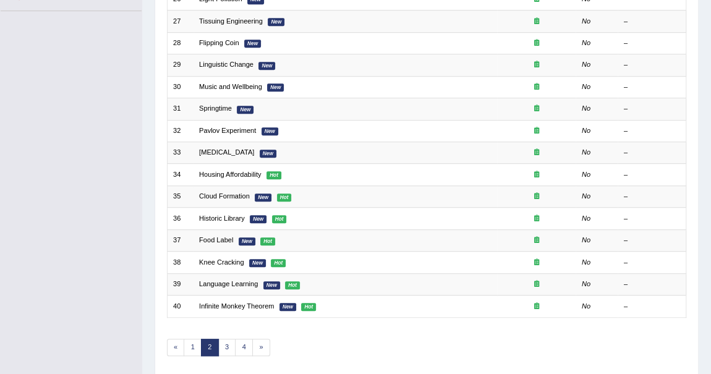
scroll to position [334, 0]
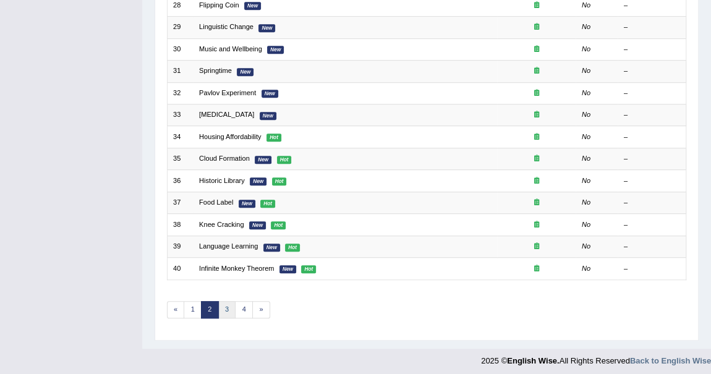
click at [224, 305] on link "3" at bounding box center [227, 309] width 18 height 17
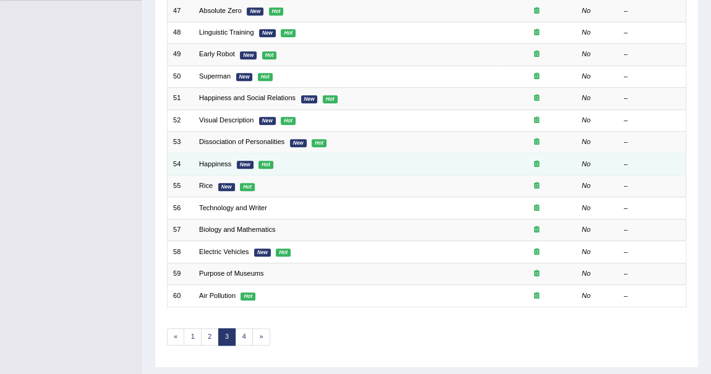
scroll to position [334, 0]
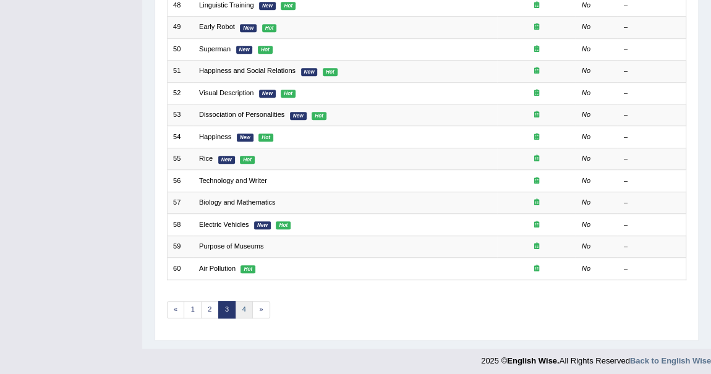
click at [247, 302] on link "4" at bounding box center [244, 309] width 18 height 17
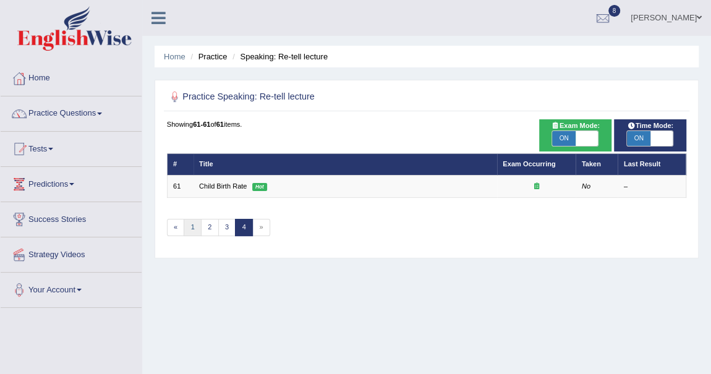
click at [197, 226] on link "1" at bounding box center [193, 227] width 18 height 17
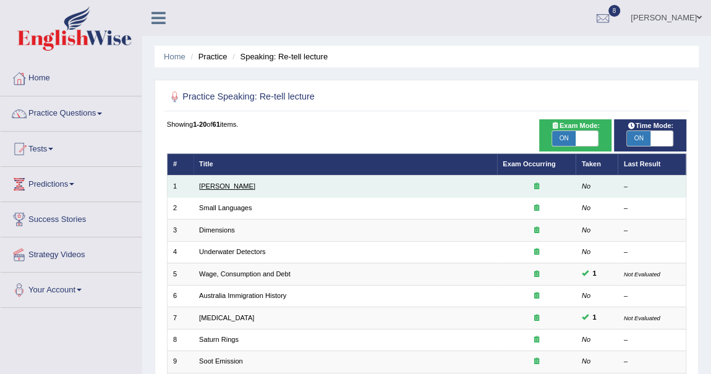
click at [223, 188] on link "[PERSON_NAME]" at bounding box center [227, 185] width 56 height 7
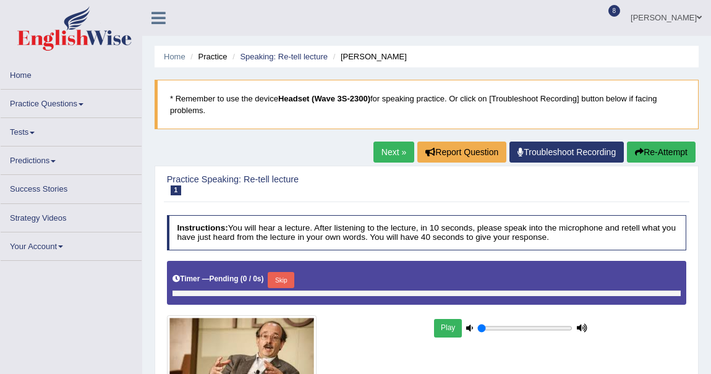
type input "0.35"
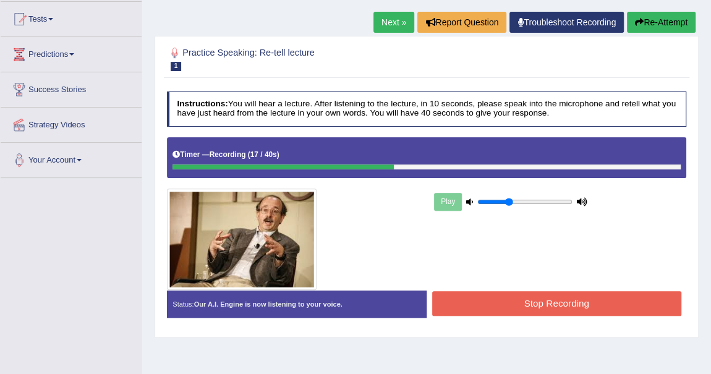
scroll to position [56, 0]
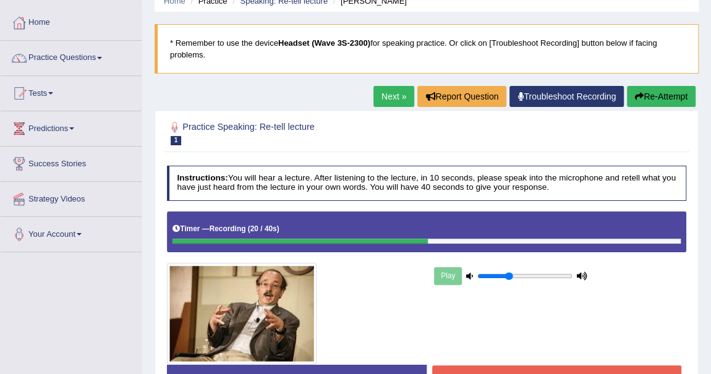
click at [656, 99] on button "Re-Attempt" at bounding box center [661, 96] width 69 height 21
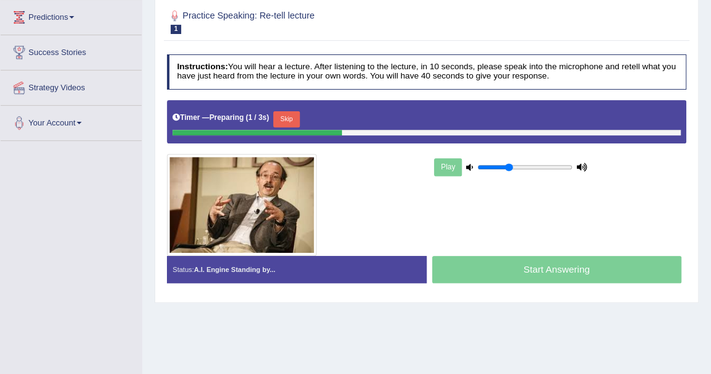
scroll to position [168, 0]
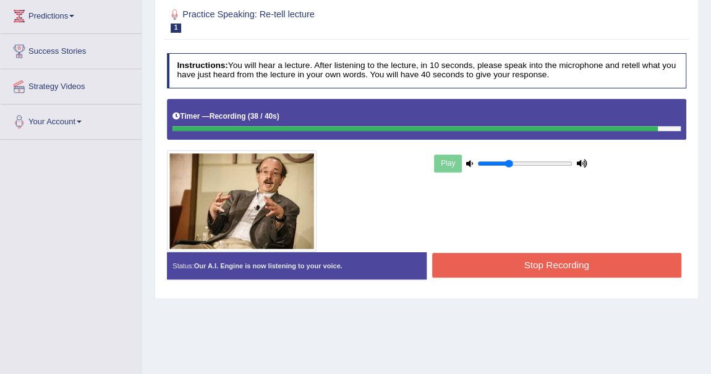
click at [547, 268] on button "Stop Recording" at bounding box center [556, 265] width 249 height 24
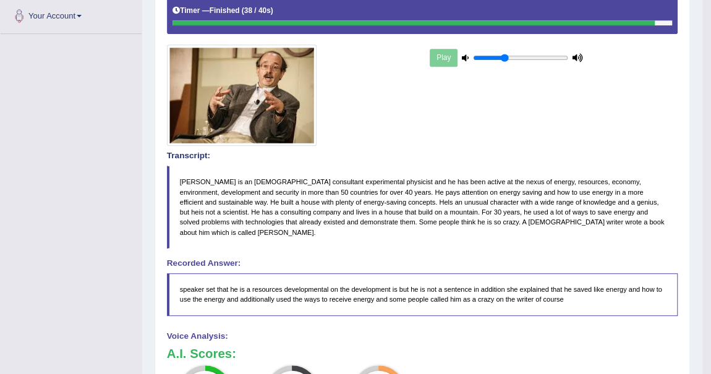
scroll to position [80, 0]
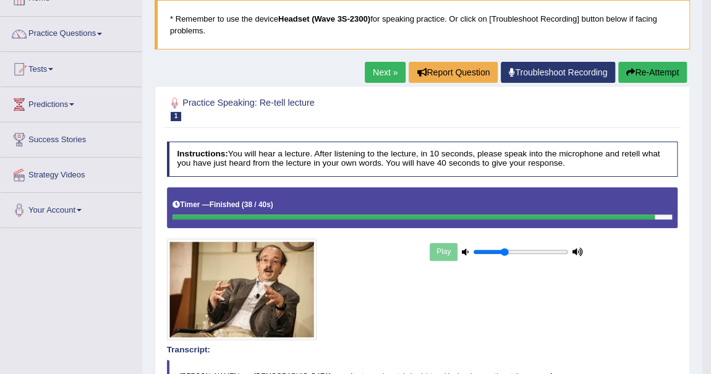
click at [384, 69] on link "Next »" at bounding box center [385, 72] width 41 height 21
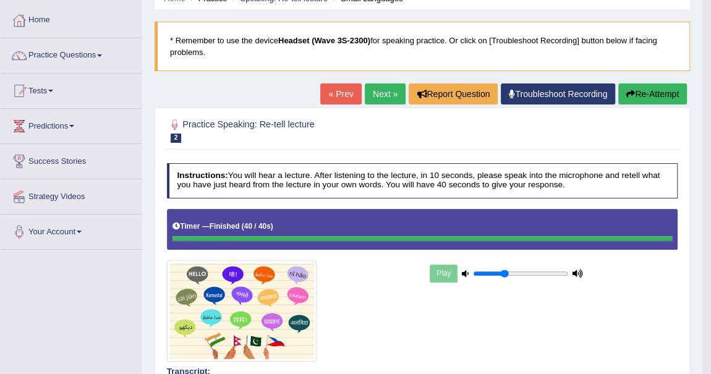
scroll to position [56, 0]
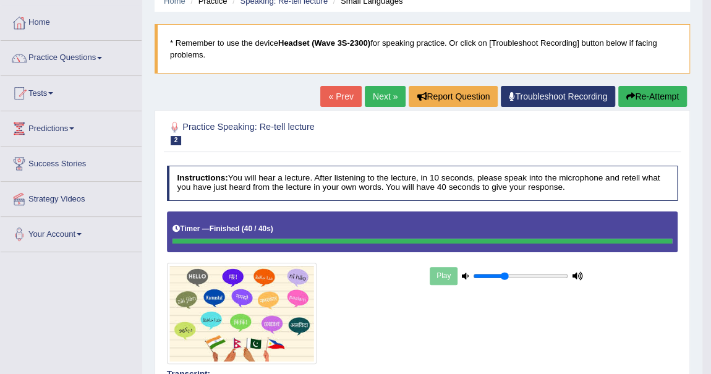
click at [382, 96] on link "Next »" at bounding box center [385, 96] width 41 height 21
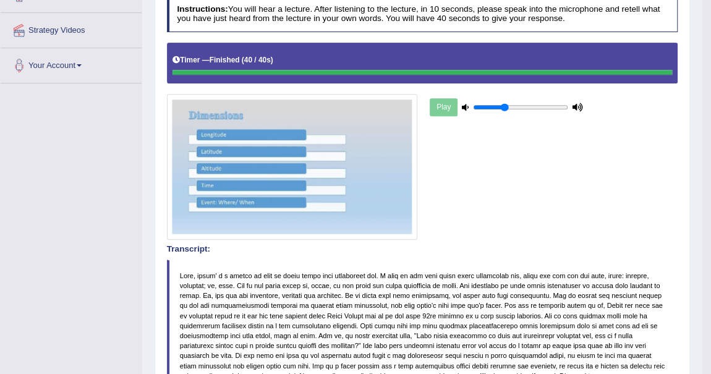
scroll to position [56, 0]
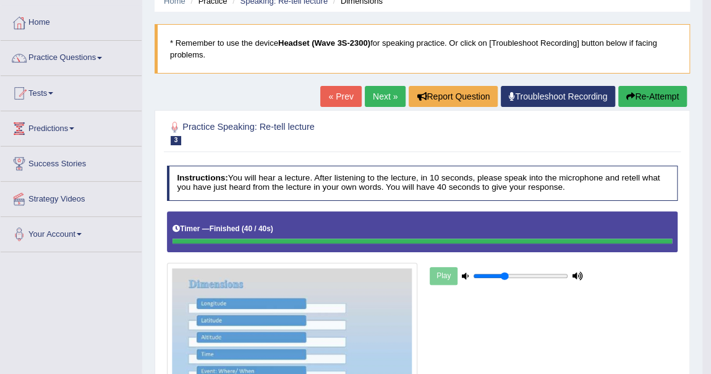
click at [376, 92] on link "Next »" at bounding box center [385, 96] width 41 height 21
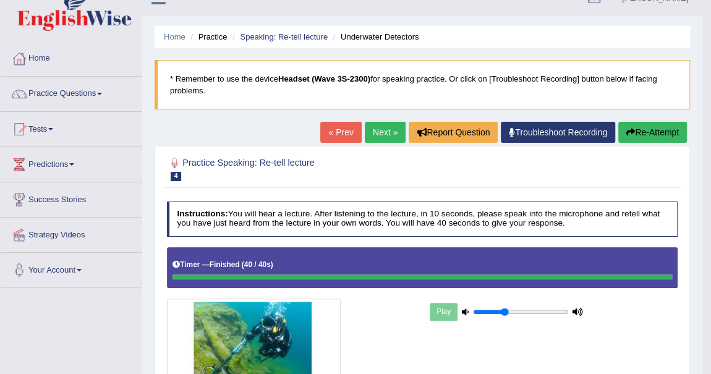
scroll to position [10, 0]
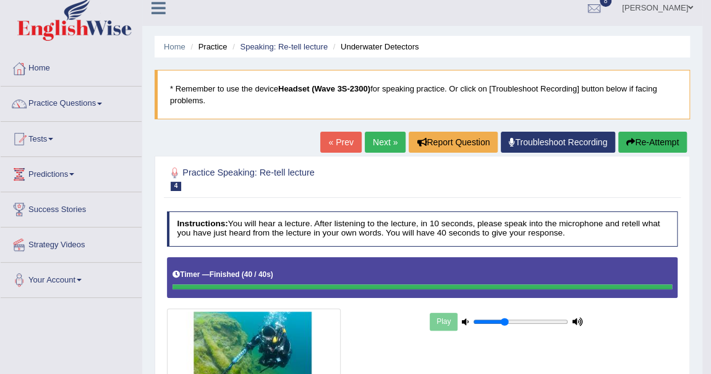
click at [384, 138] on link "Next »" at bounding box center [385, 142] width 41 height 21
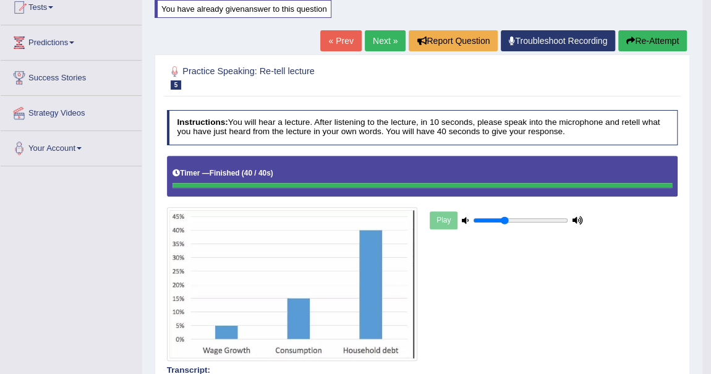
scroll to position [98, 0]
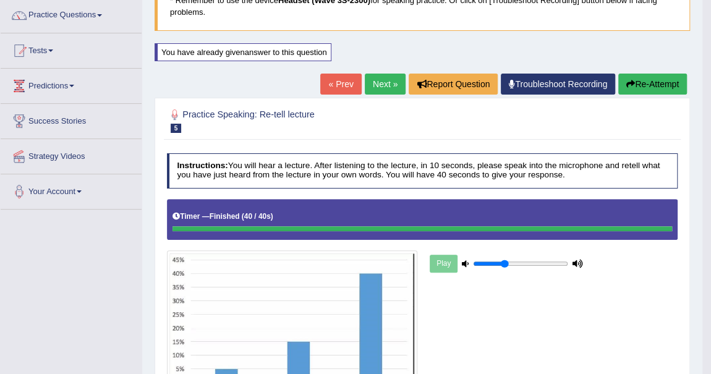
click at [367, 85] on link "Next »" at bounding box center [385, 84] width 41 height 21
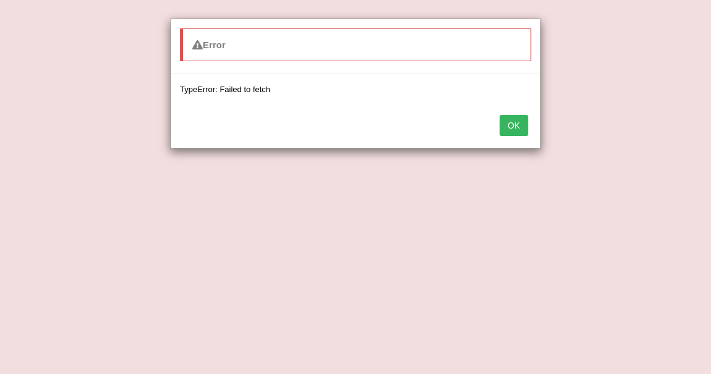
click at [513, 116] on button "OK" at bounding box center [513, 125] width 28 height 21
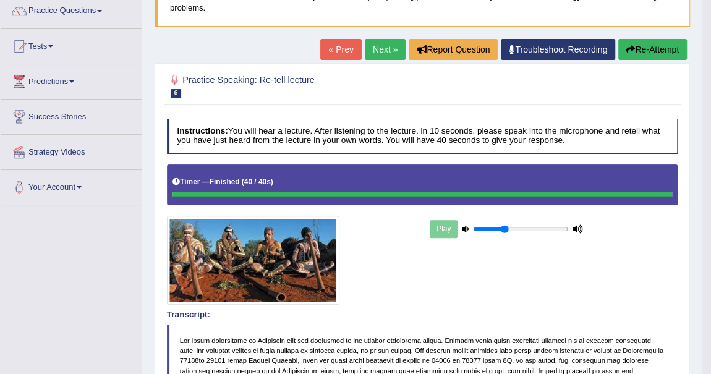
scroll to position [101, 0]
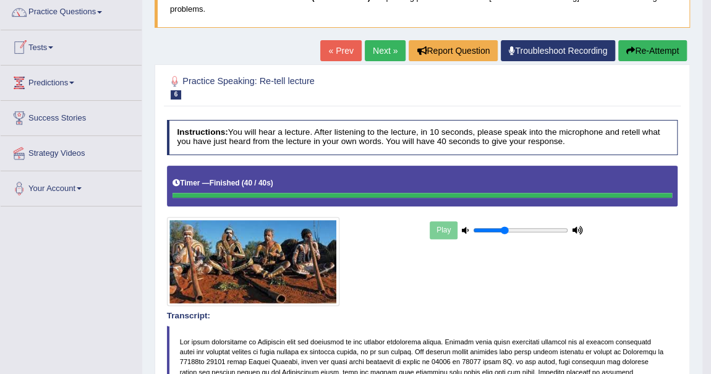
click at [51, 42] on link "Tests" at bounding box center [71, 45] width 141 height 31
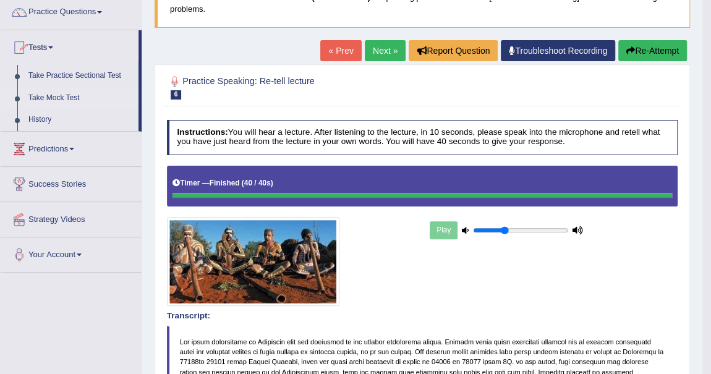
click at [71, 96] on link "Take Mock Test" at bounding box center [81, 98] width 116 height 22
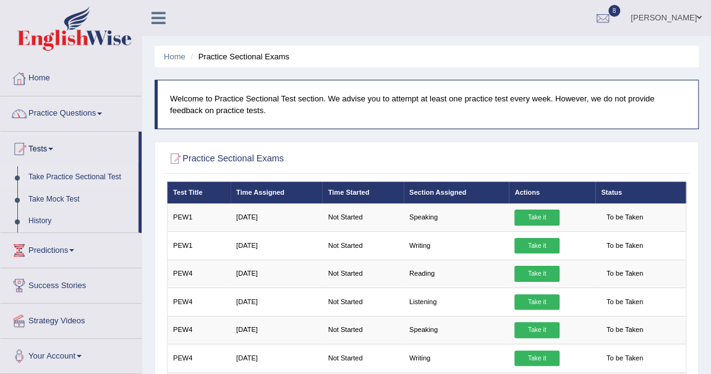
click at [104, 109] on link "Practice Questions" at bounding box center [71, 111] width 141 height 31
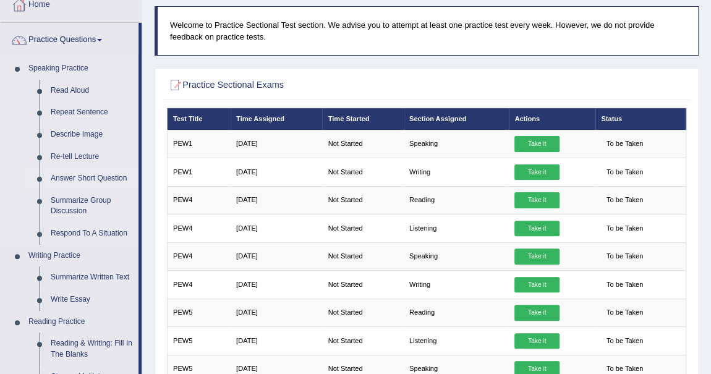
scroll to position [56, 0]
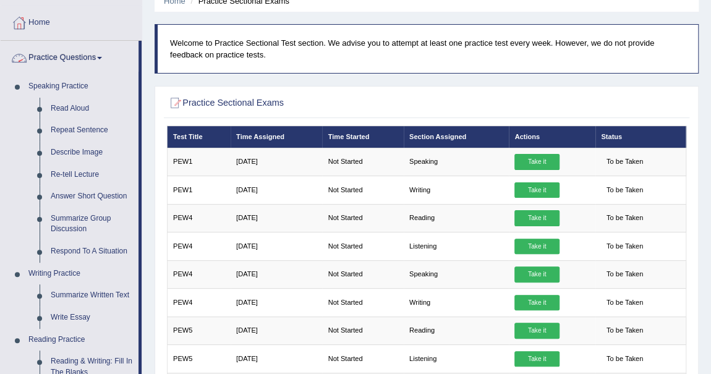
click at [104, 59] on link "Practice Questions" at bounding box center [70, 56] width 138 height 31
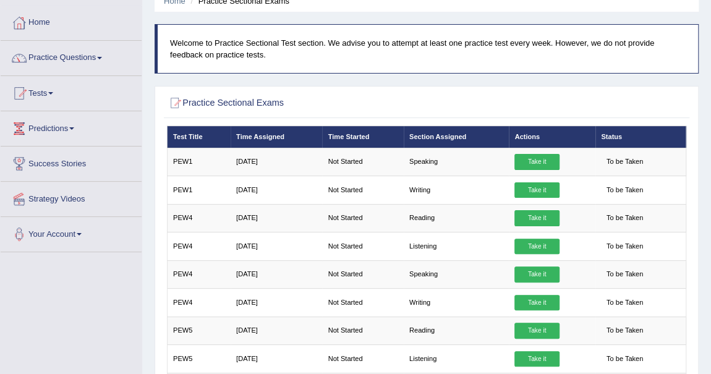
click at [101, 57] on span at bounding box center [99, 58] width 5 height 2
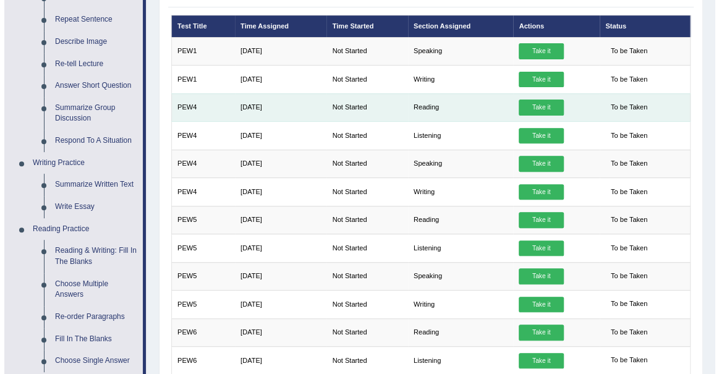
scroll to position [168, 0]
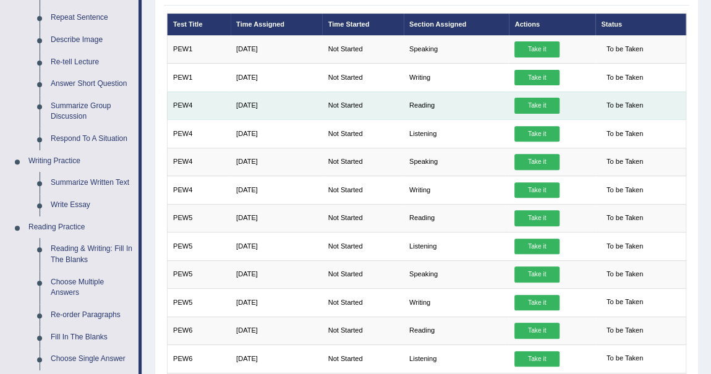
click at [539, 104] on link "Take it" at bounding box center [536, 106] width 44 height 16
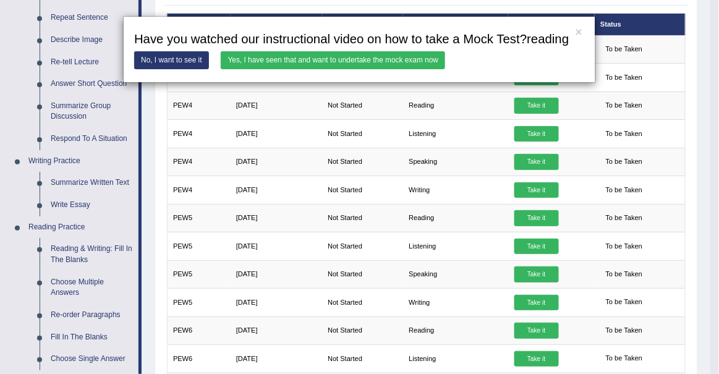
click at [400, 63] on link "Yes, I have seen that and want to undertake the mock exam now" at bounding box center [333, 60] width 224 height 18
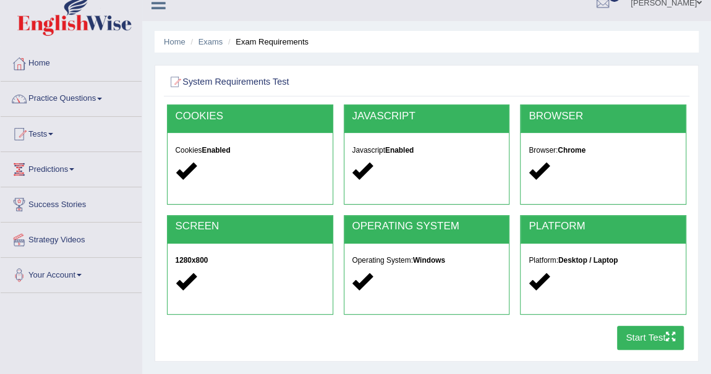
scroll to position [168, 0]
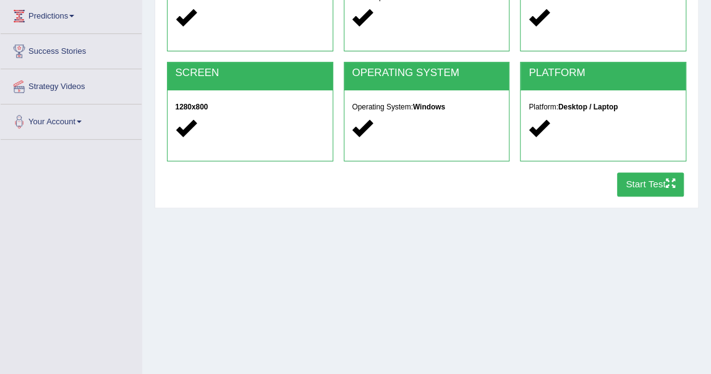
click at [648, 179] on button "Start Test" at bounding box center [650, 184] width 67 height 24
